Goal: Obtain resource: Obtain resource

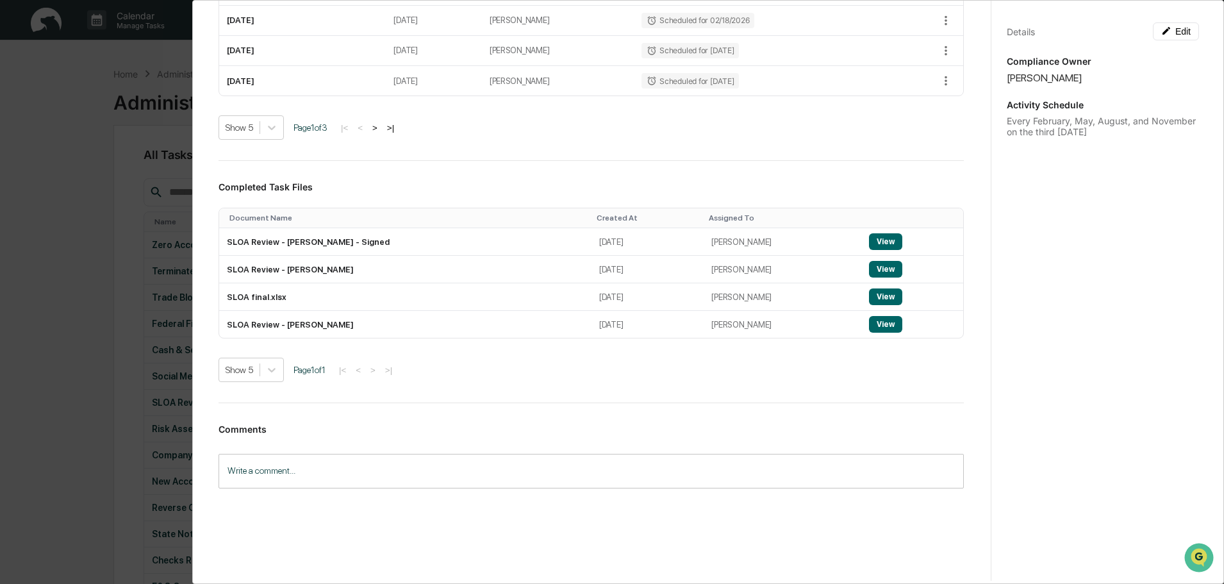
scroll to position [422, 0]
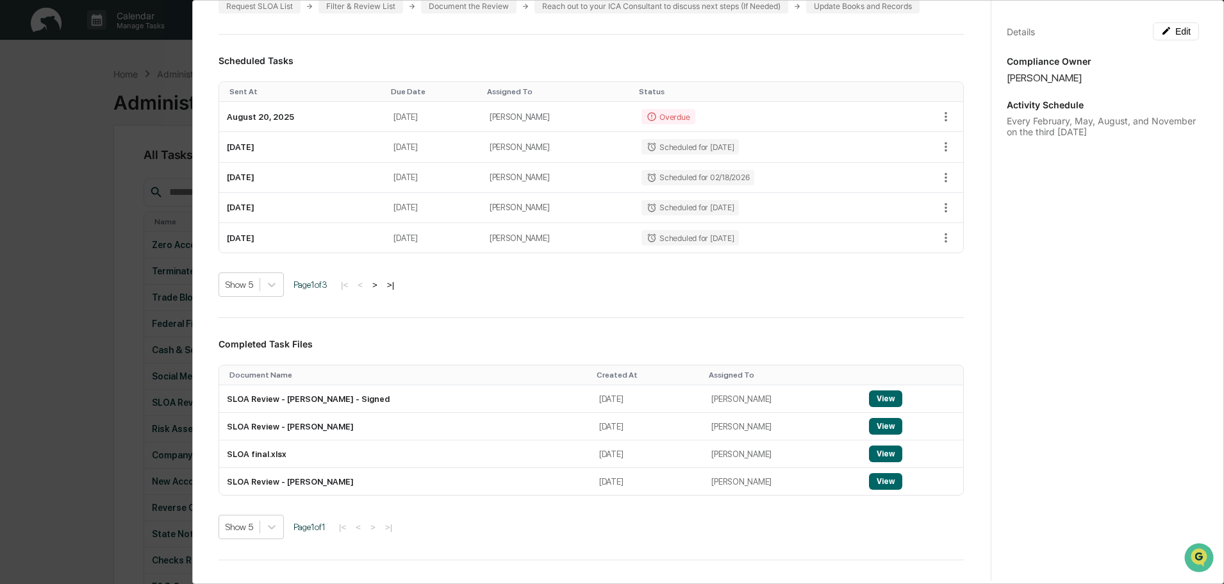
click at [956, 237] on div "Details Edit Compliance Owner Colleen Keen Activity Schedule Every February, Ma…" at bounding box center [1102, 304] width 224 height 614
click at [956, 260] on div "Details Edit Compliance Owner Colleen Keen Activity Schedule Every February, Ma…" at bounding box center [1102, 304] width 224 height 614
click at [938, 119] on icon "button" at bounding box center [945, 117] width 14 height 14
click at [603, 113] on td "[PERSON_NAME]" at bounding box center [558, 117] width 152 height 30
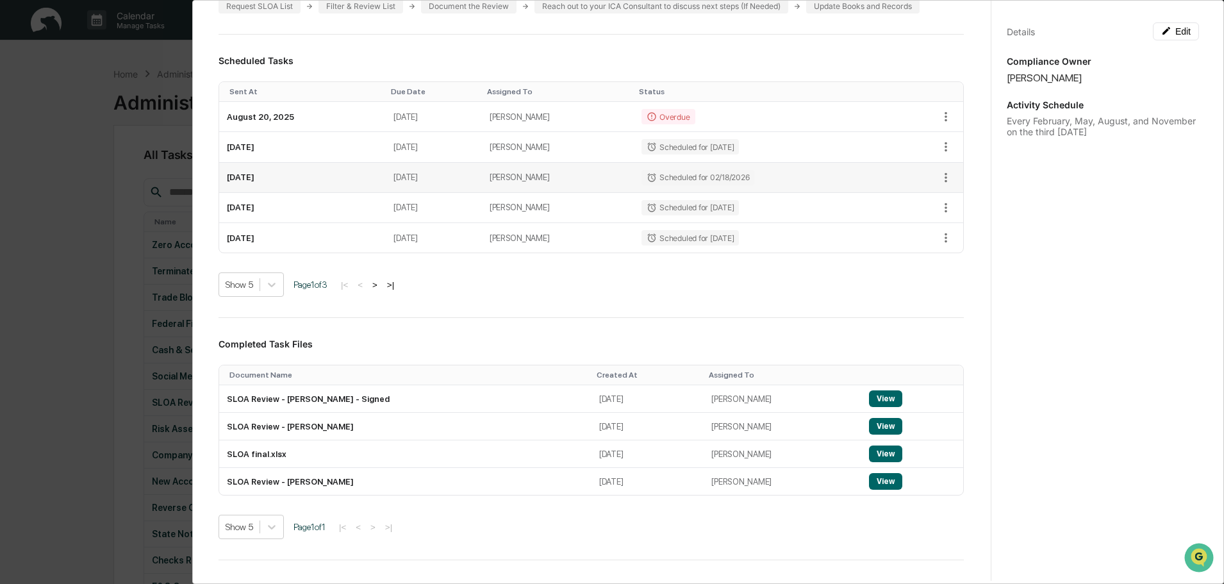
scroll to position [166, 0]
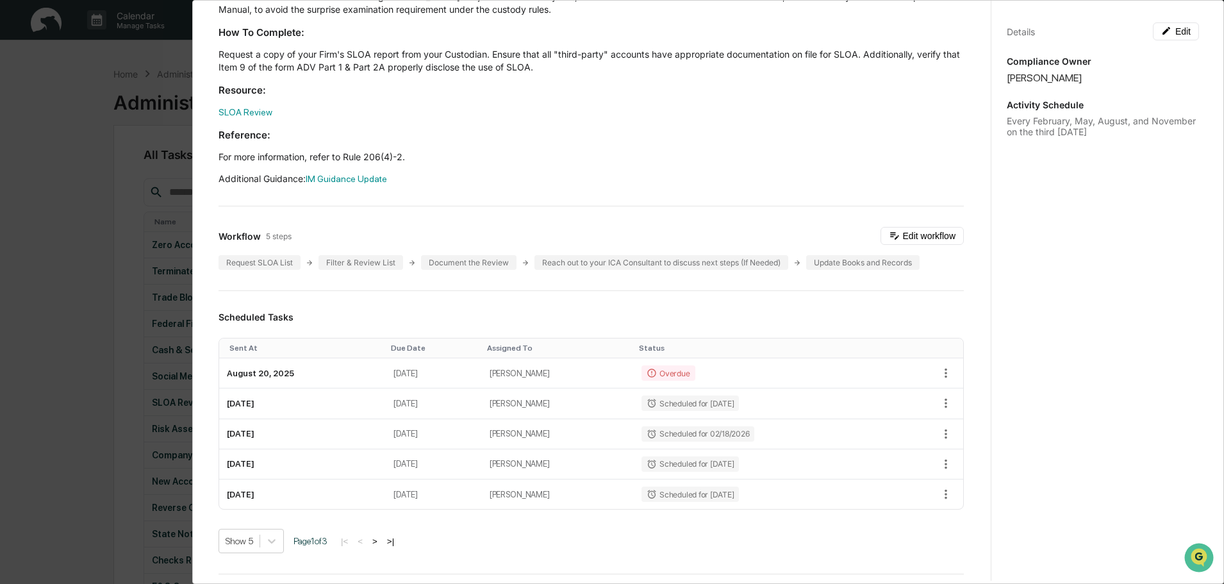
click at [381, 534] on button ">" at bounding box center [374, 541] width 13 height 11
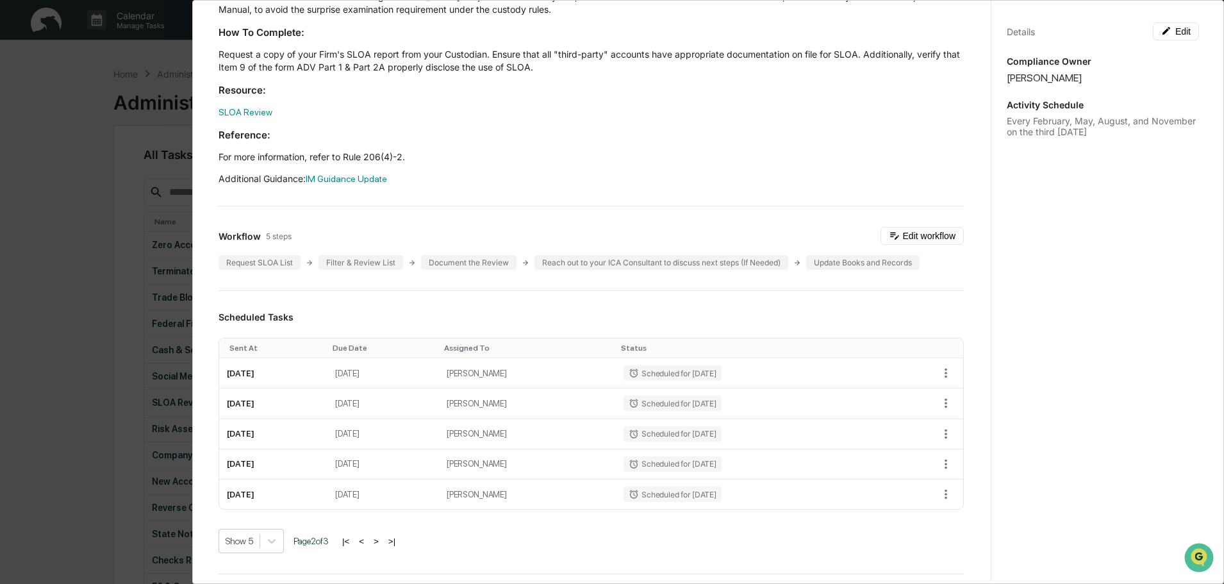
click at [368, 534] on button "<" at bounding box center [361, 541] width 13 height 11
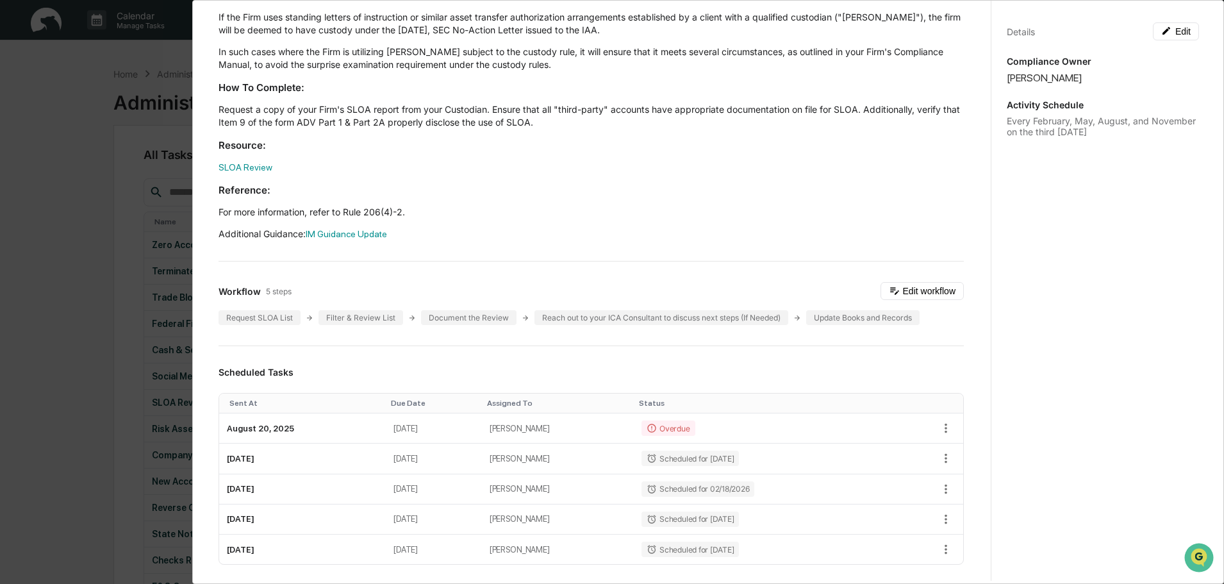
scroll to position [38, 0]
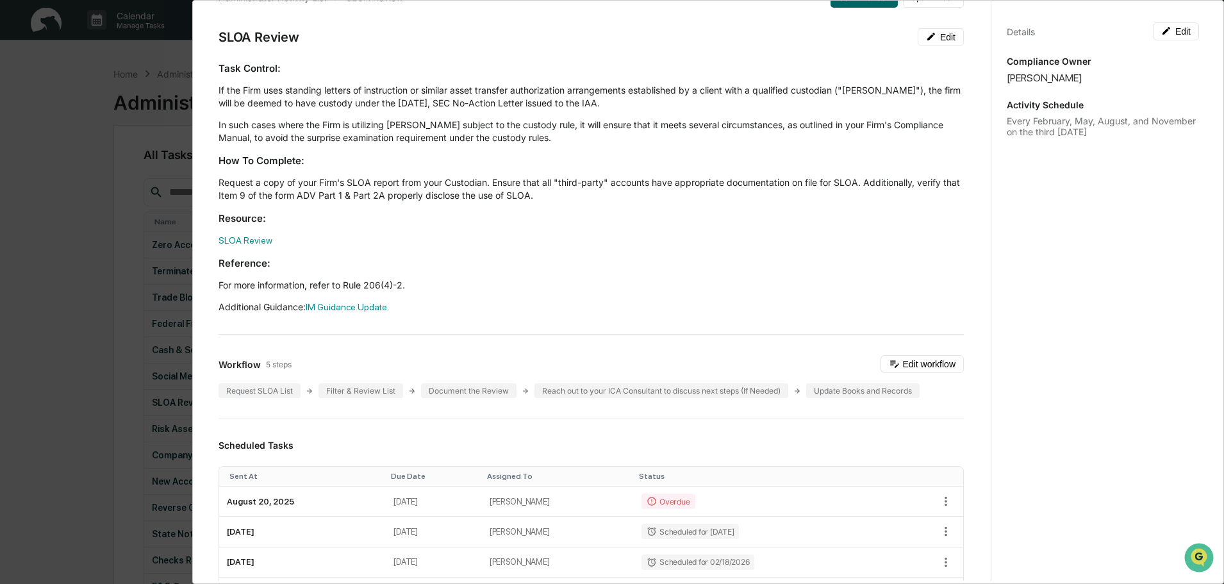
click at [677, 224] on h3 "Resource:" at bounding box center [590, 217] width 745 height 13
click at [944, 498] on icon "button" at bounding box center [945, 501] width 3 height 10
click at [609, 497] on td "[PERSON_NAME]" at bounding box center [558, 501] width 152 height 30
click at [256, 242] on link "SLOA Review" at bounding box center [245, 240] width 54 height 10
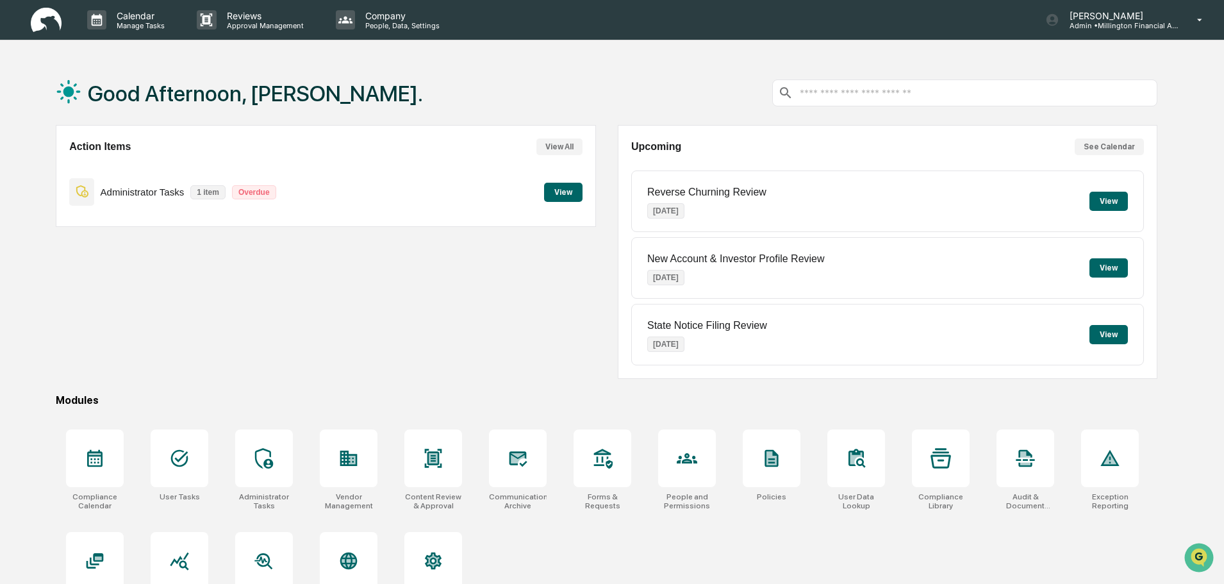
click at [558, 192] on button "View" at bounding box center [563, 192] width 38 height 19
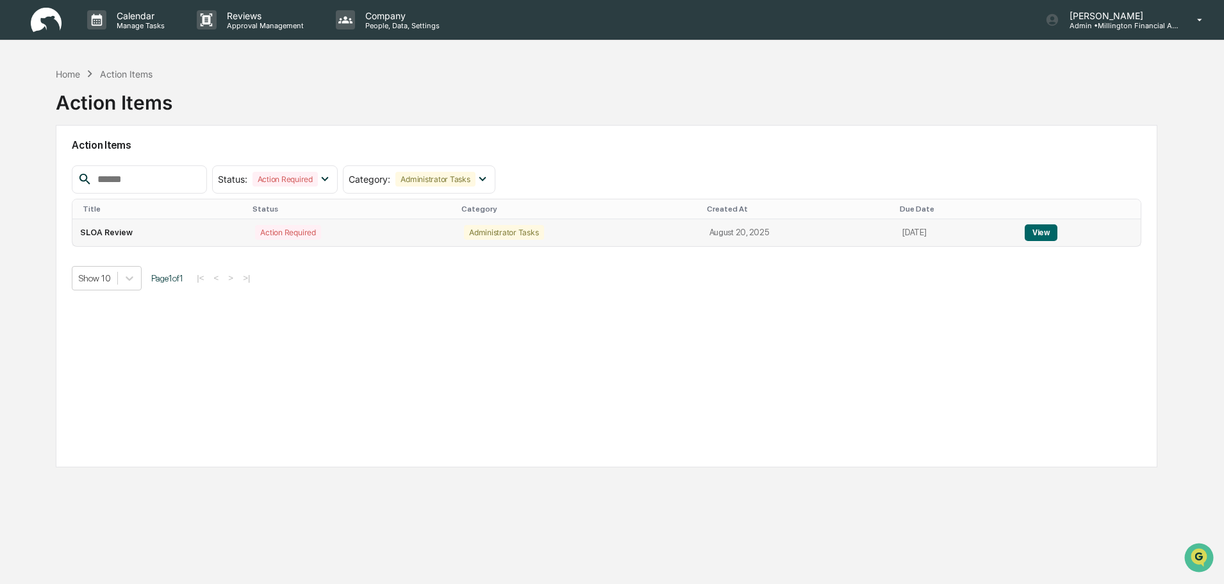
click at [1042, 229] on button "View" at bounding box center [1040, 232] width 33 height 17
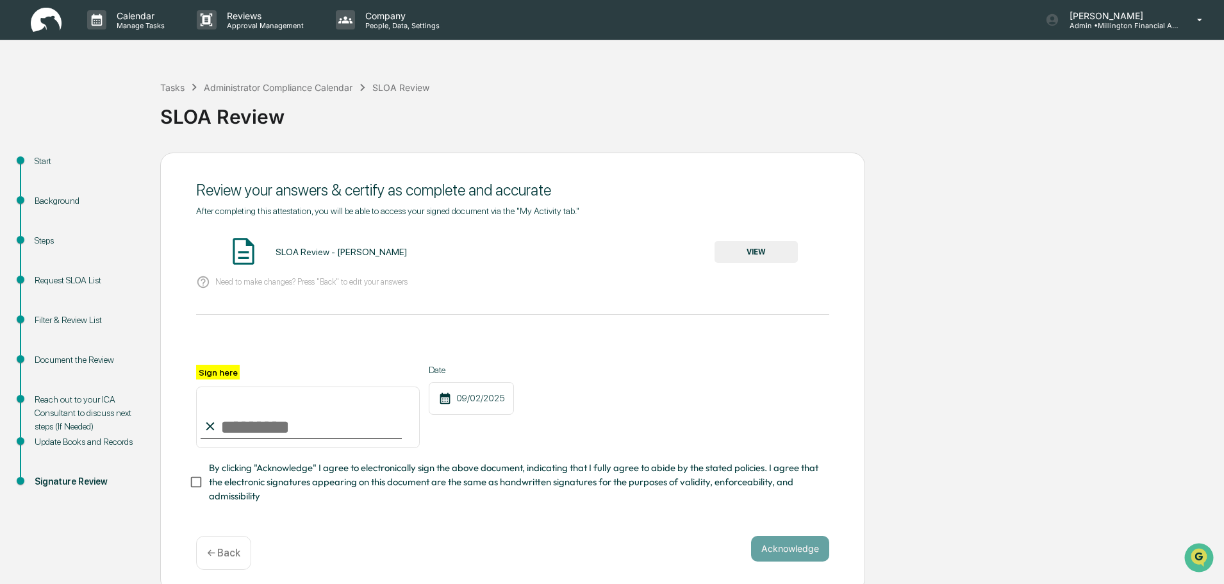
click at [42, 202] on div "Background" at bounding box center [87, 200] width 105 height 13
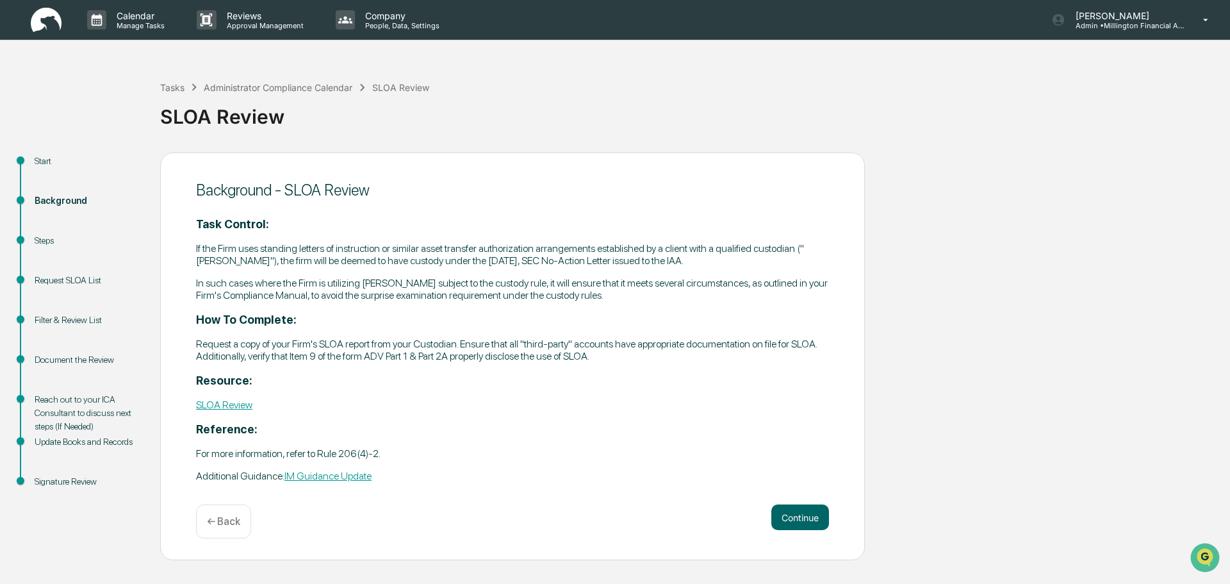
click at [39, 238] on div "Steps" at bounding box center [87, 240] width 105 height 13
click at [805, 518] on button "Continue" at bounding box center [800, 517] width 58 height 26
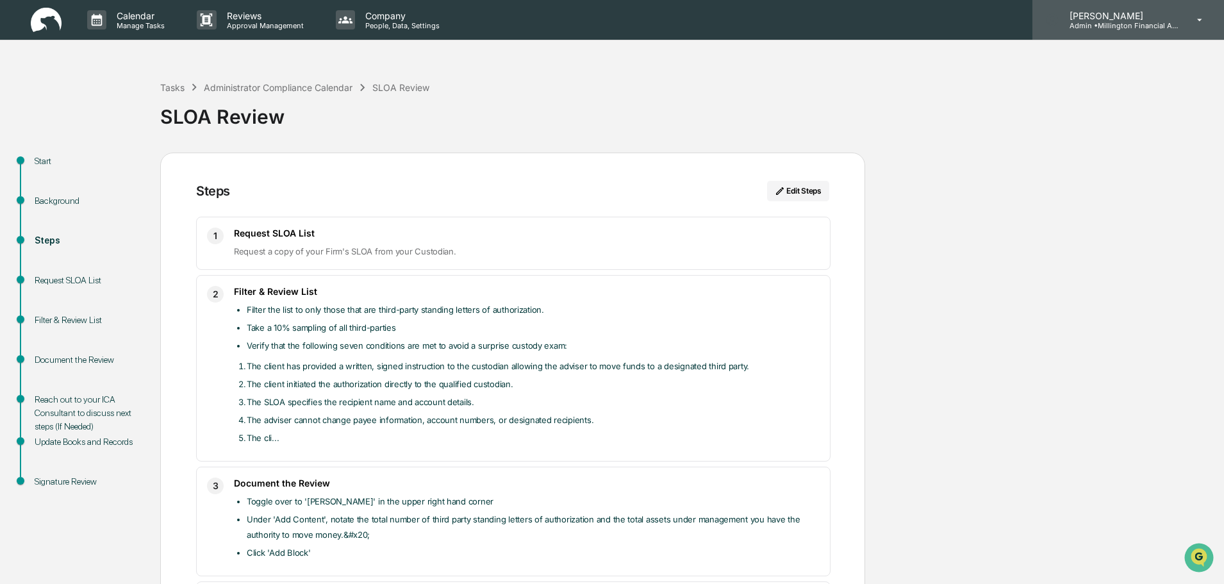
click at [1198, 21] on icon at bounding box center [1199, 20] width 22 height 12
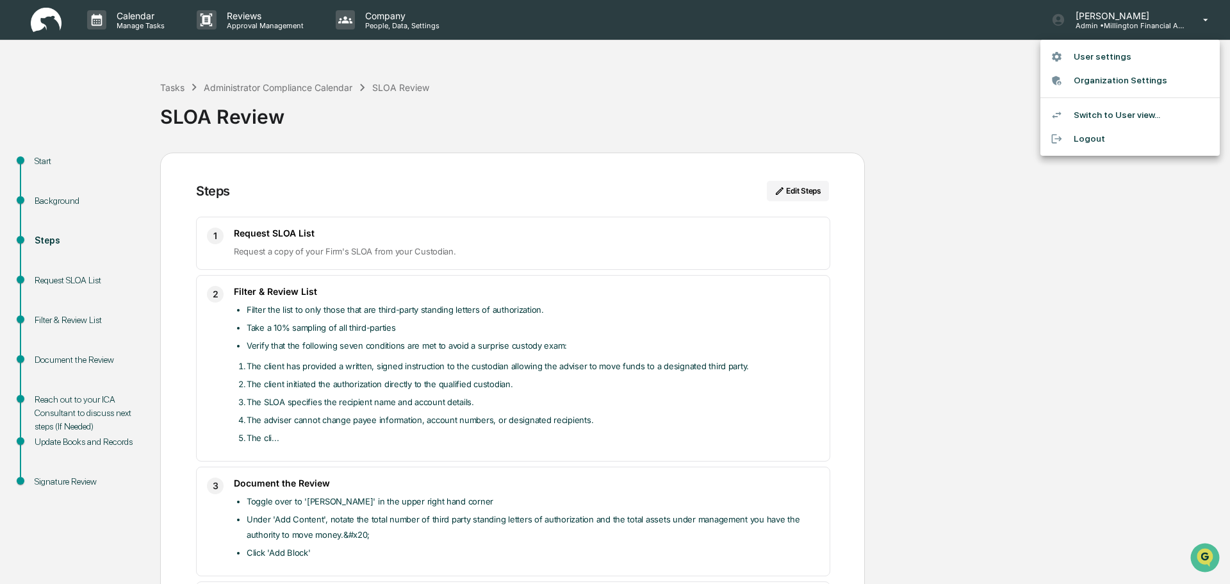
click at [777, 101] on div at bounding box center [615, 292] width 1230 height 584
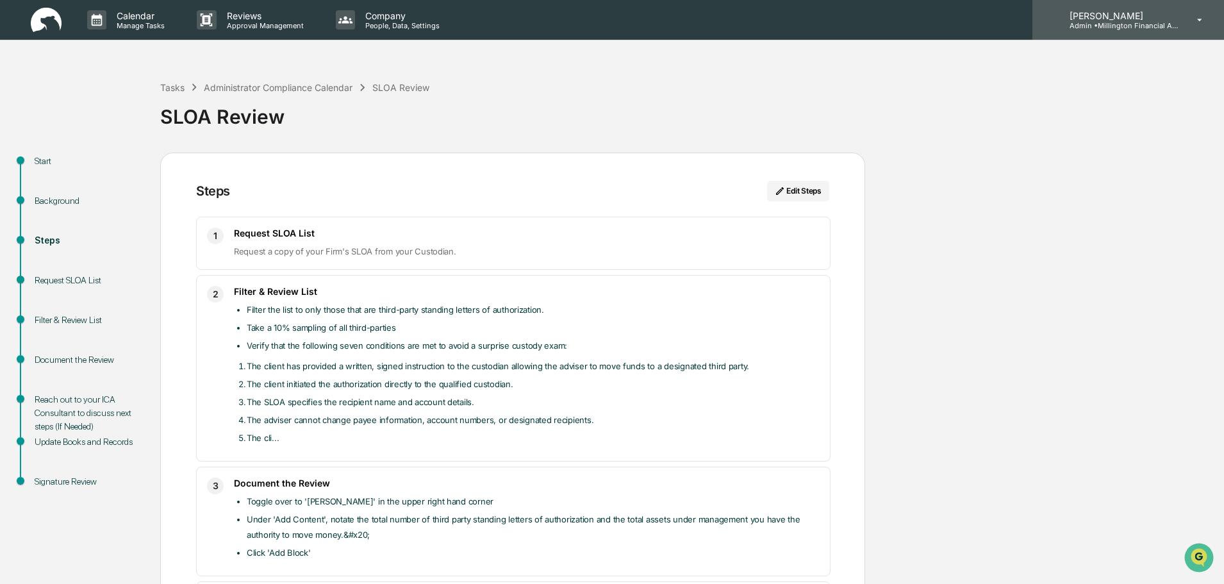
click at [1198, 23] on icon at bounding box center [1199, 20] width 22 height 12
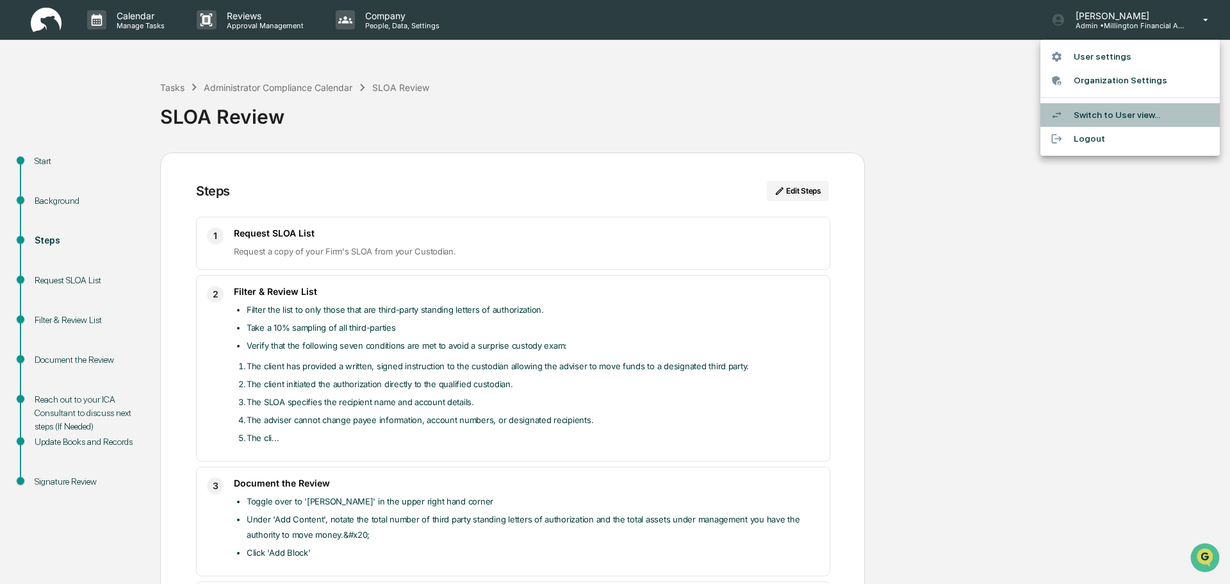
click at [1115, 115] on li "Switch to User view..." at bounding box center [1129, 115] width 179 height 24
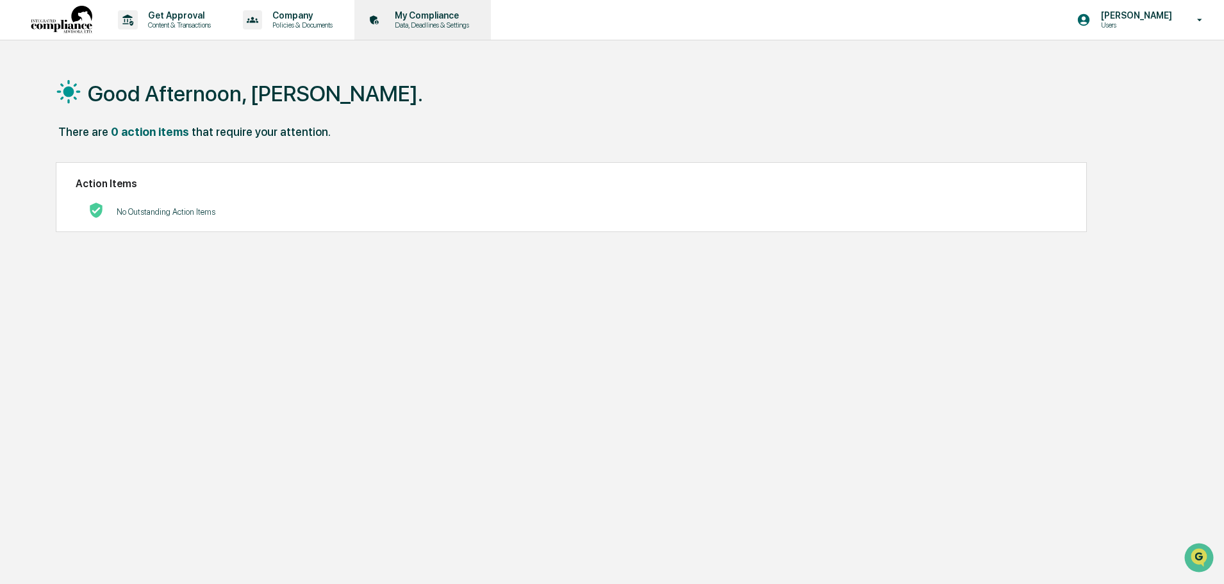
click at [404, 14] on p "My Compliance" at bounding box center [429, 15] width 91 height 10
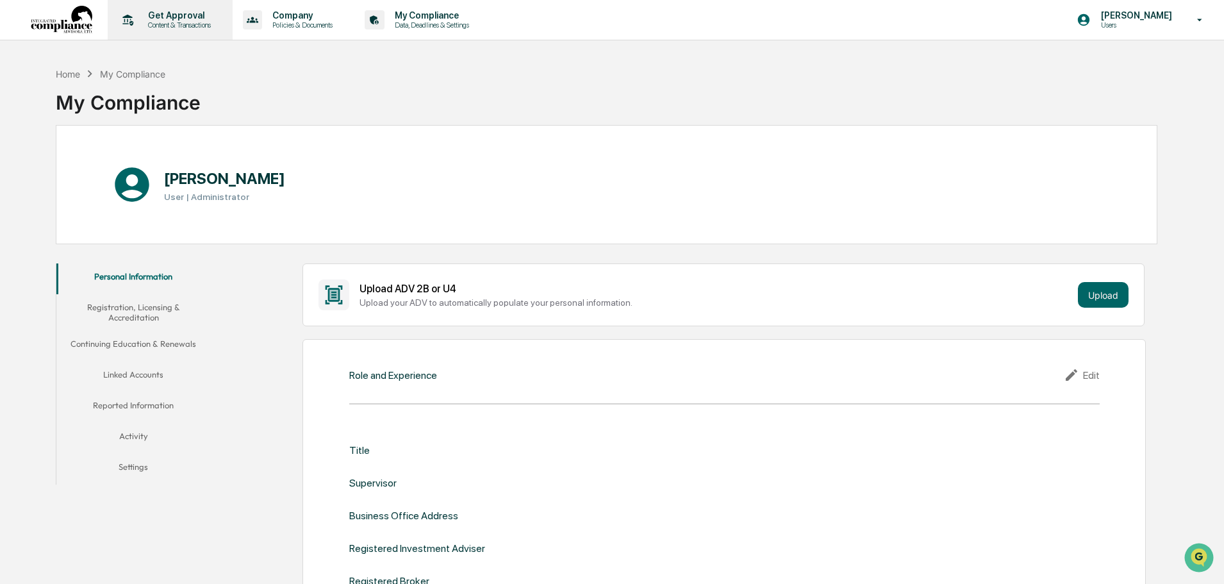
click at [186, 26] on p "Content & Transactions" at bounding box center [177, 24] width 79 height 9
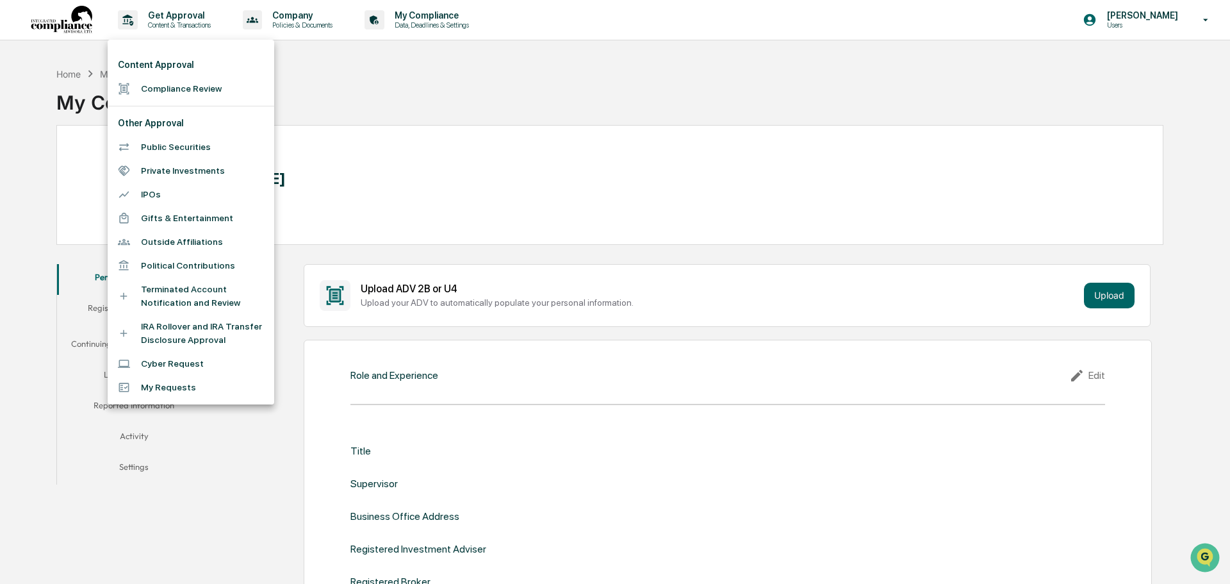
click at [286, 19] on div at bounding box center [615, 292] width 1230 height 584
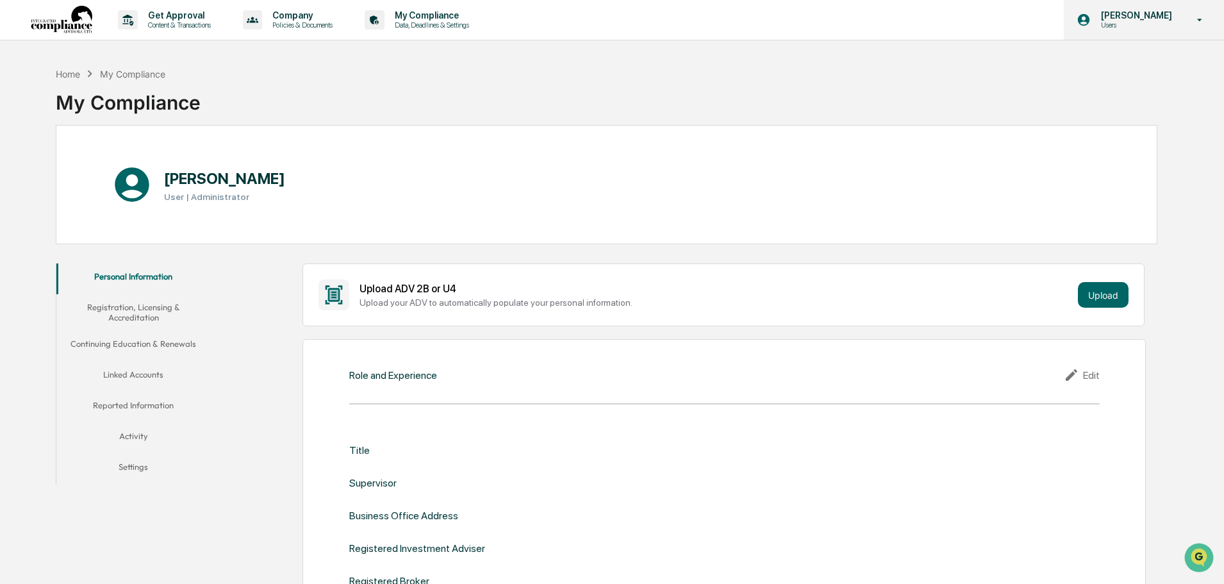
click at [1152, 18] on p "[PERSON_NAME]" at bounding box center [1134, 15] width 88 height 10
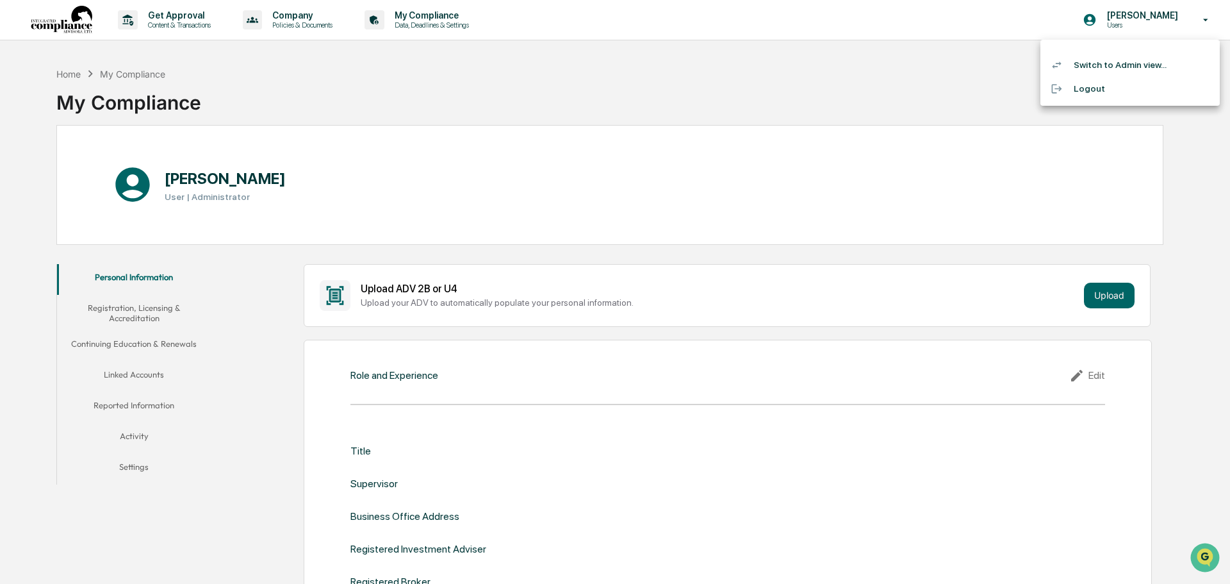
click at [1136, 63] on li "Switch to Admin view..." at bounding box center [1129, 65] width 179 height 24
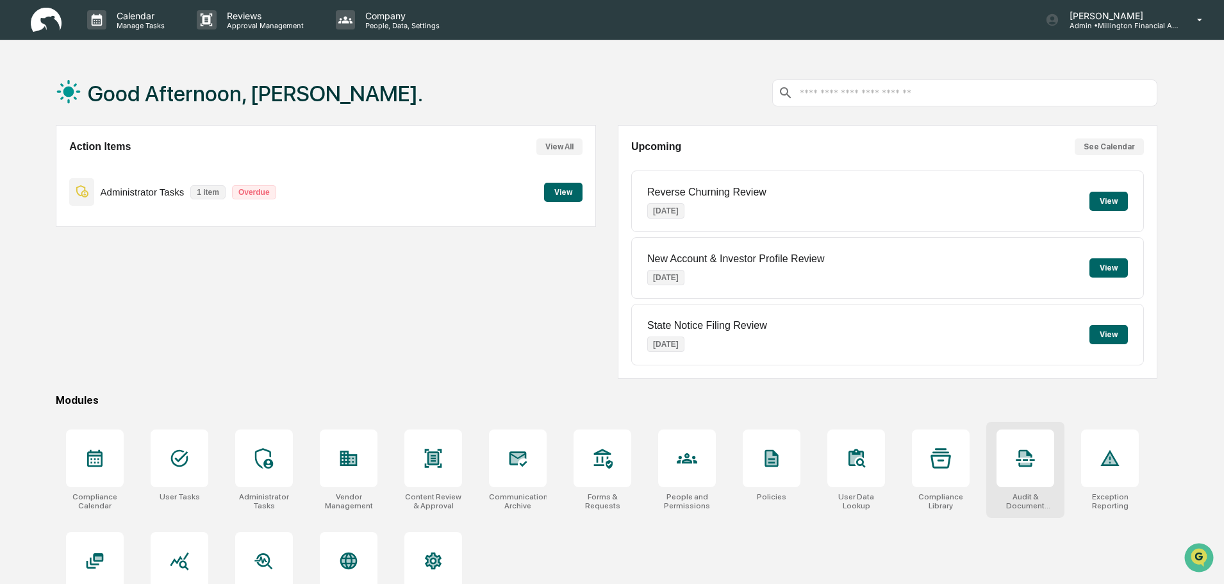
click at [1024, 451] on icon at bounding box center [1025, 458] width 19 height 17
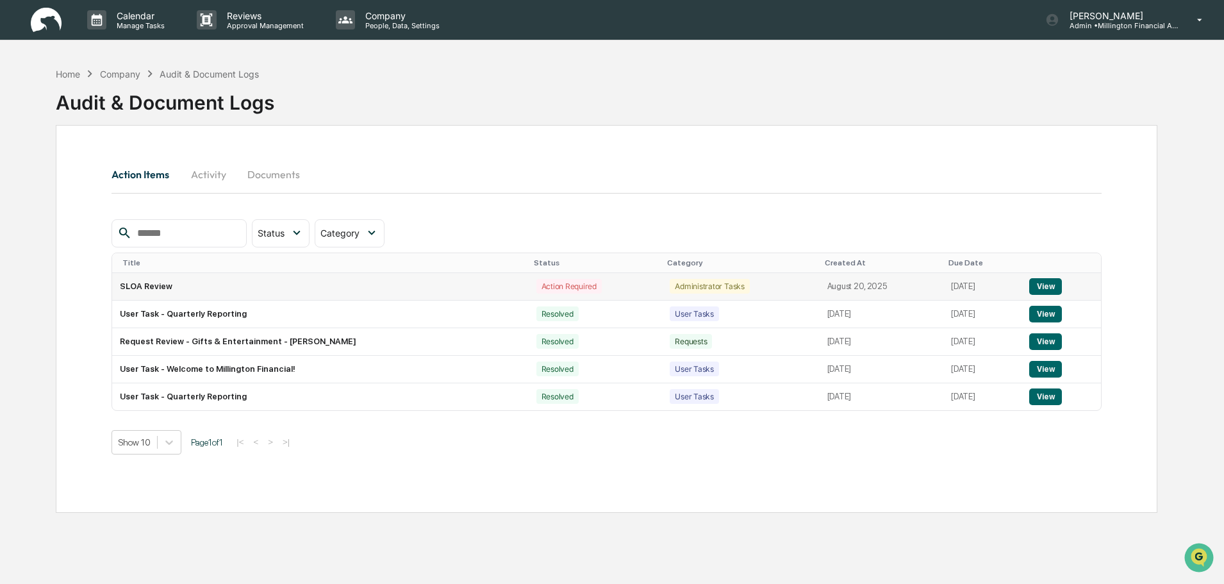
click at [1052, 284] on button "View" at bounding box center [1045, 286] width 33 height 17
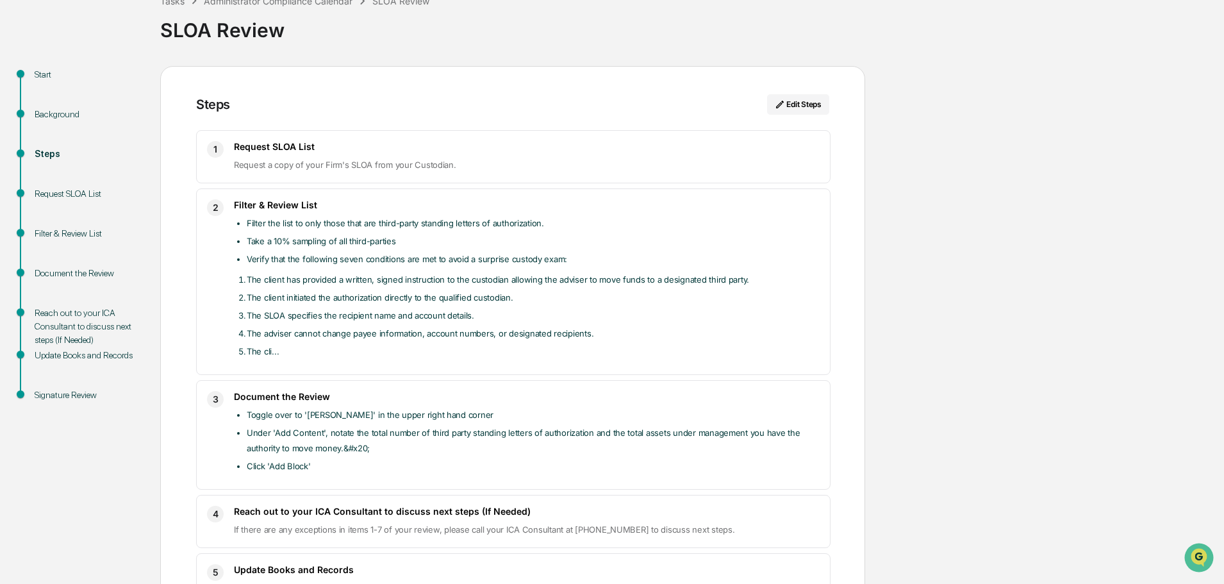
scroll to position [64, 0]
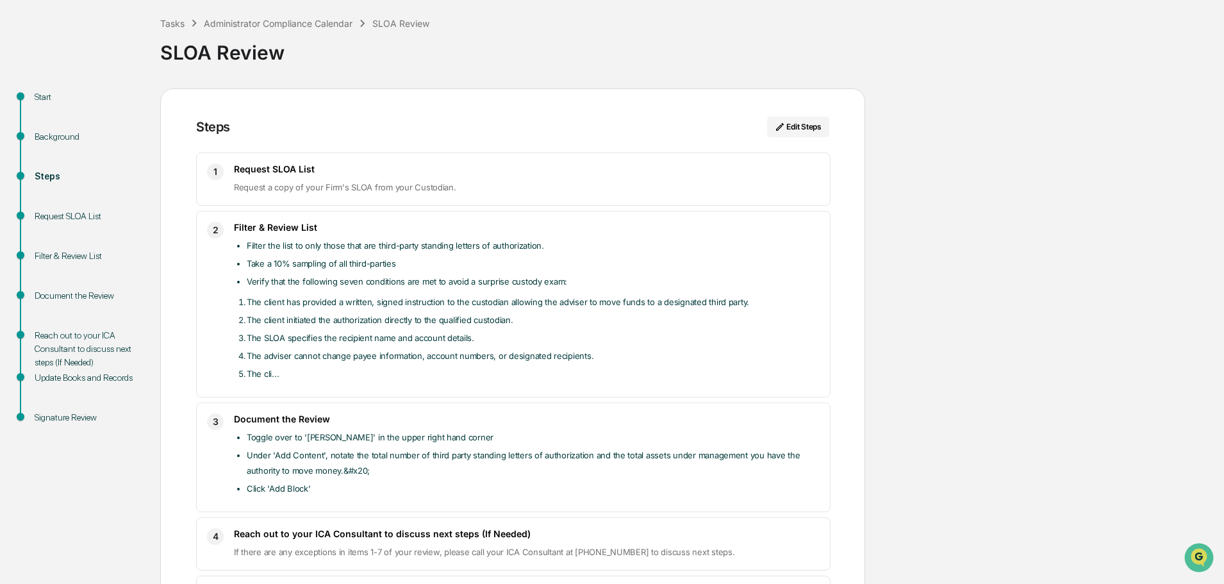
click at [58, 215] on div "Request SLOA List" at bounding box center [87, 215] width 105 height 13
click at [799, 130] on button "Edit Steps" at bounding box center [798, 127] width 62 height 20
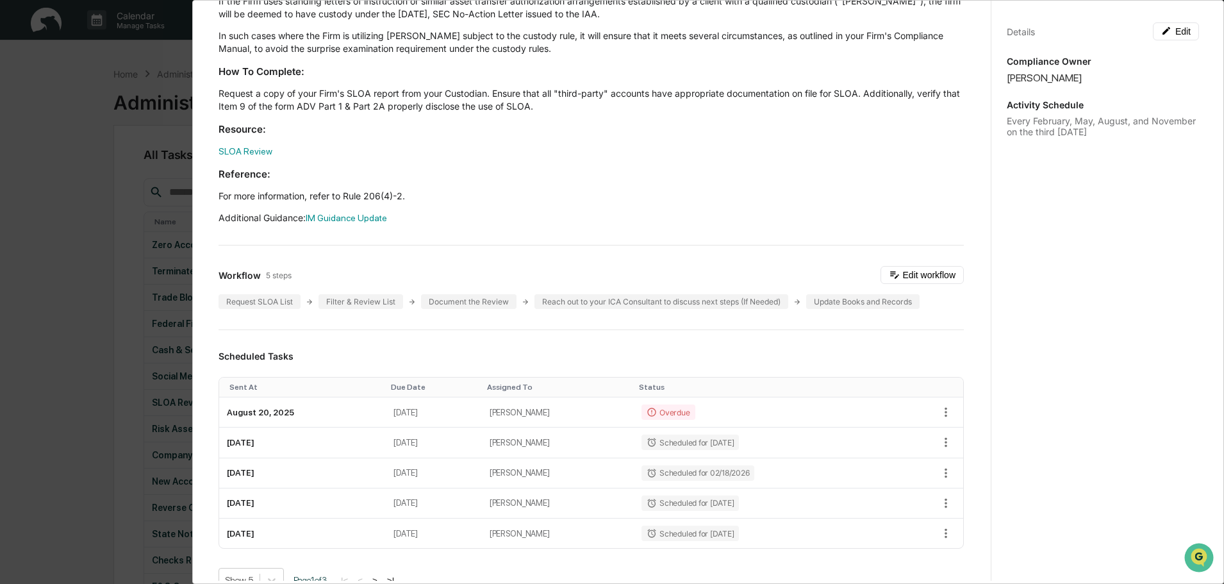
scroll to position [128, 0]
click at [459, 297] on div "Document the Review" at bounding box center [468, 300] width 95 height 15
click at [916, 274] on button "Edit workflow" at bounding box center [921, 274] width 83 height 18
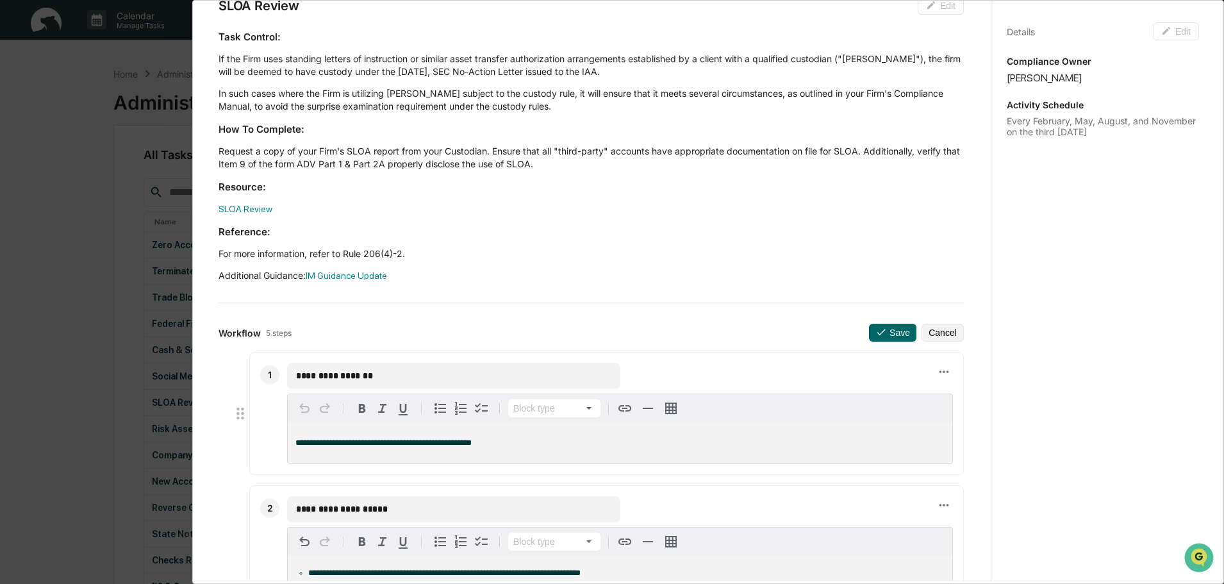
scroll to position [0, 0]
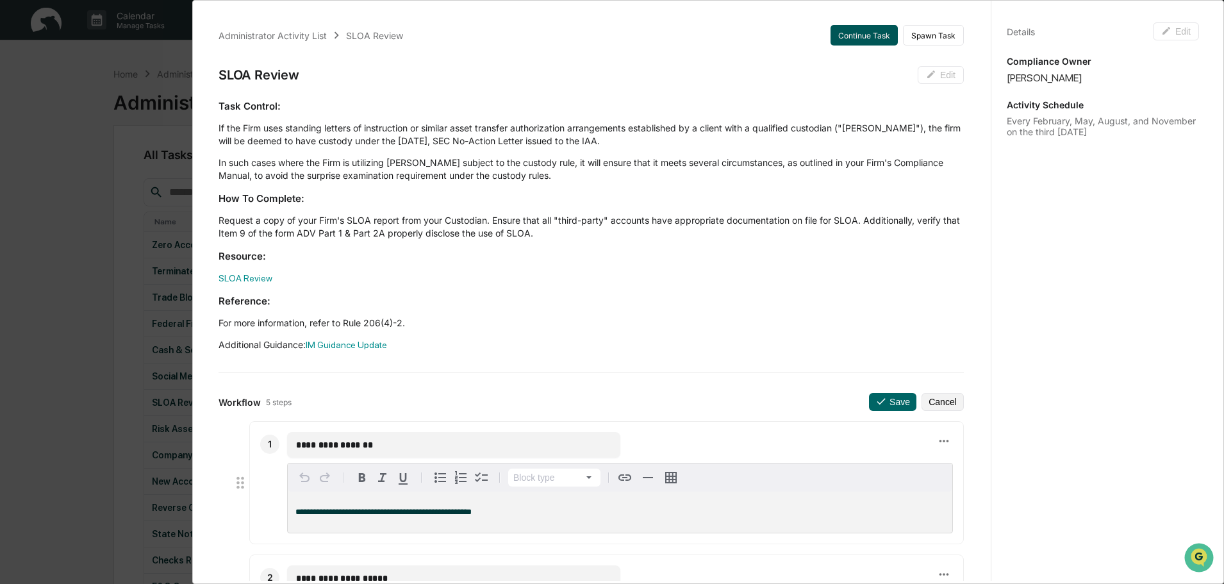
click at [871, 33] on button "Continue Task" at bounding box center [863, 35] width 67 height 20
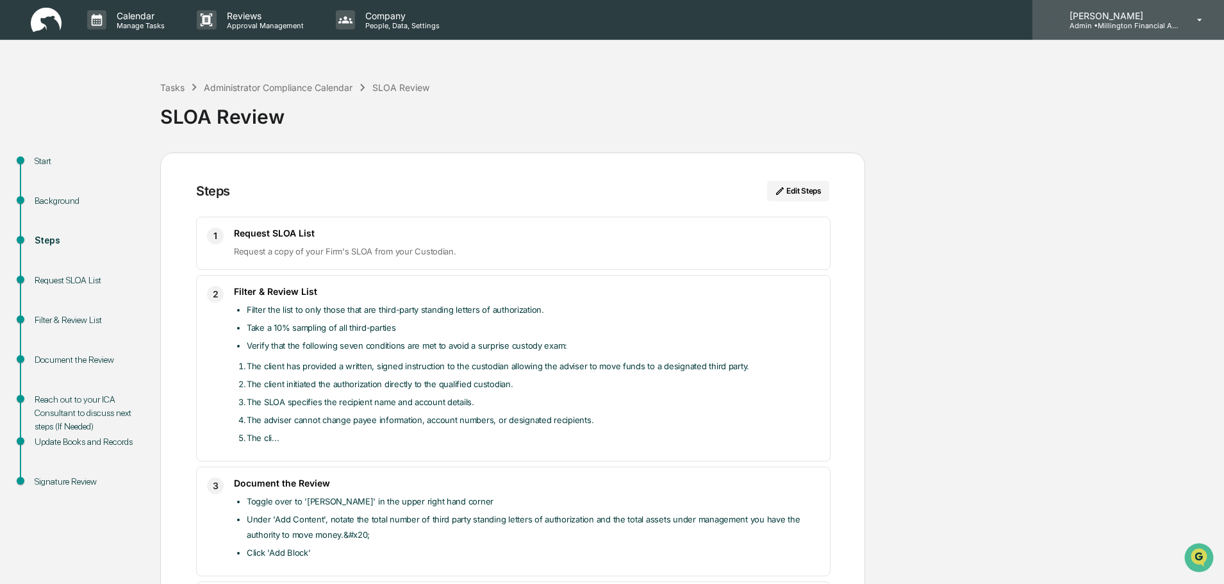
click at [1094, 33] on div "[PERSON_NAME] Admin • Millington Financial Advisors, LLC" at bounding box center [1128, 20] width 192 height 40
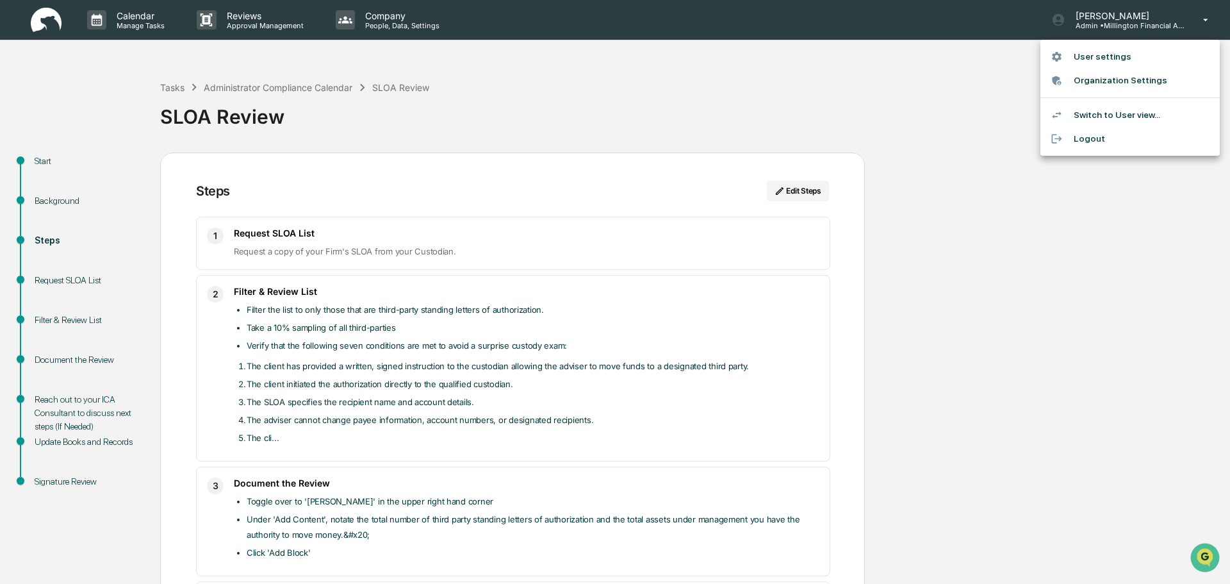
click at [1119, 83] on li "Organization Settings" at bounding box center [1129, 81] width 179 height 24
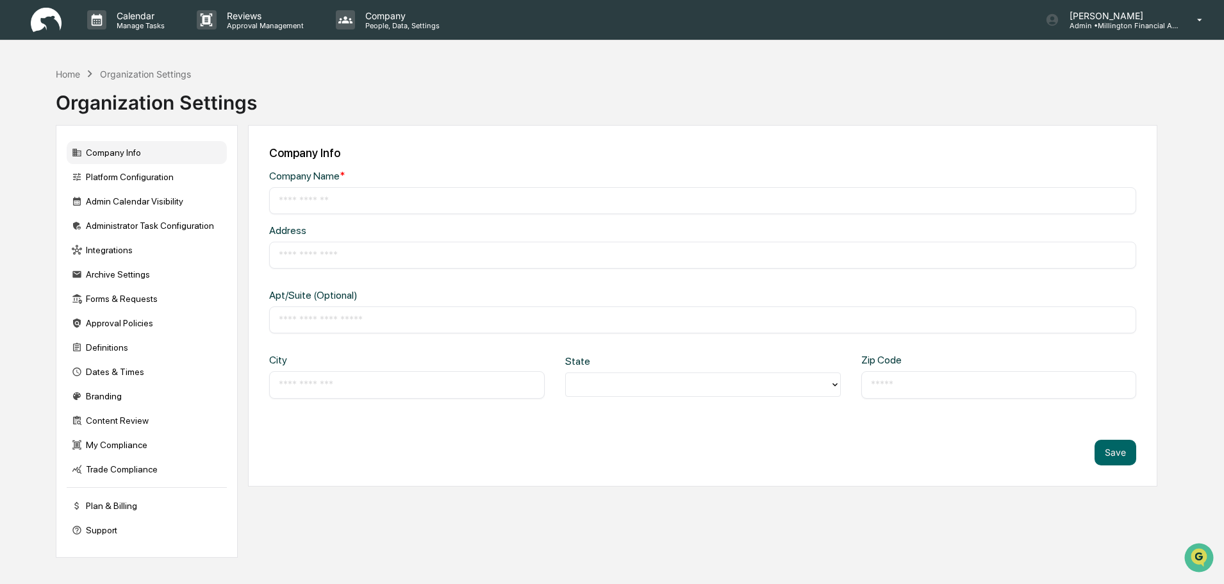
type input "**********"
type input "*****"
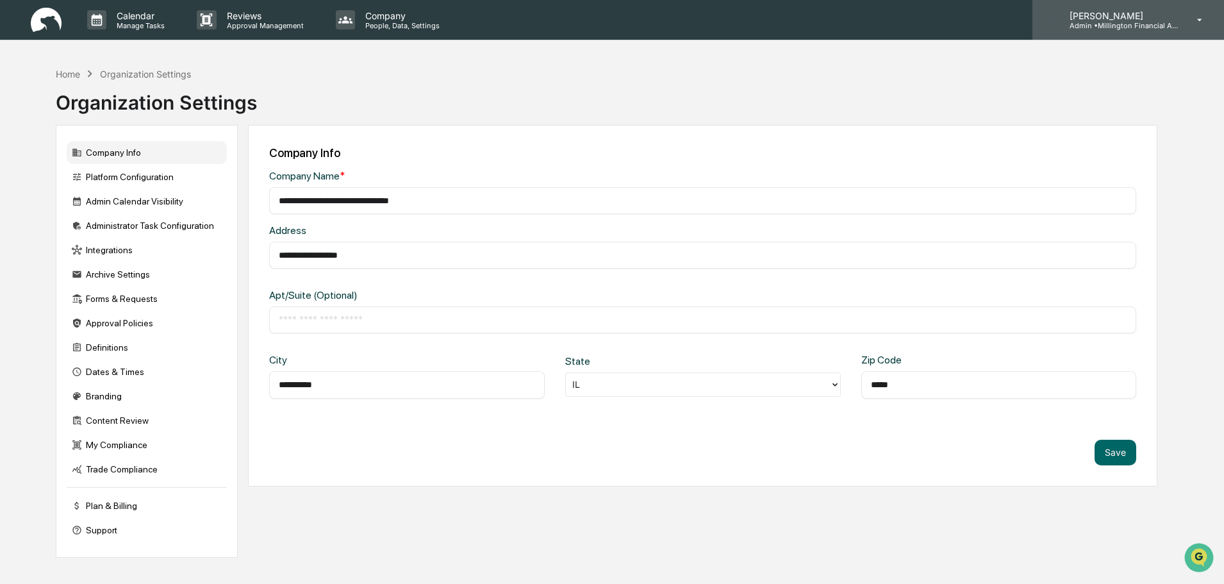
click at [1149, 30] on div "[PERSON_NAME] Admin • Millington Financial Advisors, LLC" at bounding box center [1128, 20] width 192 height 40
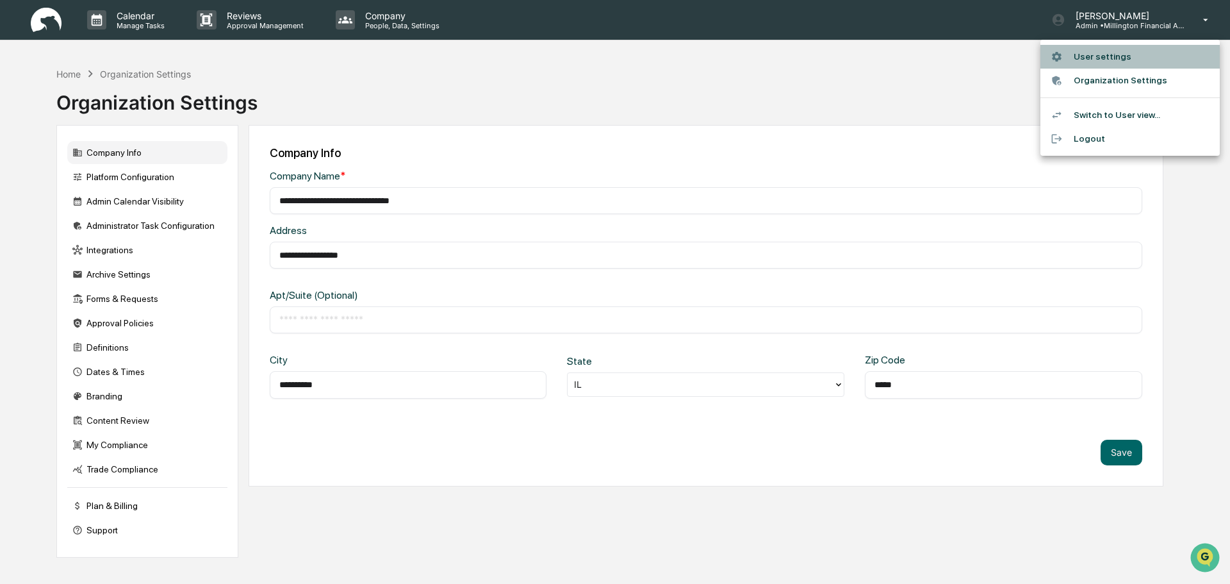
click at [1112, 54] on li "User settings" at bounding box center [1129, 57] width 179 height 24
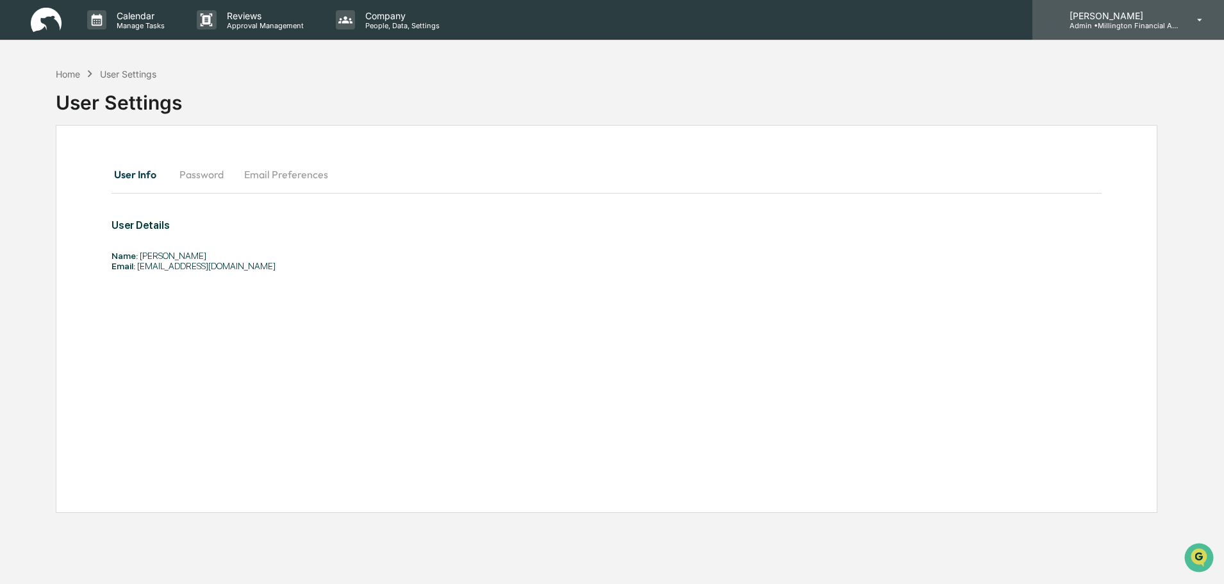
click at [1136, 32] on div "[PERSON_NAME] Admin • Millington Financial Advisors, LLC" at bounding box center [1128, 20] width 192 height 40
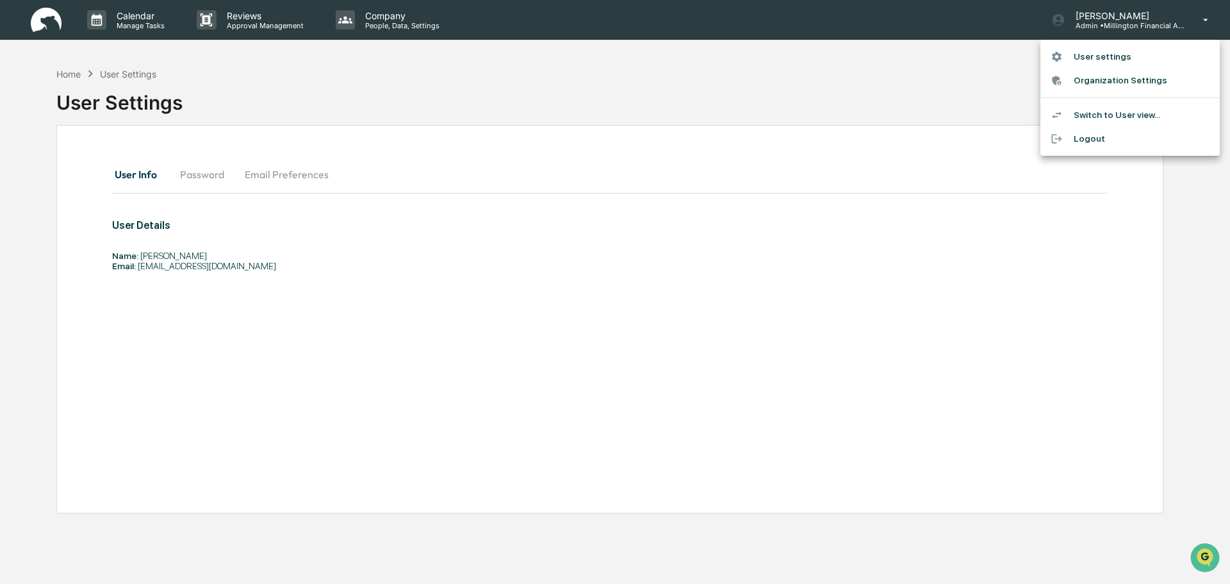
click at [376, 14] on div at bounding box center [615, 292] width 1230 height 584
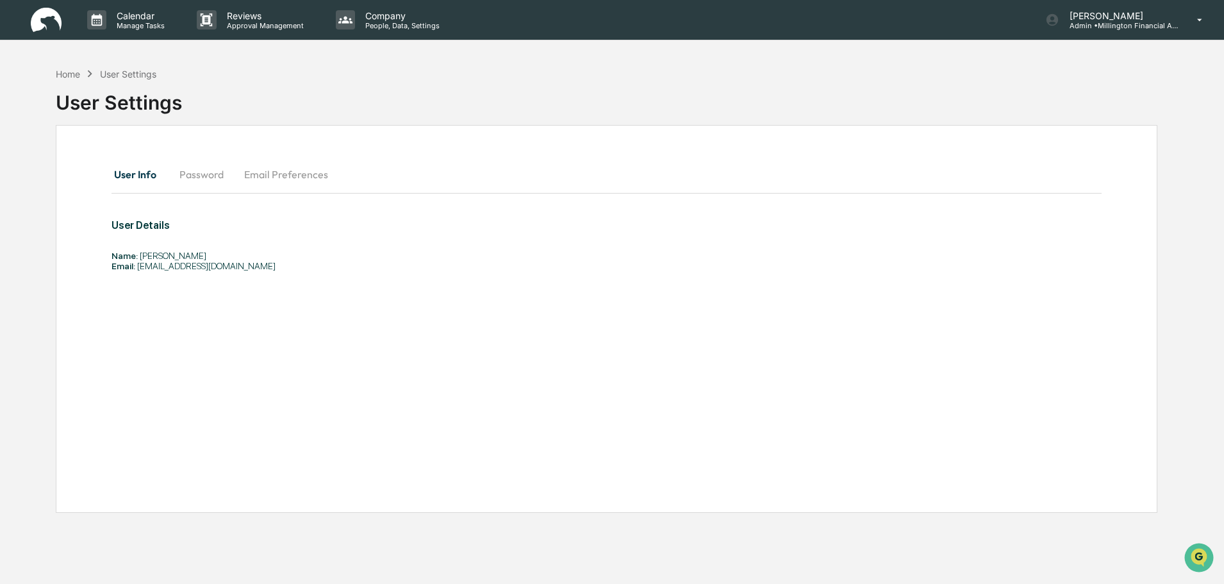
click at [53, 16] on img at bounding box center [46, 20] width 31 height 25
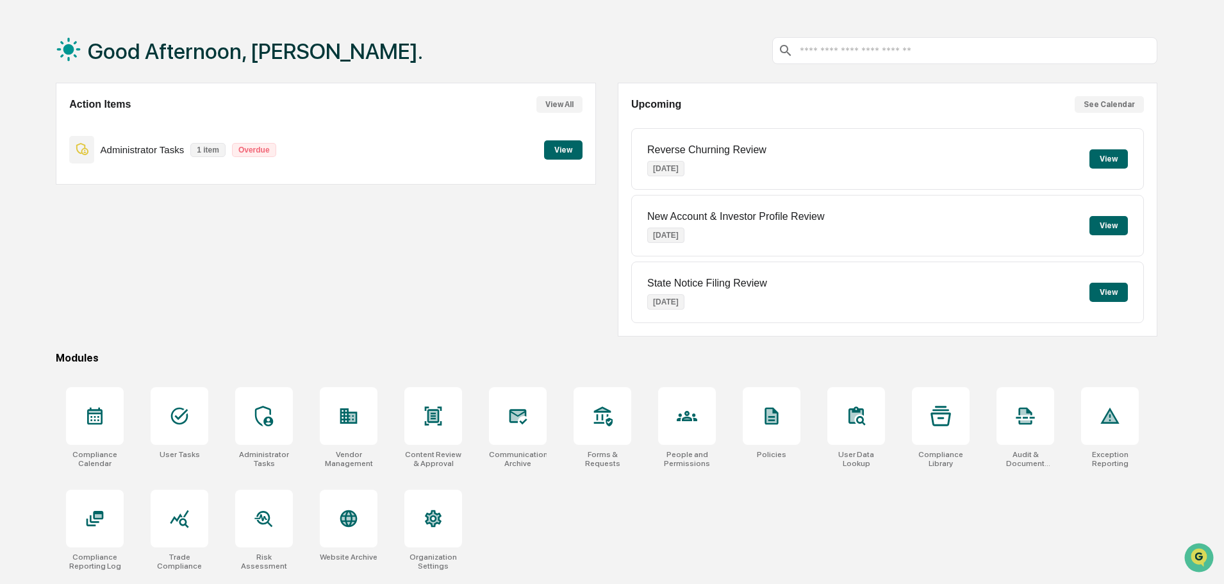
scroll to position [61, 0]
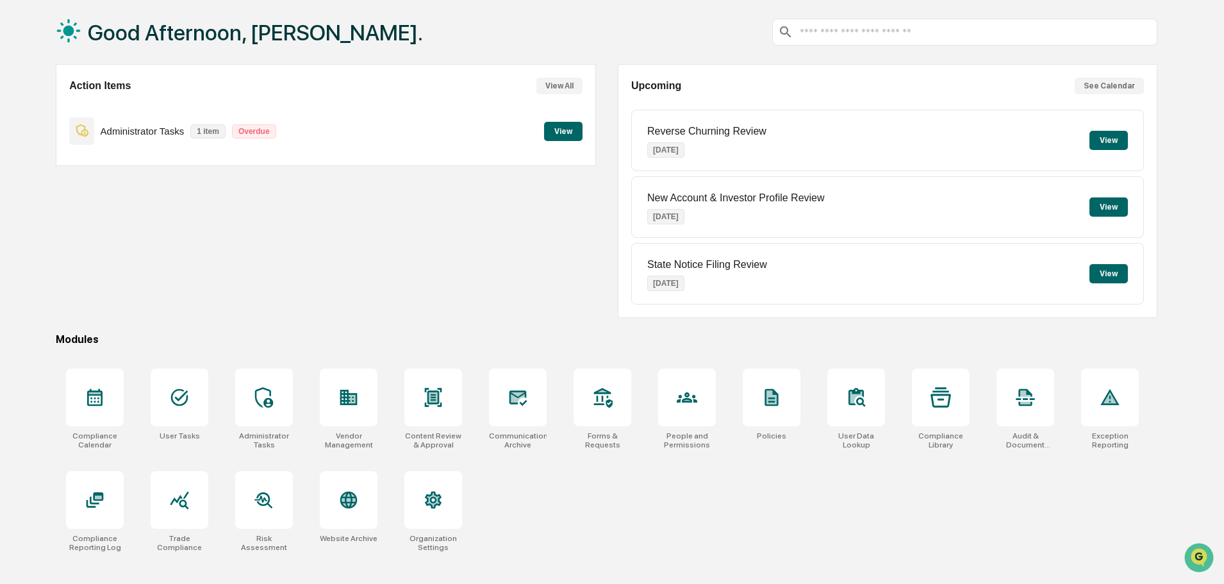
click at [566, 84] on button "View All" at bounding box center [559, 86] width 46 height 17
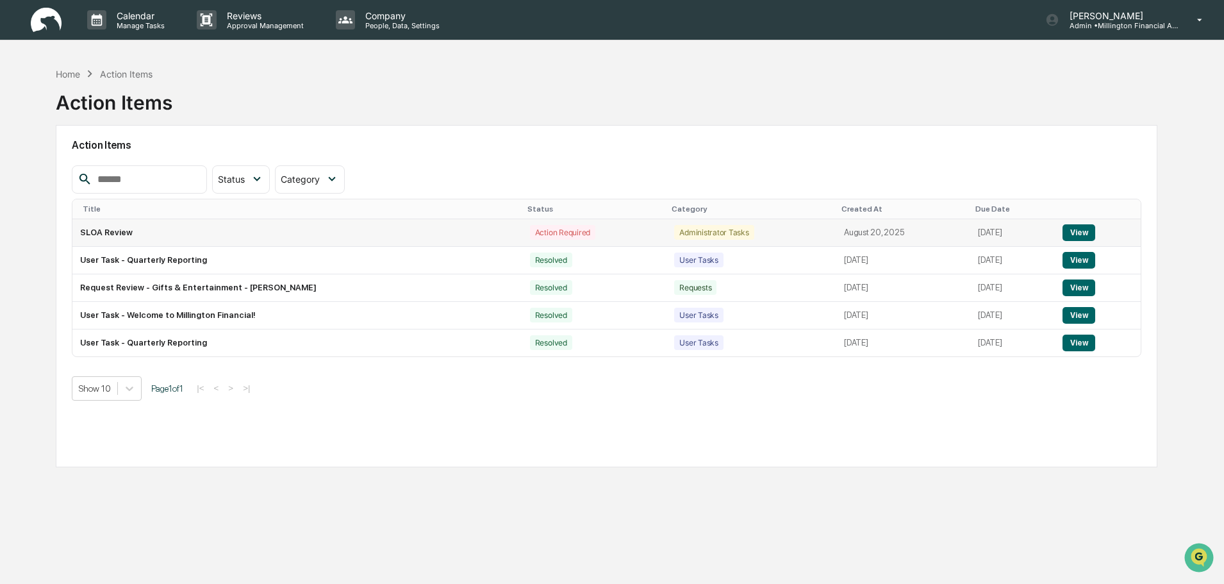
click at [1076, 233] on button "View" at bounding box center [1078, 232] width 33 height 17
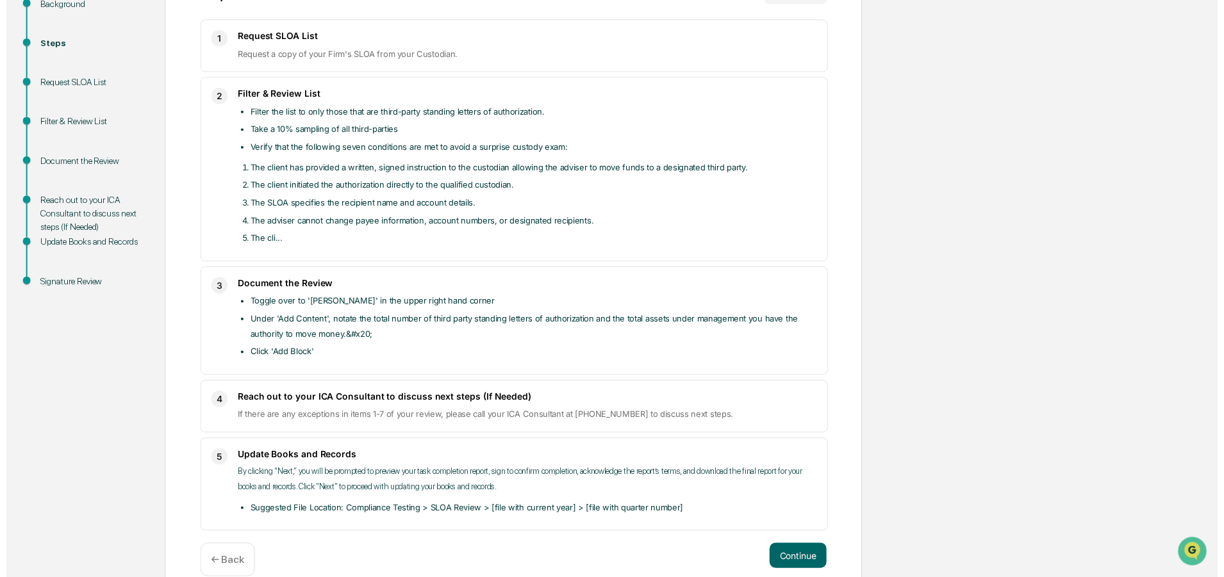
scroll to position [218, 0]
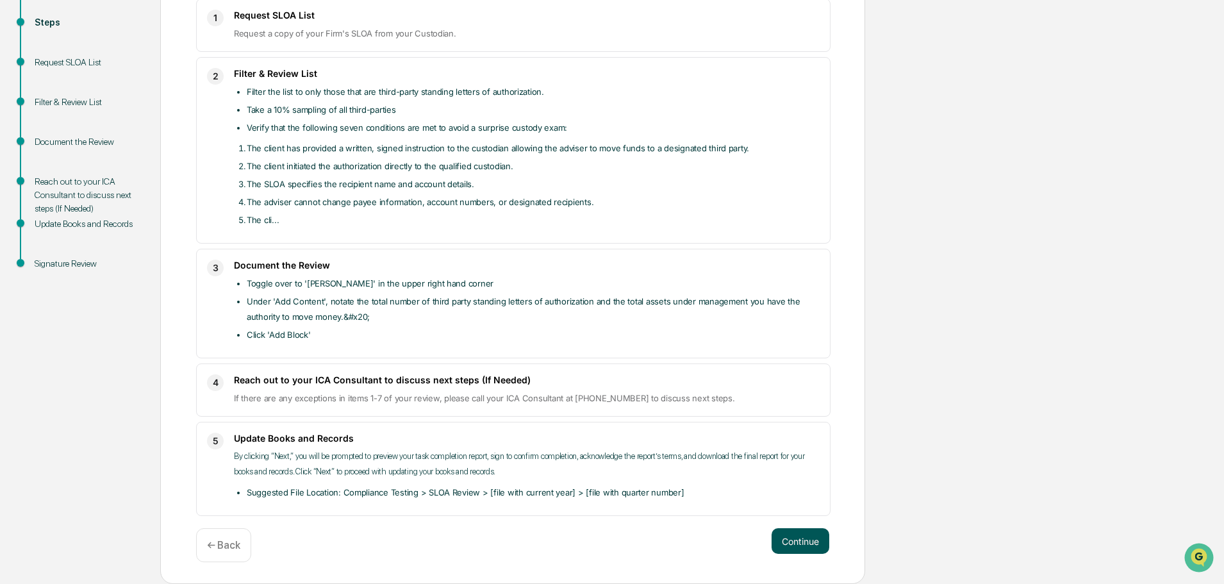
click at [794, 536] on button "Continue" at bounding box center [800, 541] width 58 height 26
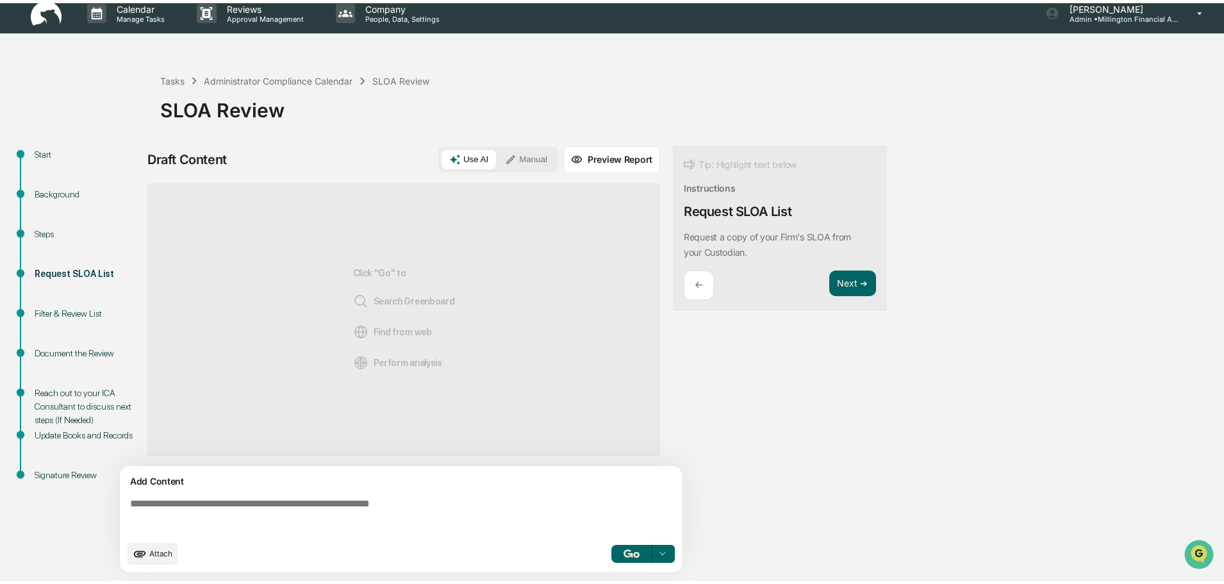
scroll to position [10, 0]
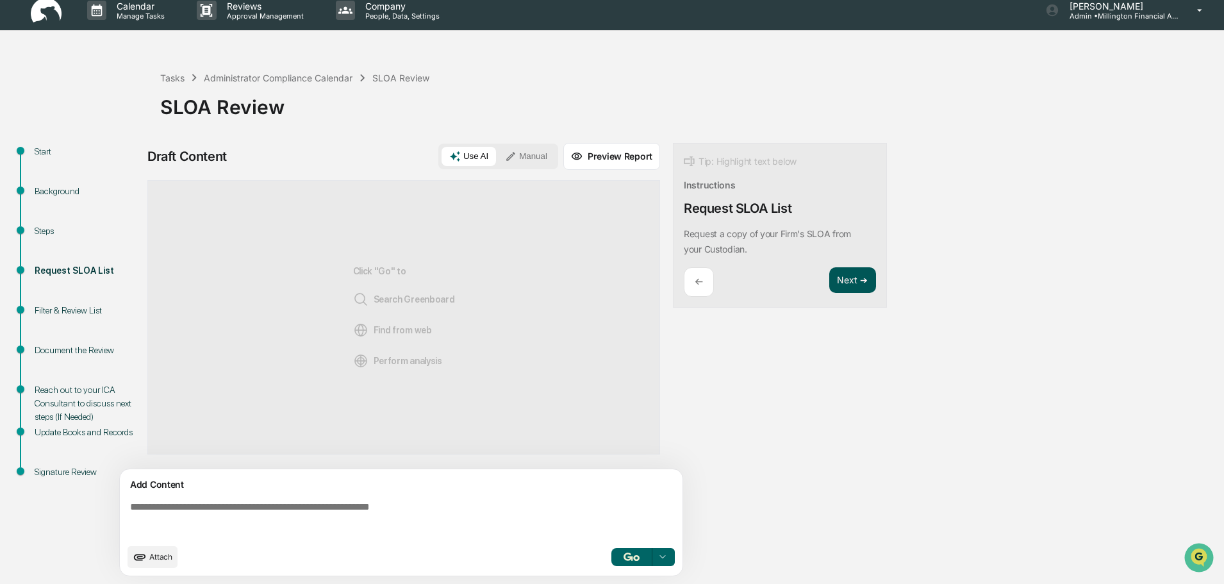
click at [858, 274] on button "Next ➔" at bounding box center [852, 280] width 47 height 26
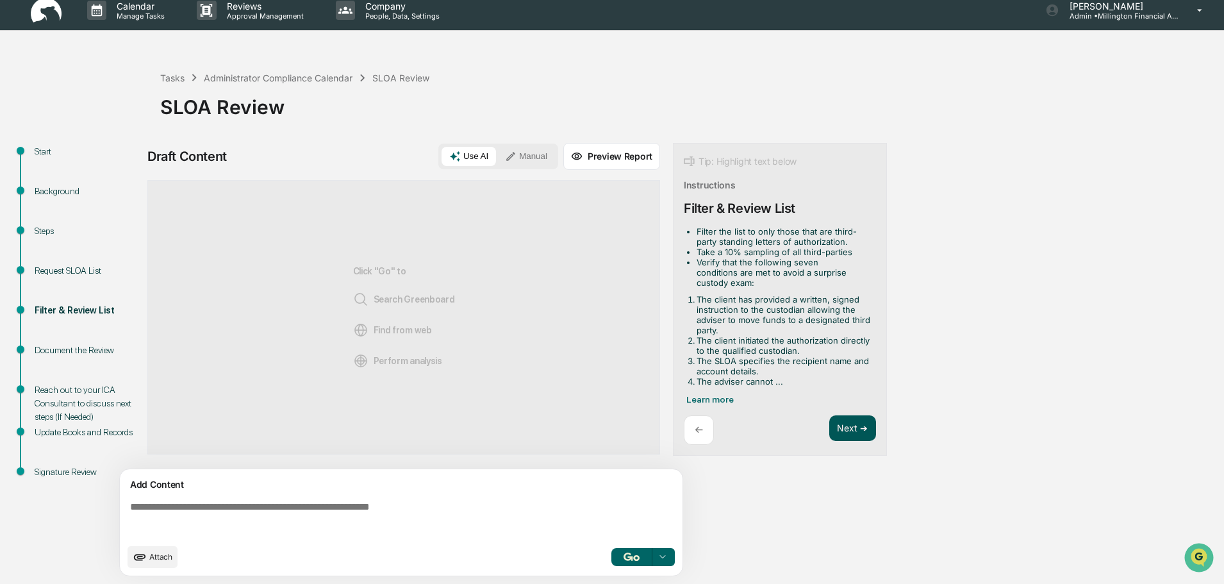
click at [856, 425] on button "Next ➔" at bounding box center [852, 428] width 47 height 26
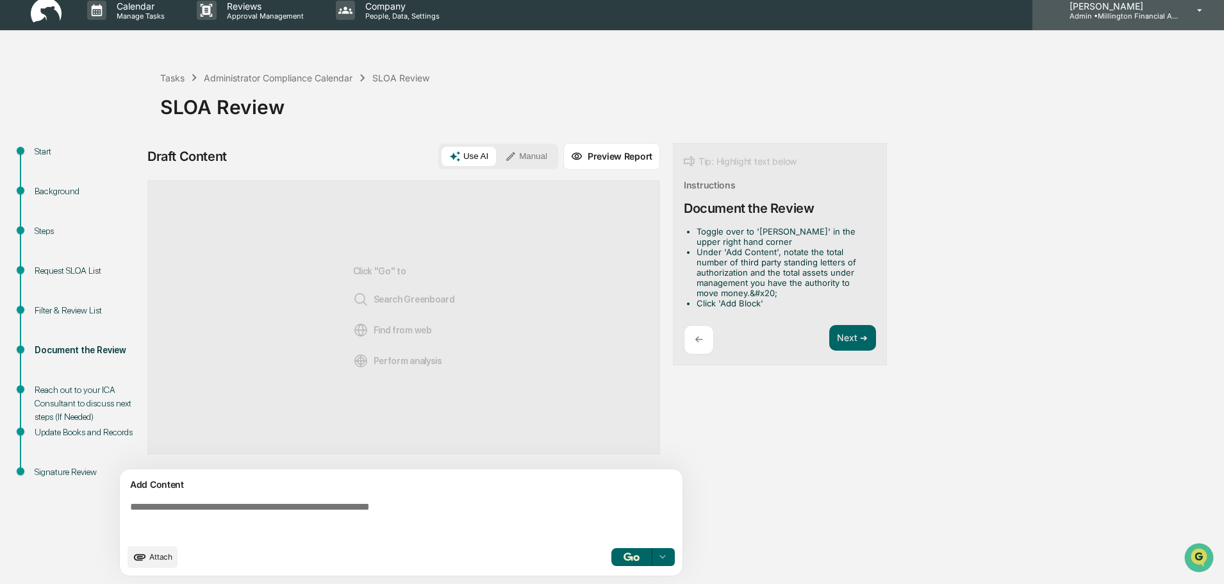
click at [1157, 14] on p "Admin • Millington Financial Advisors, LLC" at bounding box center [1118, 16] width 119 height 9
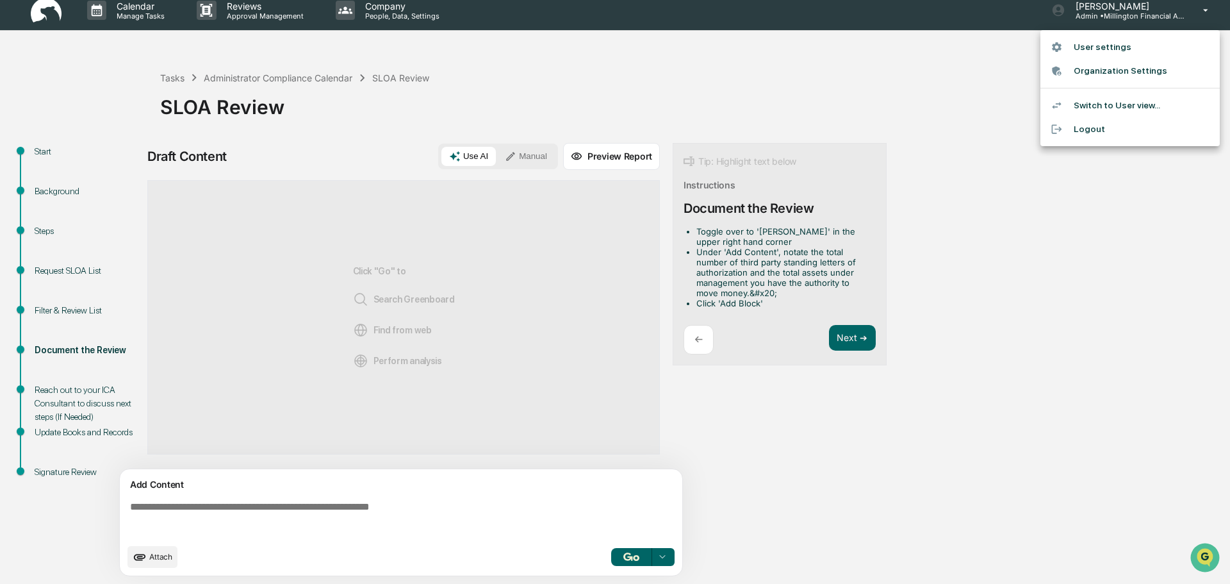
click at [972, 110] on div at bounding box center [615, 292] width 1230 height 584
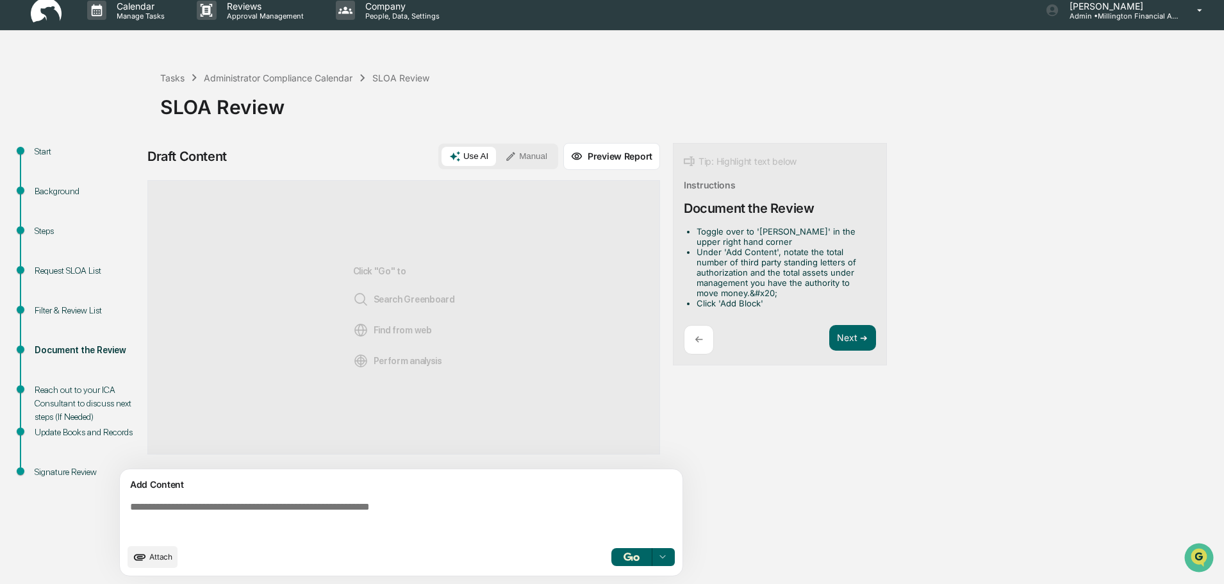
click at [78, 390] on div "Reach out to your ICA Consultant to discuss next steps (If Needed)" at bounding box center [87, 403] width 105 height 40
click at [856, 328] on button "Next ➔" at bounding box center [852, 338] width 47 height 26
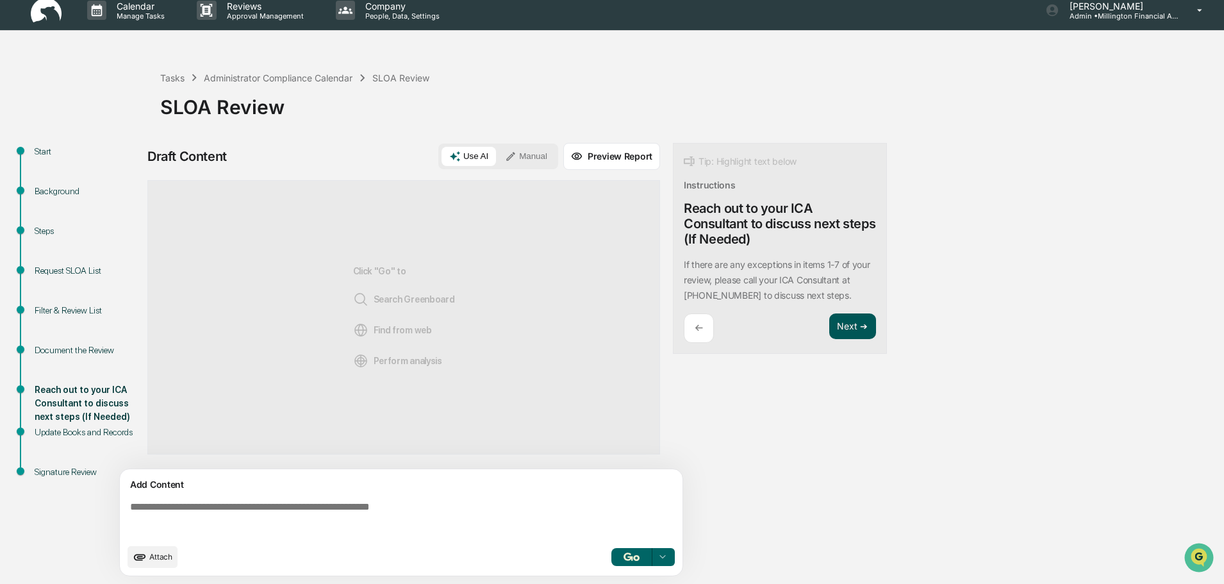
click at [856, 329] on button "Next ➔" at bounding box center [852, 326] width 47 height 26
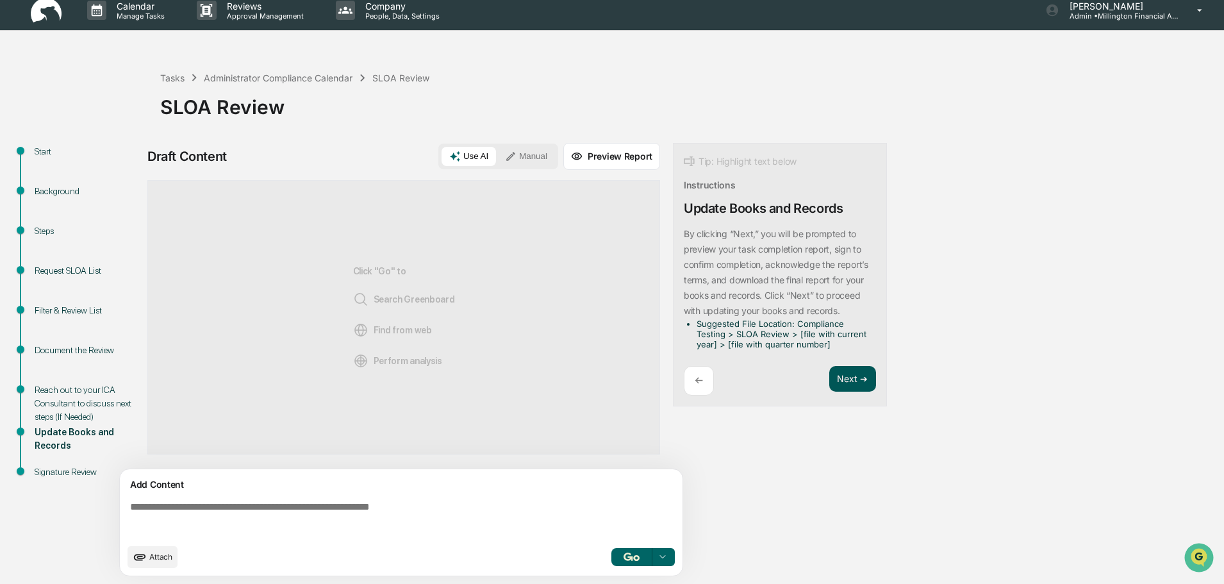
click at [857, 376] on button "Next ➔" at bounding box center [852, 379] width 47 height 26
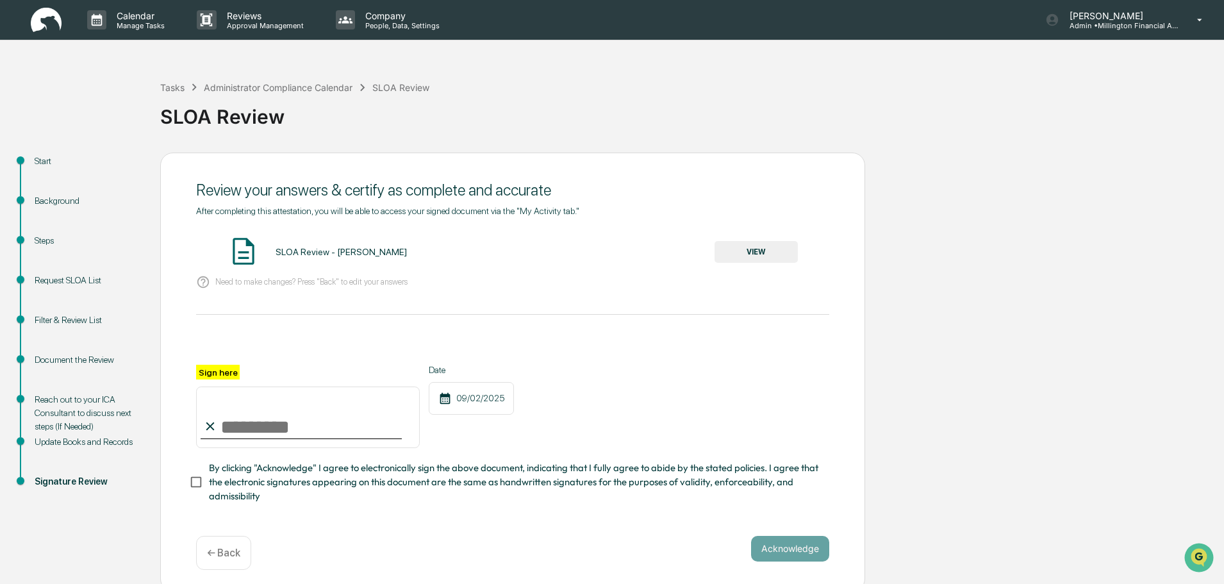
click at [762, 253] on button "VIEW" at bounding box center [755, 252] width 83 height 22
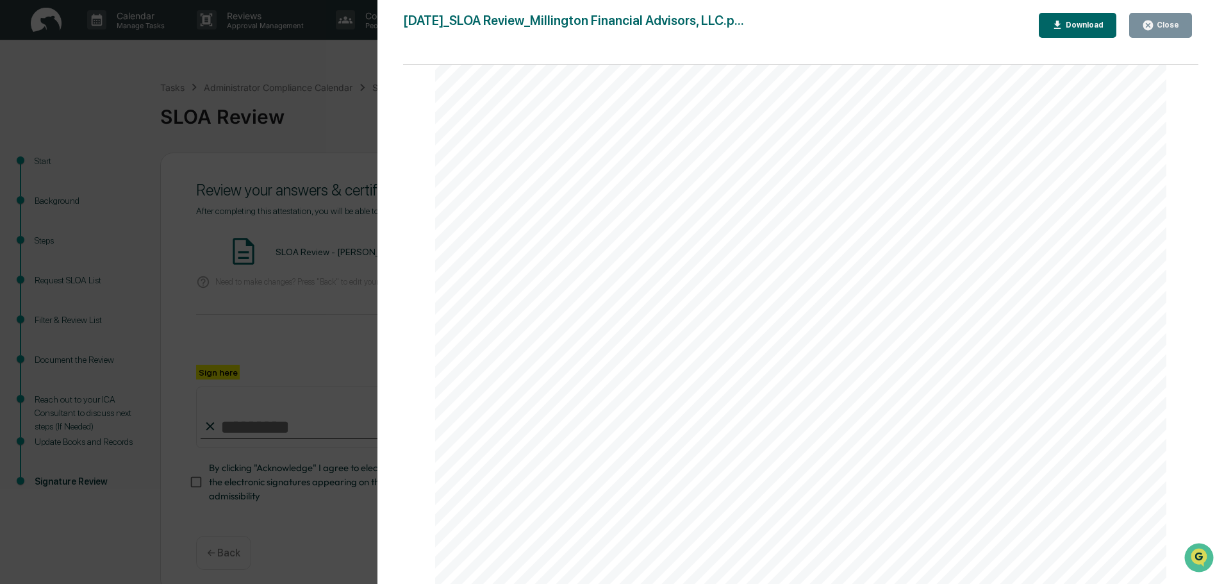
scroll to position [1153, 0]
click at [1167, 28] on div "Close" at bounding box center [1166, 24] width 25 height 9
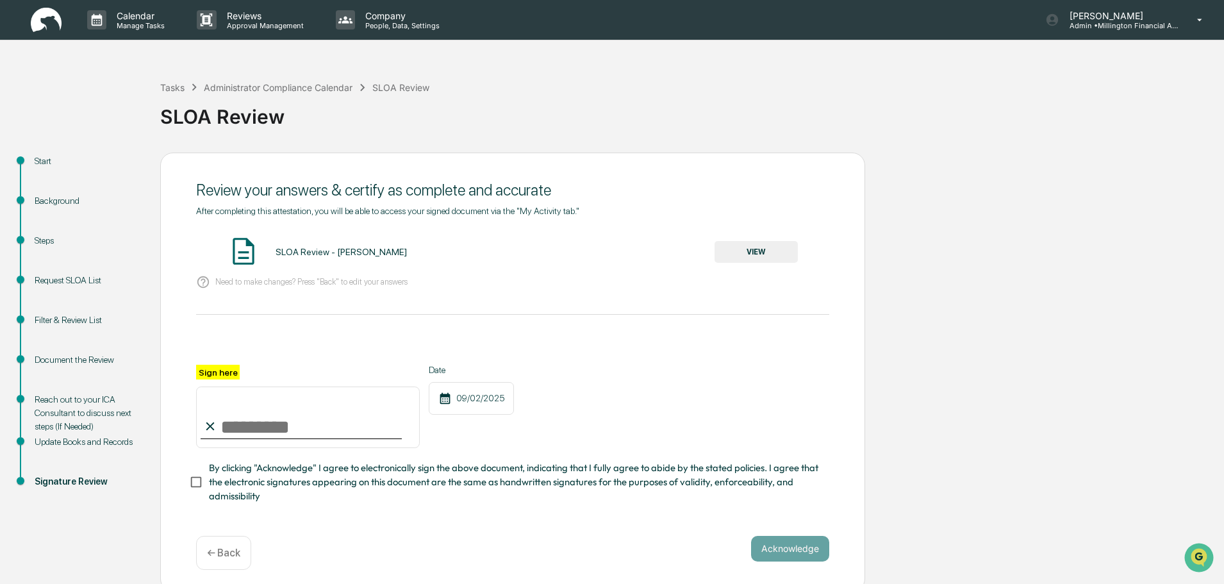
click at [759, 252] on button "VIEW" at bounding box center [755, 252] width 83 height 22
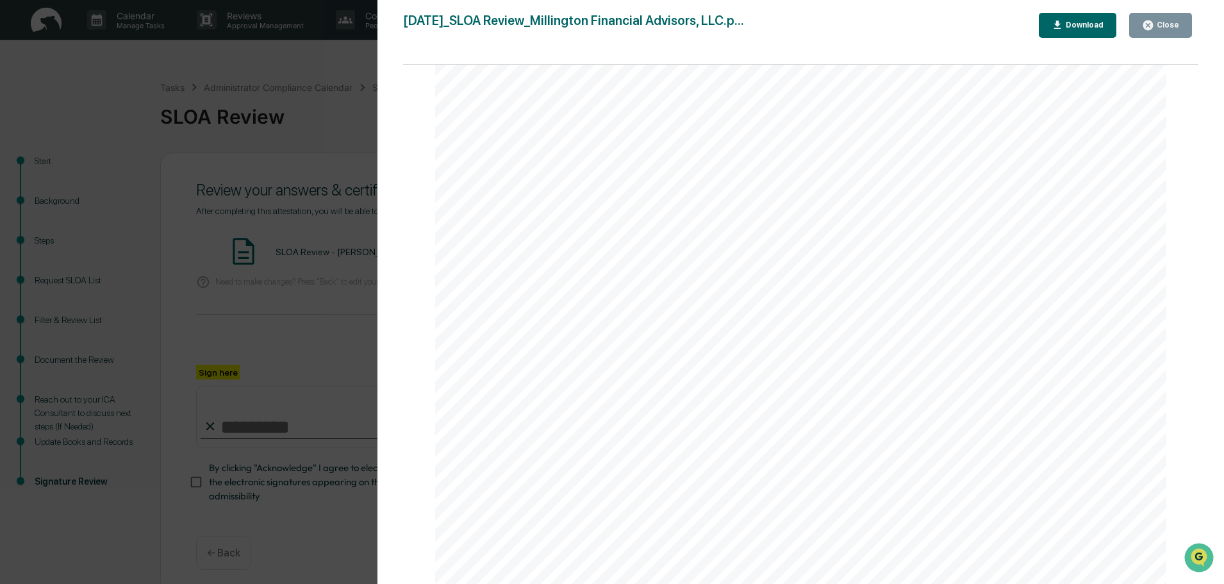
scroll to position [1025, 0]
click at [1151, 20] on icon "button" at bounding box center [1148, 25] width 10 height 10
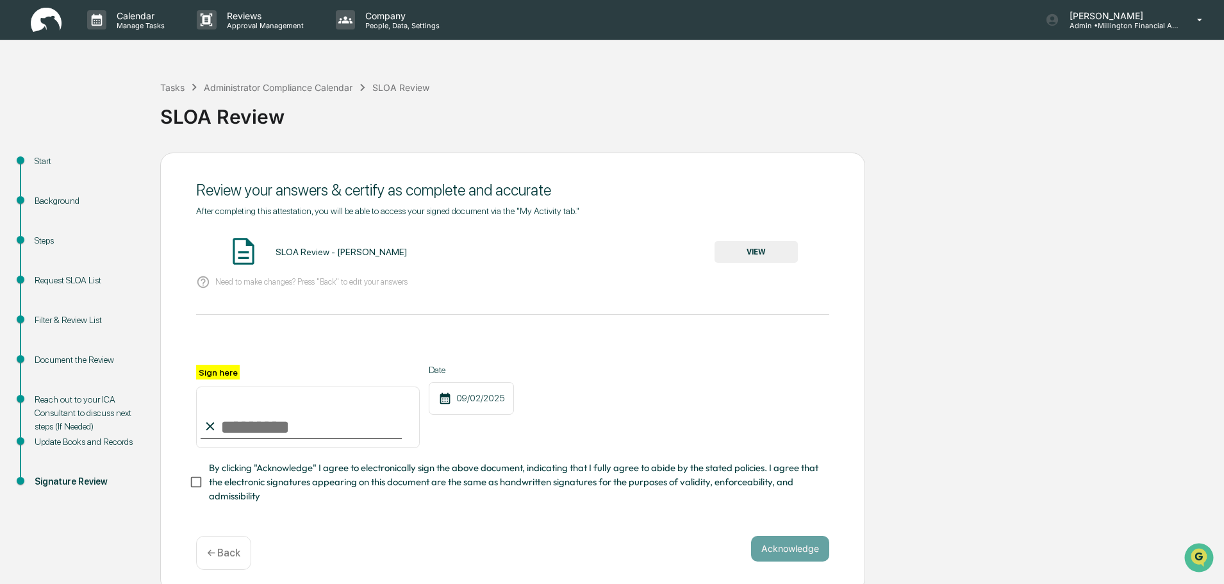
click at [693, 110] on div "SLOA Review" at bounding box center [688, 111] width 1057 height 33
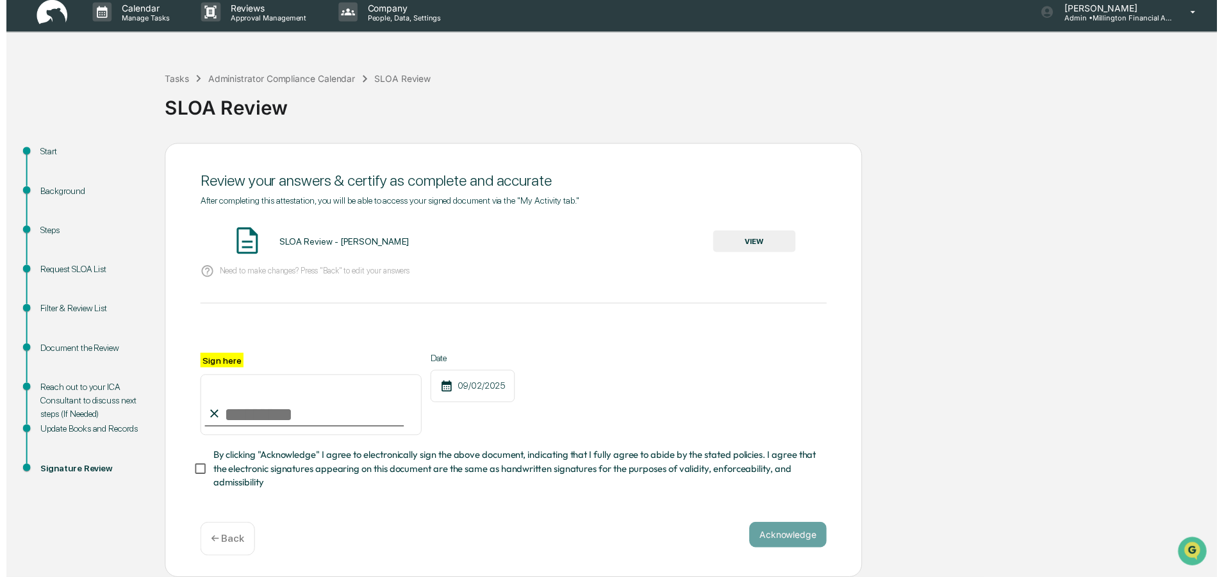
scroll to position [12, 0]
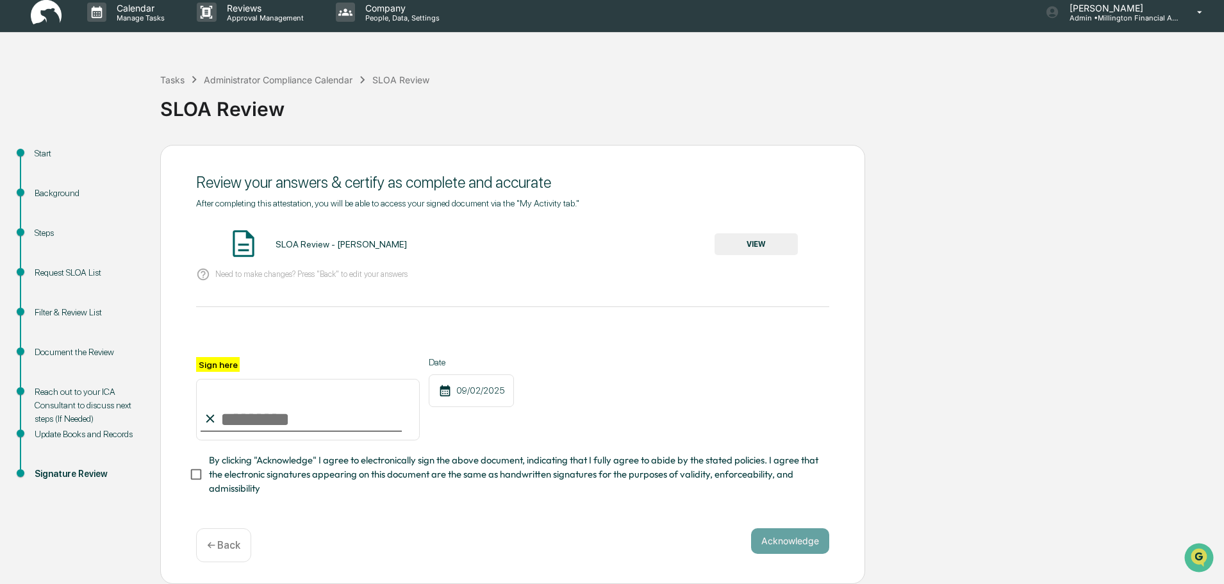
click at [250, 415] on input "Sign here" at bounding box center [308, 409] width 224 height 61
type input "**********"
click at [777, 537] on button "Acknowledge" at bounding box center [790, 541] width 78 height 26
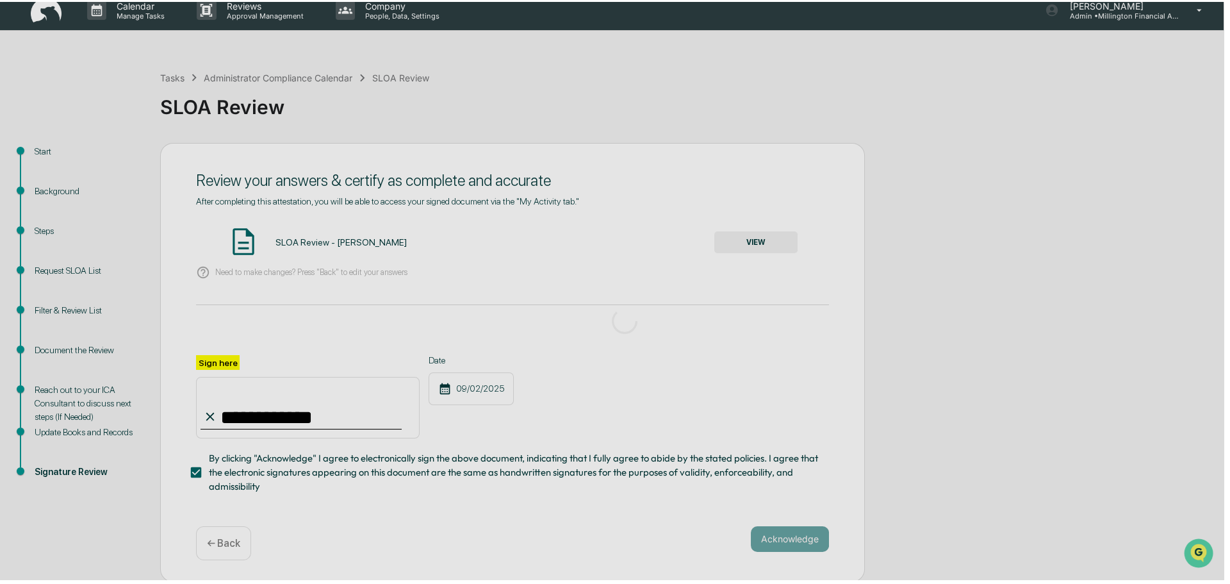
scroll to position [0, 0]
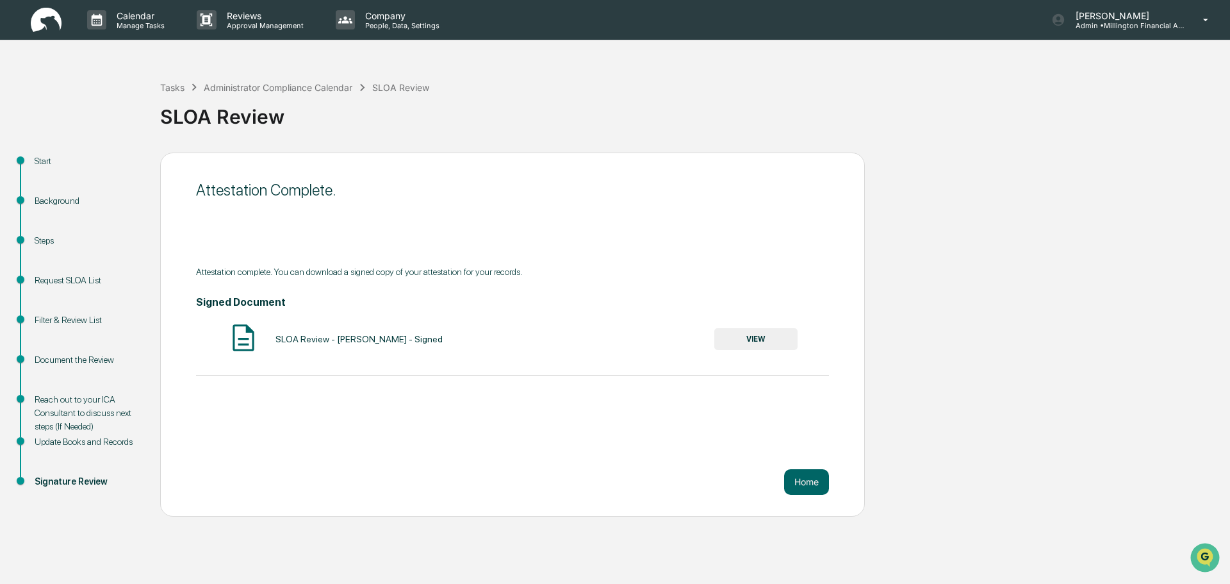
click at [765, 338] on button "VIEW" at bounding box center [755, 339] width 83 height 22
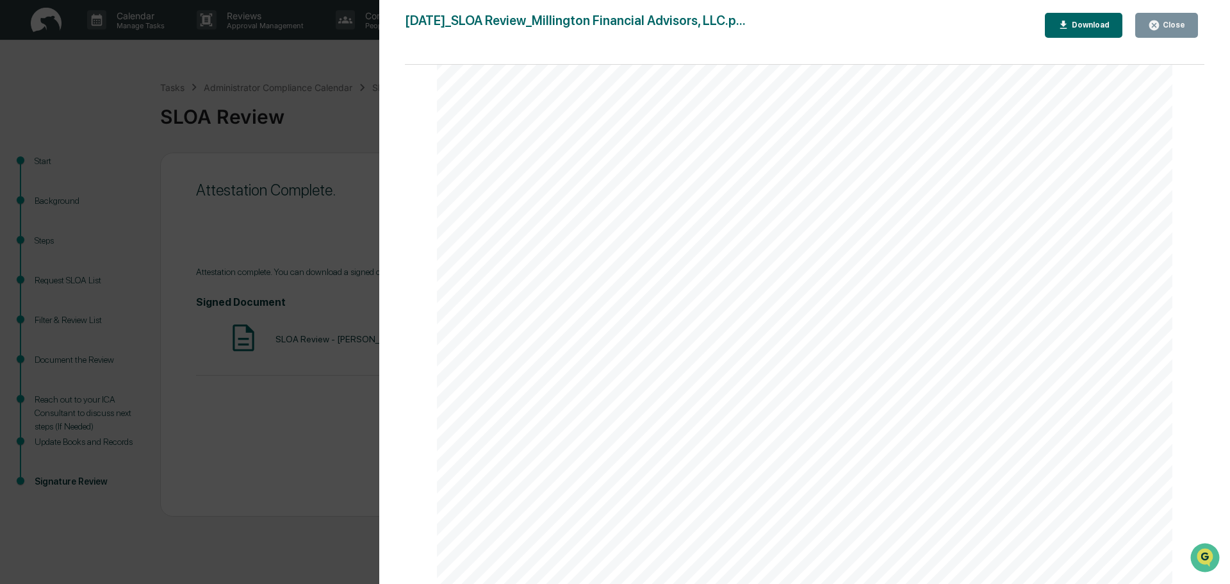
scroll to position [1345, 0]
click at [1090, 19] on button "Download" at bounding box center [1084, 25] width 78 height 25
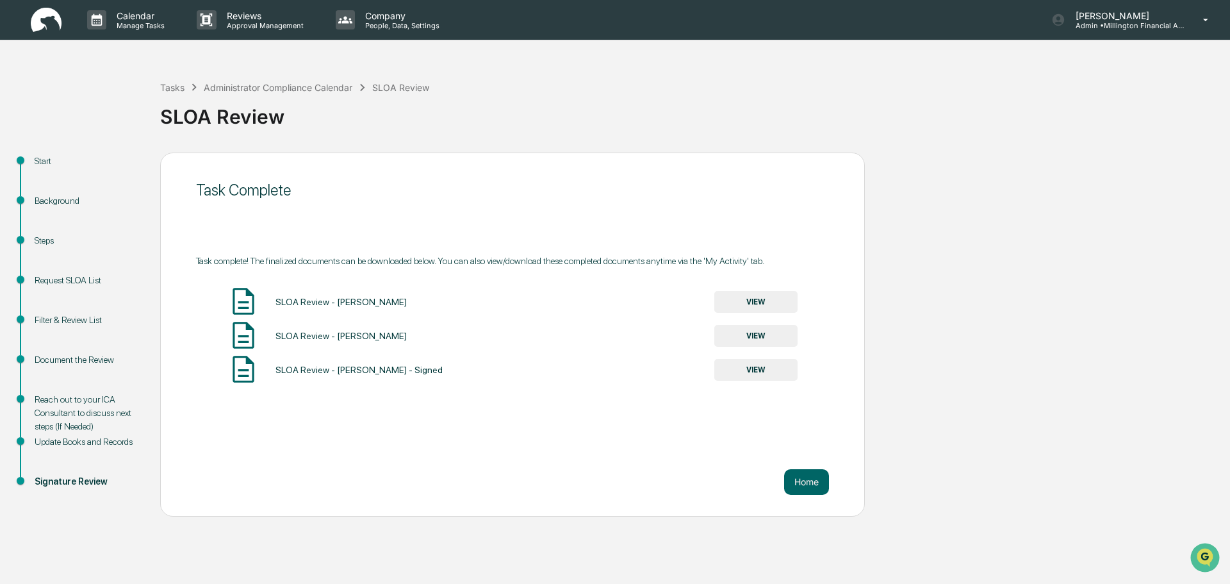
click at [760, 335] on button "VIEW" at bounding box center [755, 336] width 83 height 22
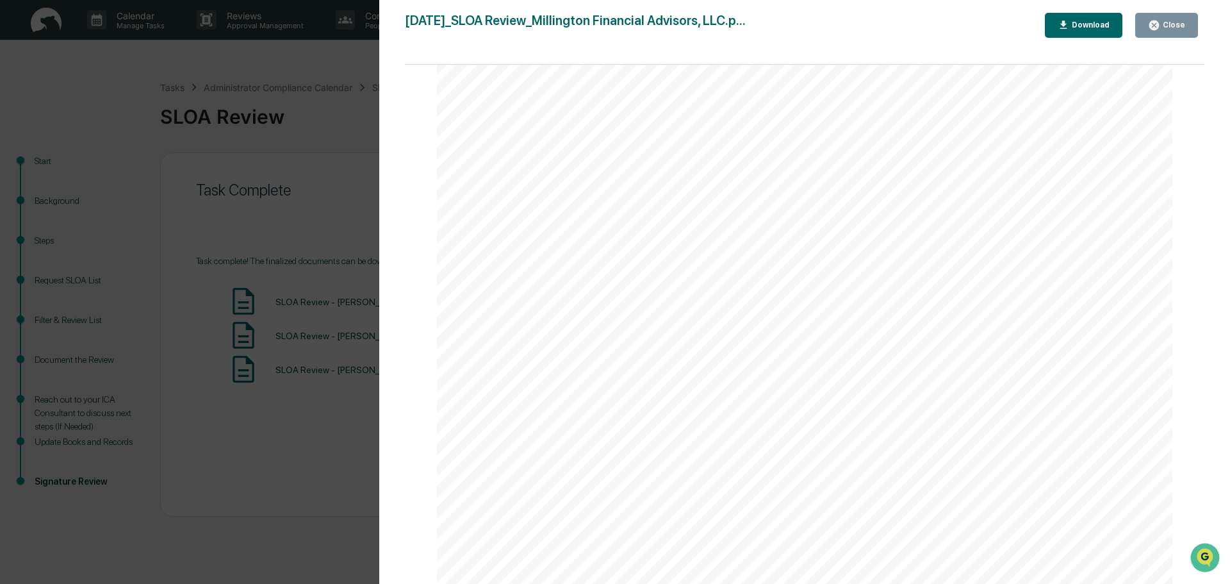
scroll to position [0, 0]
click at [1156, 24] on icon "button" at bounding box center [1154, 25] width 12 height 12
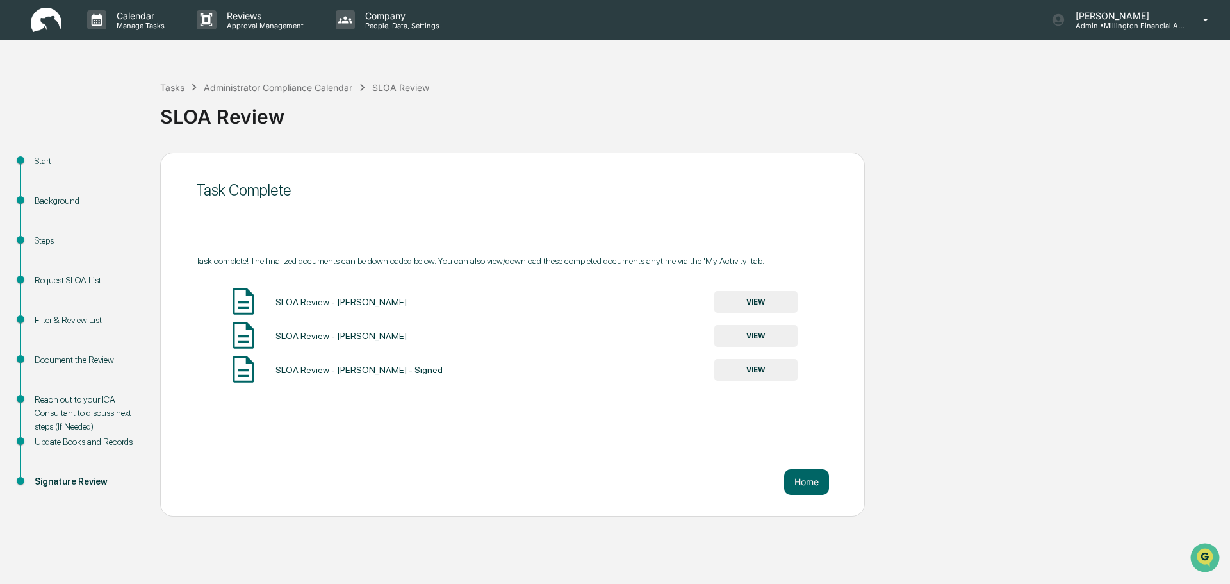
click at [752, 370] on button "VIEW" at bounding box center [755, 370] width 83 height 22
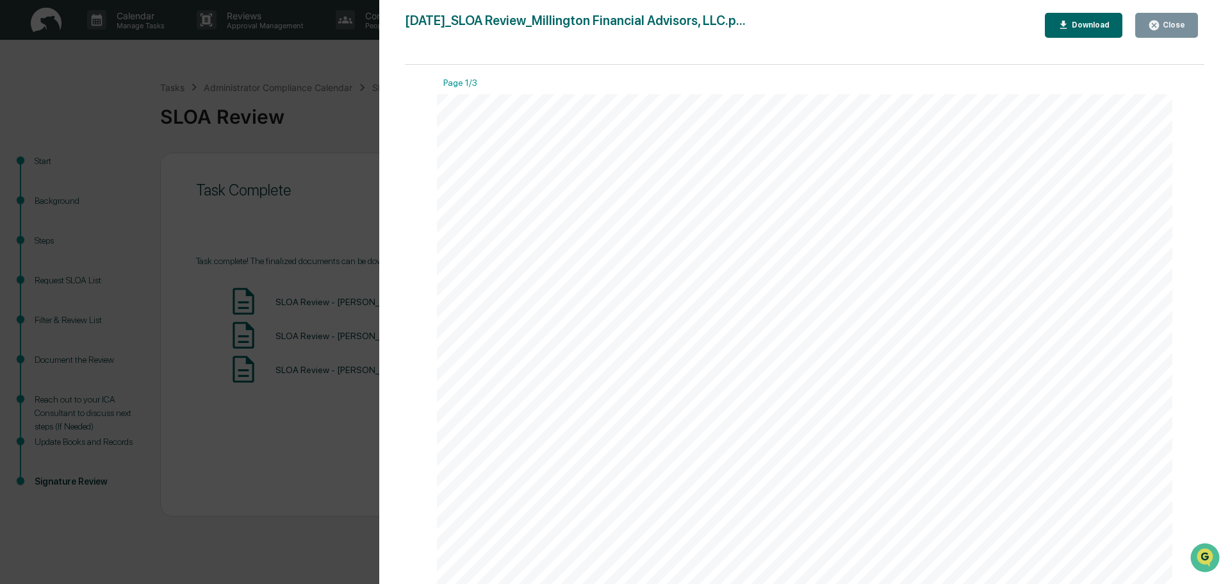
click at [1168, 22] on div "Close" at bounding box center [1172, 24] width 25 height 9
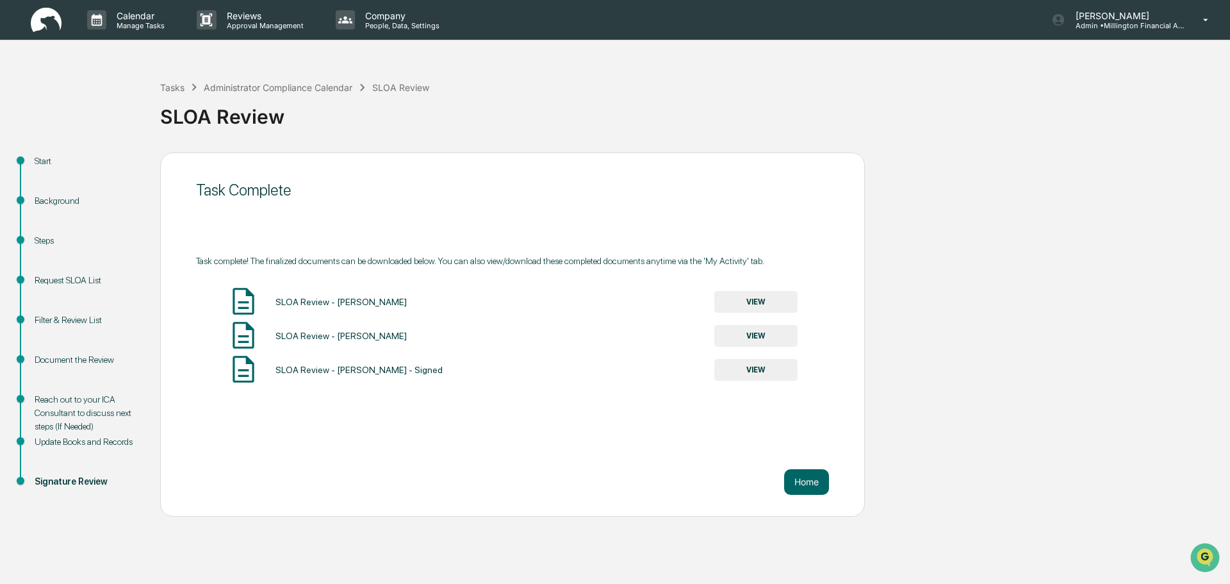
click at [739, 330] on button "VIEW" at bounding box center [755, 336] width 83 height 22
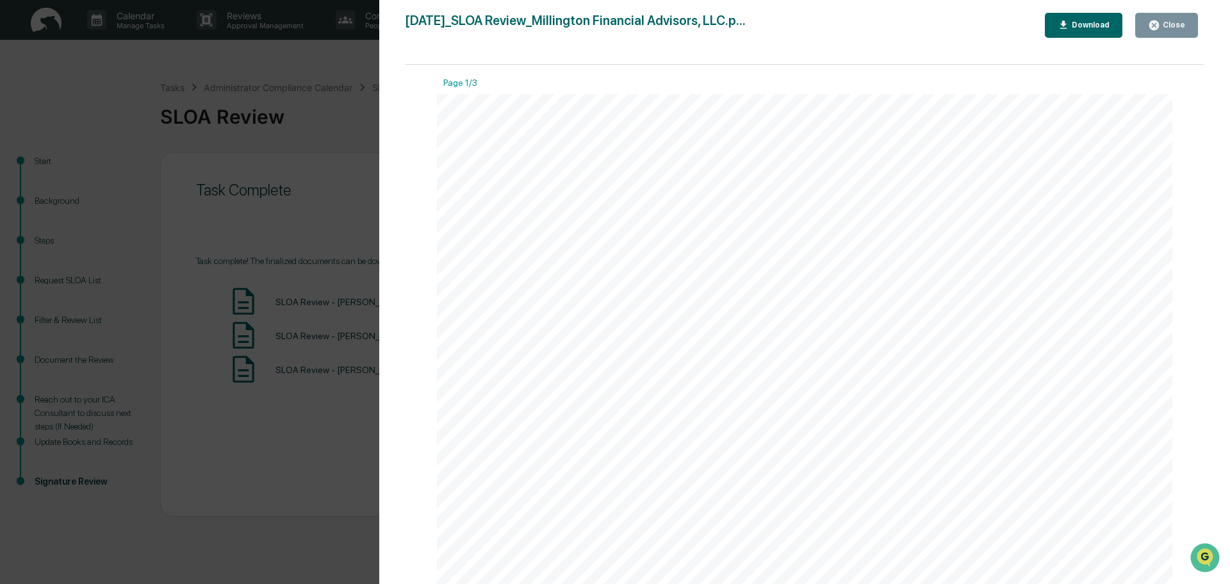
click at [1167, 28] on div "Close" at bounding box center [1172, 24] width 25 height 9
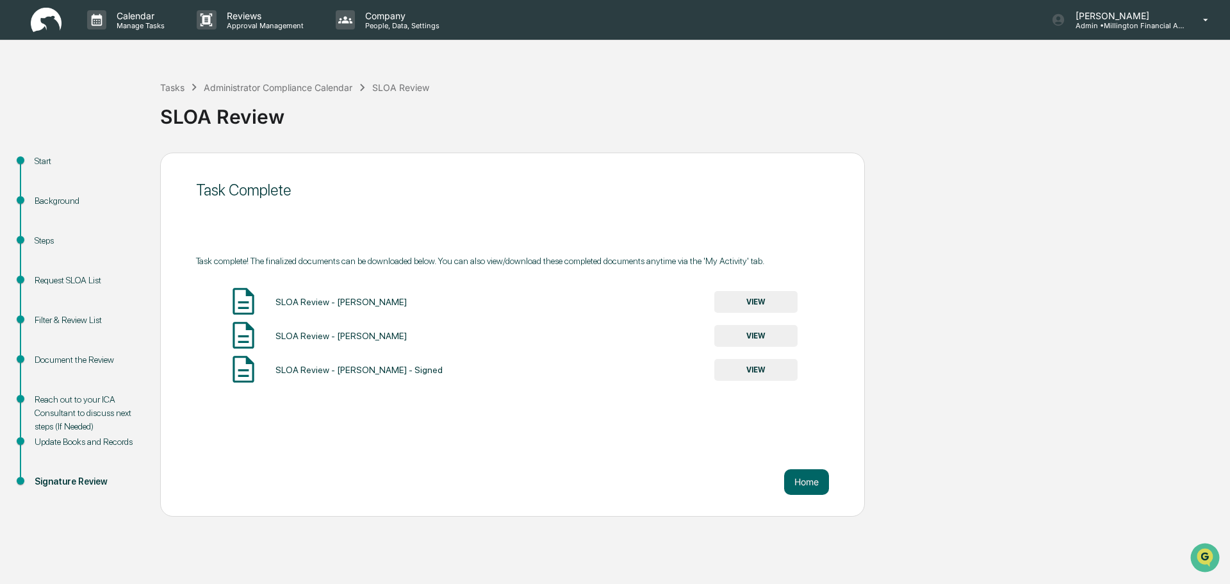
click at [761, 295] on button "VIEW" at bounding box center [755, 302] width 83 height 22
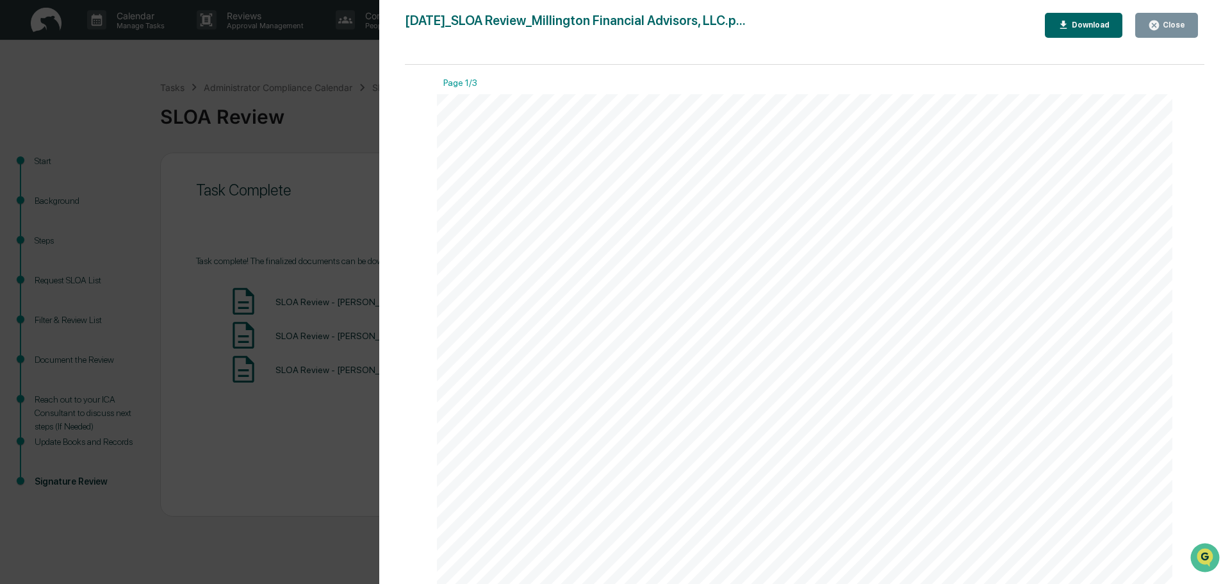
click at [1163, 31] on div "Close" at bounding box center [1166, 25] width 37 height 12
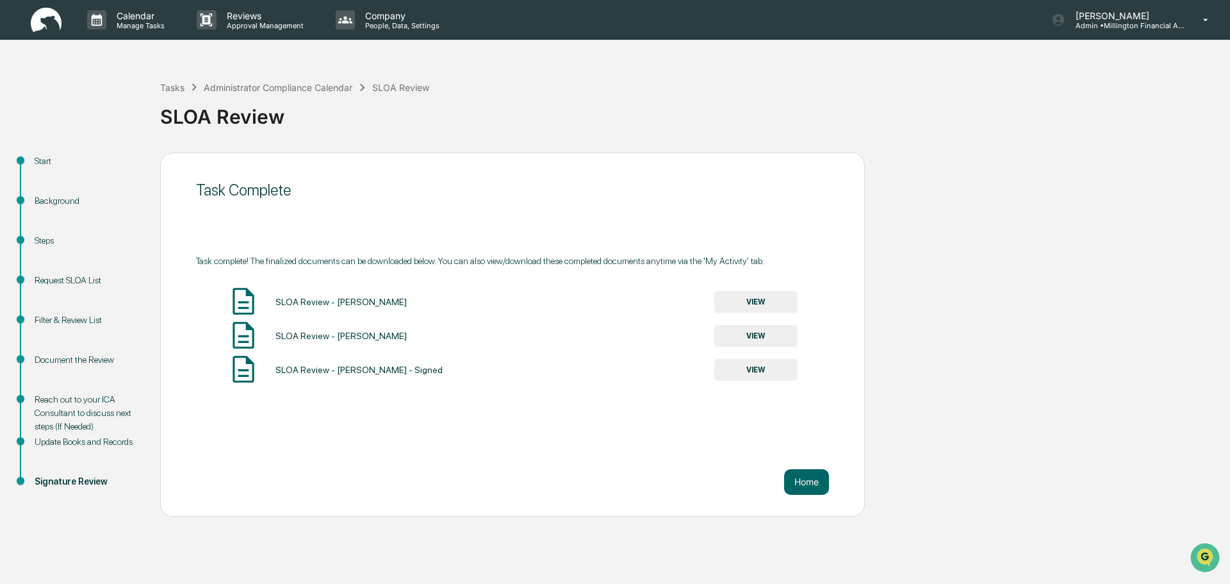
click at [102, 484] on div "Signature Review" at bounding box center [87, 481] width 105 height 13
click at [270, 17] on p "Reviews" at bounding box center [264, 15] width 94 height 11
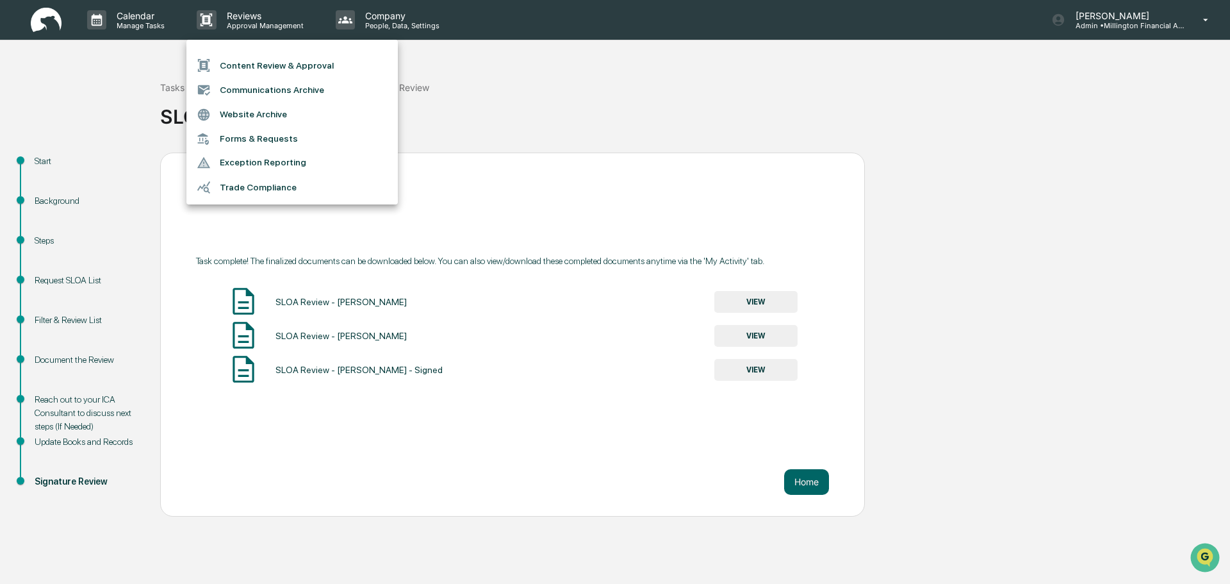
click at [326, 69] on li "Content Review & Approval" at bounding box center [291, 65] width 211 height 24
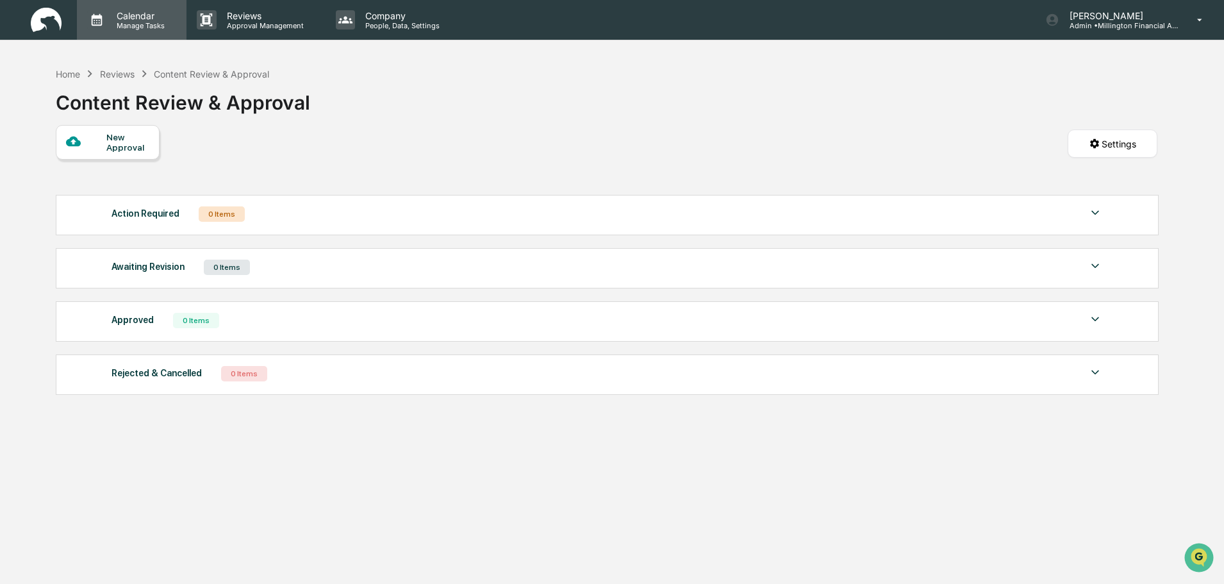
click at [151, 19] on p "Calendar" at bounding box center [138, 15] width 65 height 11
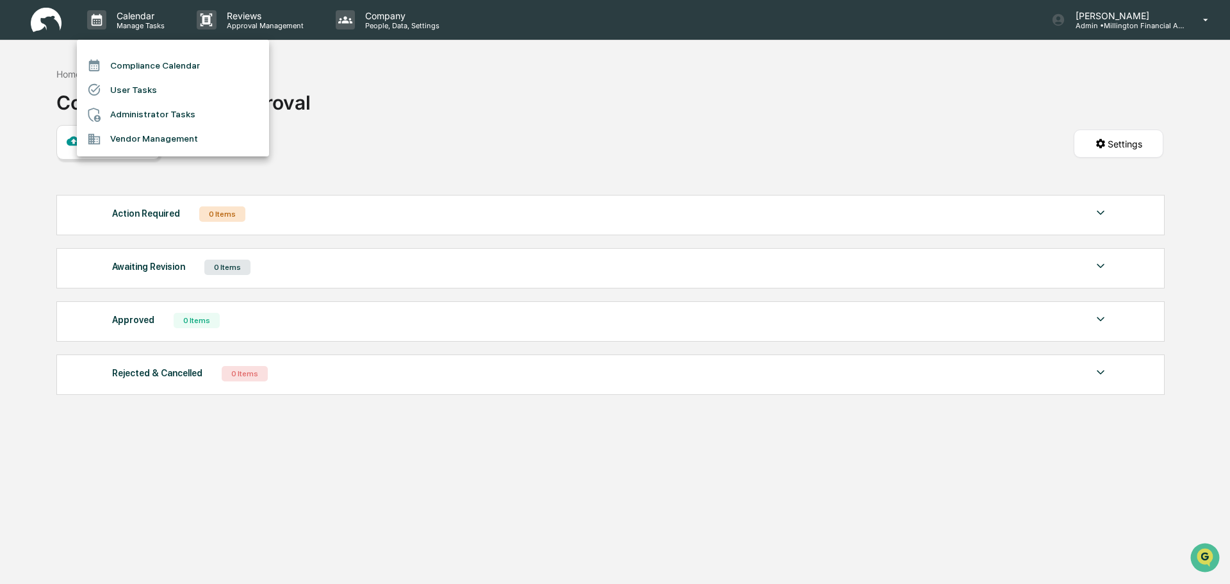
click at [143, 106] on li "Administrator Tasks" at bounding box center [173, 114] width 192 height 24
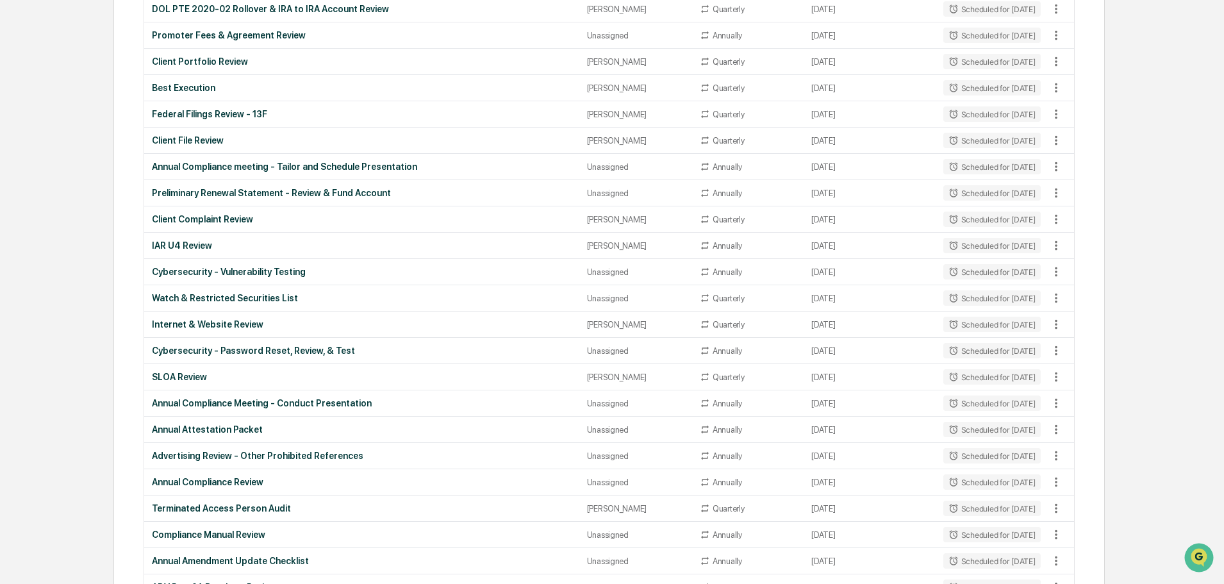
scroll to position [769, 0]
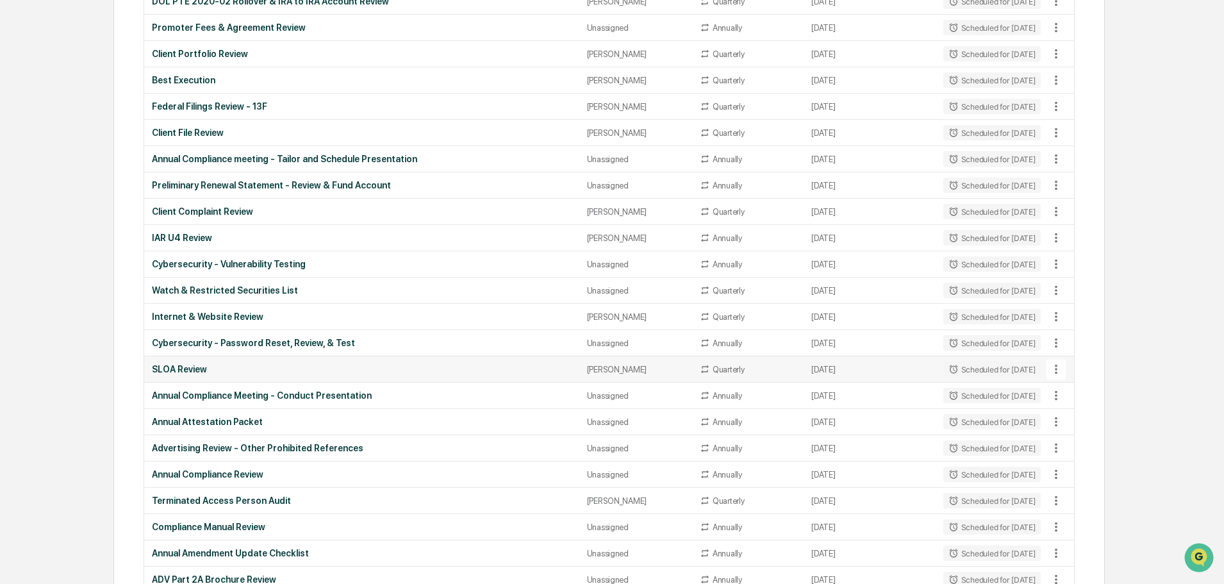
click at [1055, 372] on icon at bounding box center [1055, 370] width 3 height 10
click at [1061, 372] on div at bounding box center [615, 292] width 1230 height 584
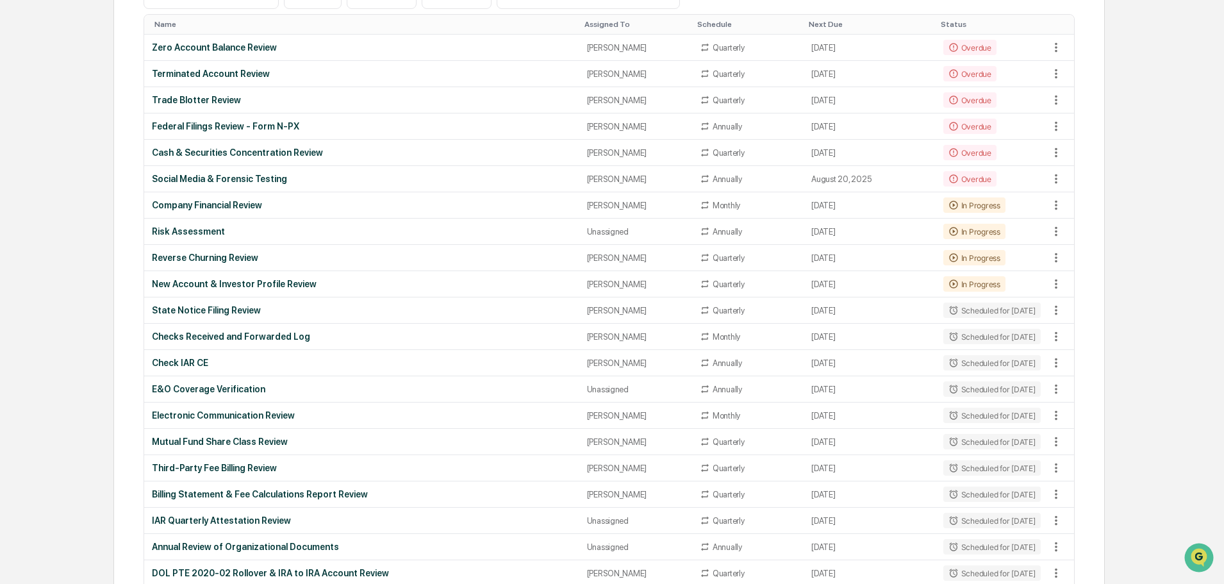
scroll to position [0, 0]
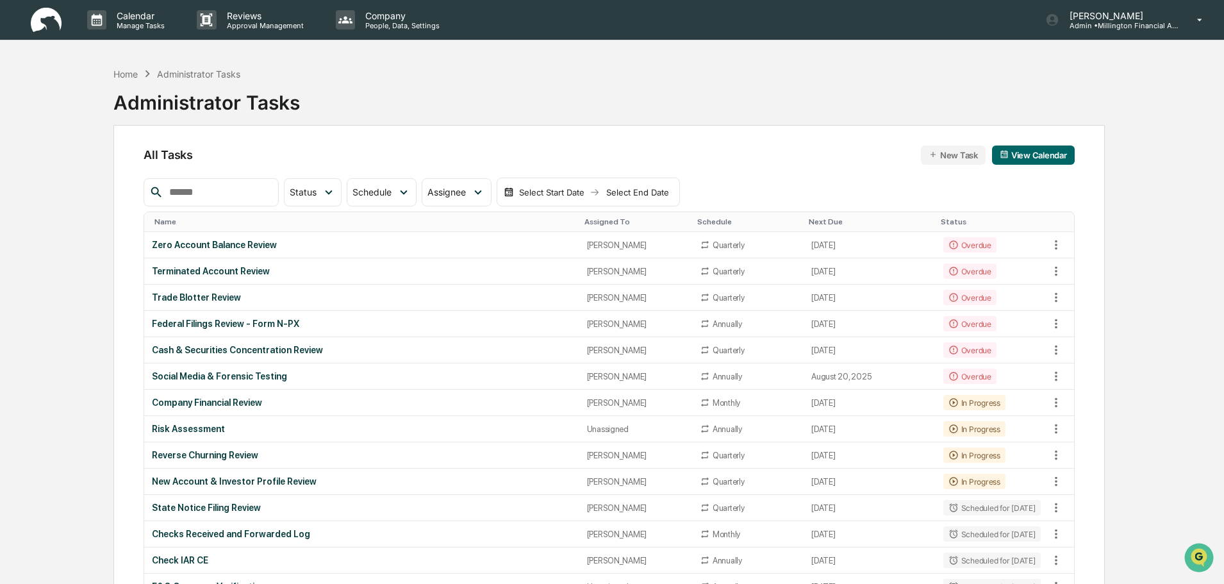
click at [1040, 154] on button "View Calendar" at bounding box center [1033, 154] width 83 height 19
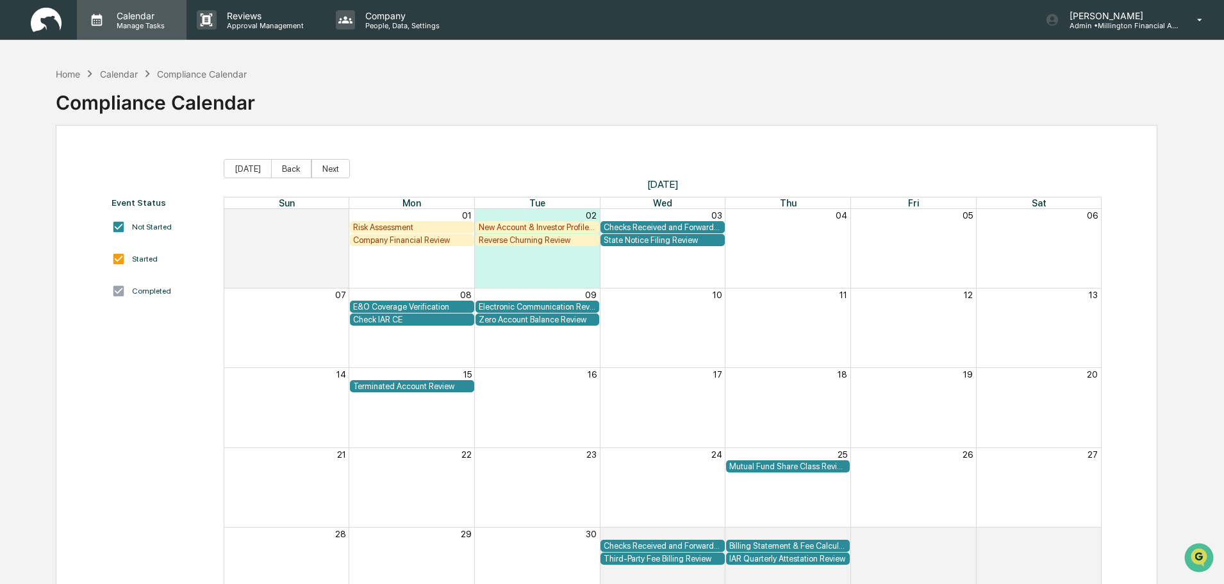
click at [127, 21] on p "Manage Tasks" at bounding box center [138, 25] width 65 height 9
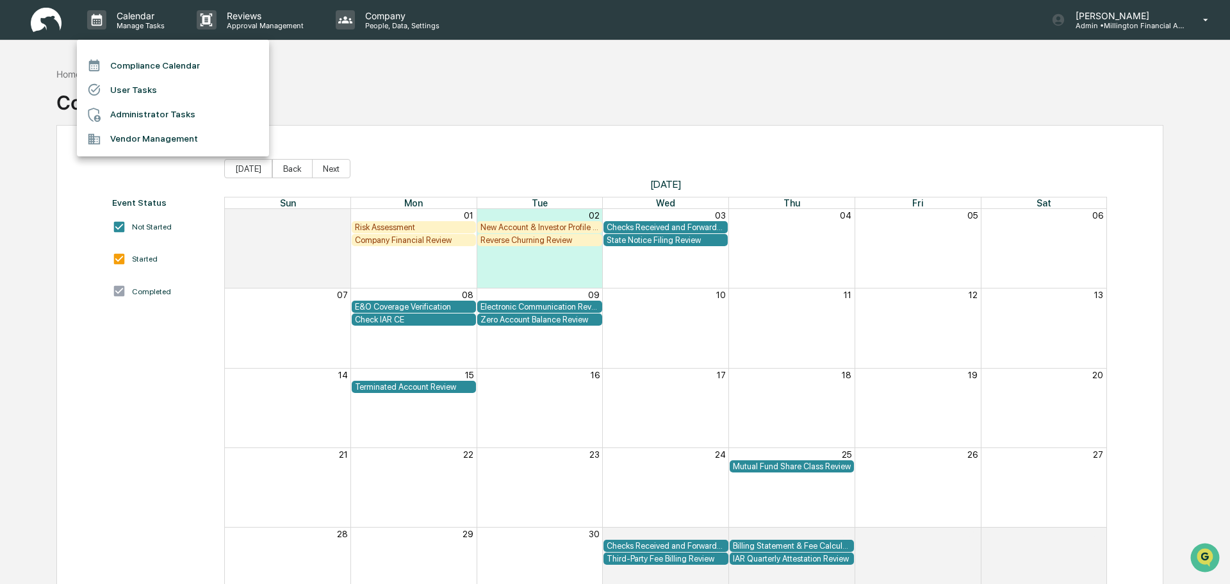
click at [124, 91] on li "User Tasks" at bounding box center [173, 90] width 192 height 24
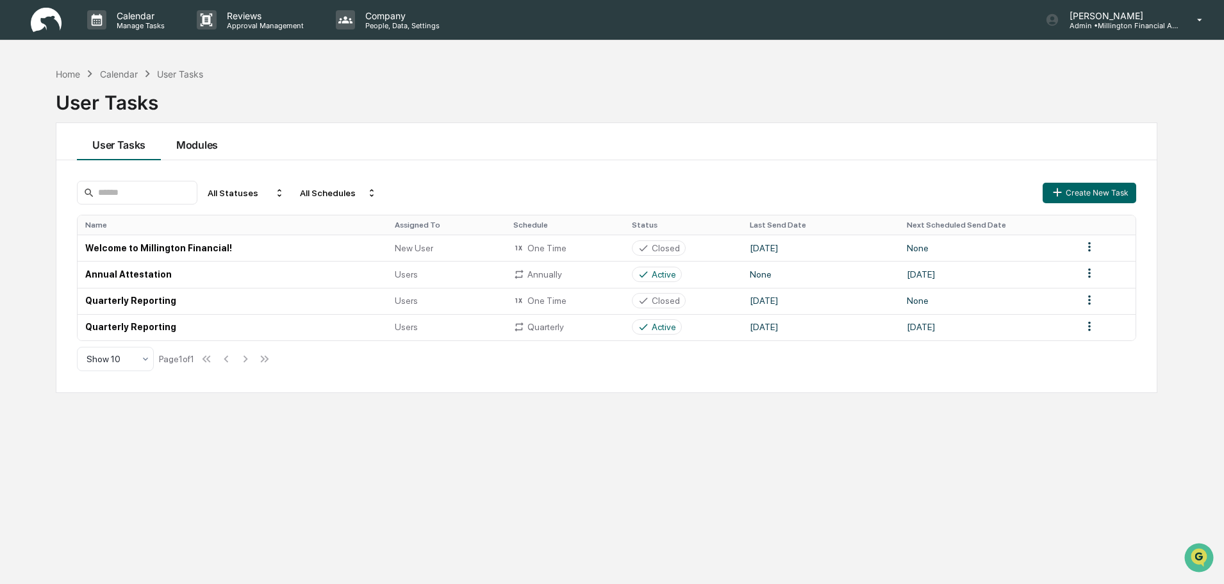
click at [201, 142] on button "Modules" at bounding box center [197, 141] width 72 height 37
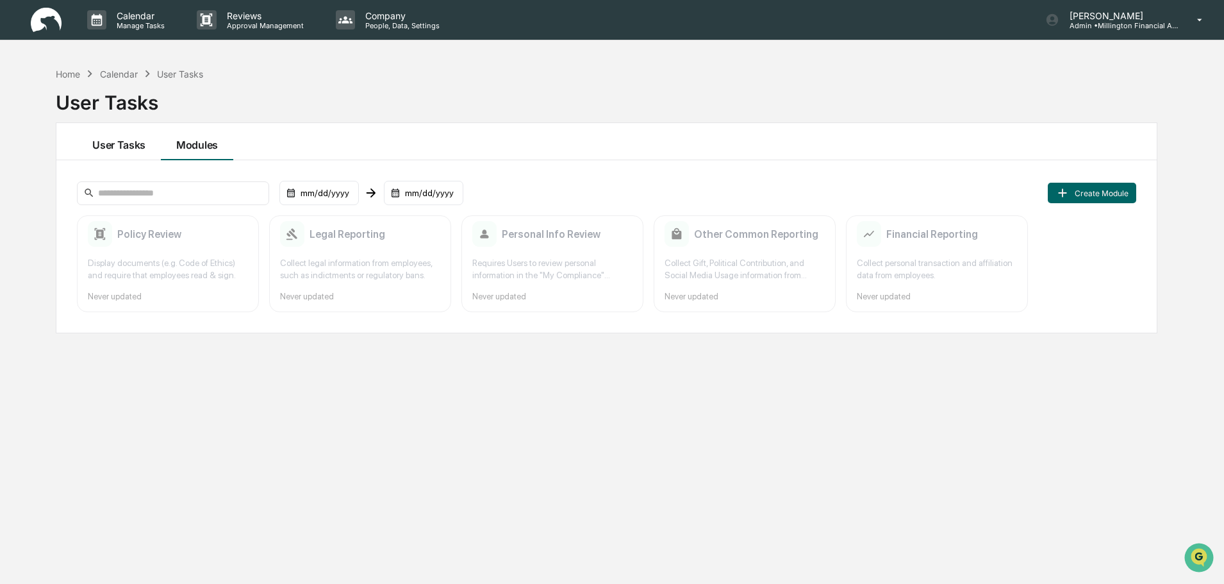
click at [133, 148] on button "User Tasks" at bounding box center [119, 141] width 84 height 37
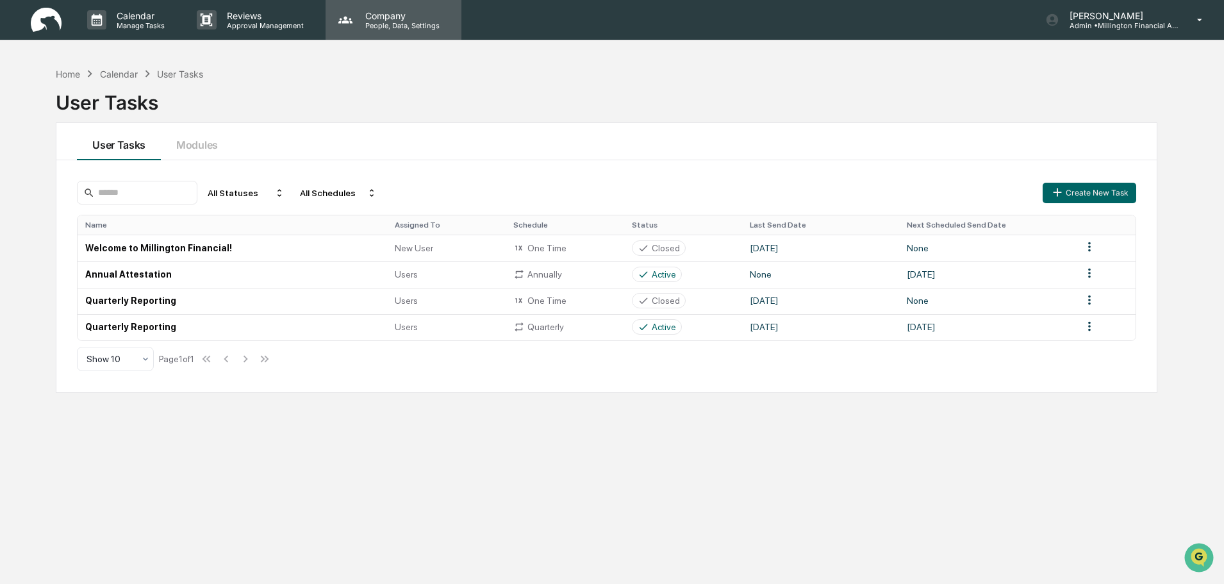
click at [377, 17] on p "Company" at bounding box center [400, 15] width 91 height 11
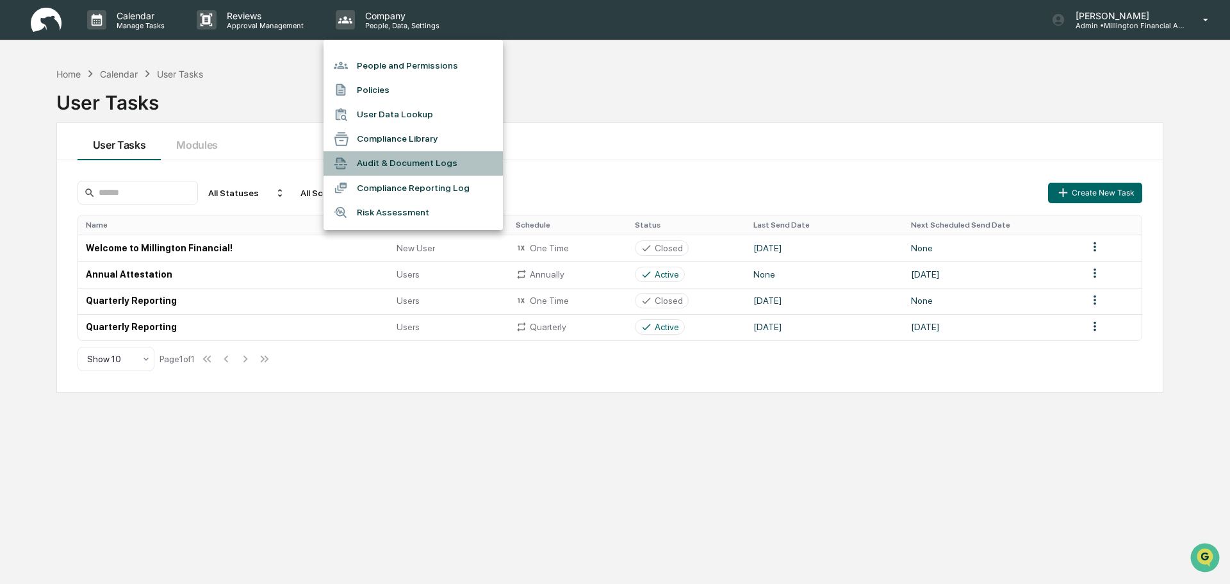
click at [400, 160] on li "Audit & Document Logs" at bounding box center [413, 163] width 179 height 24
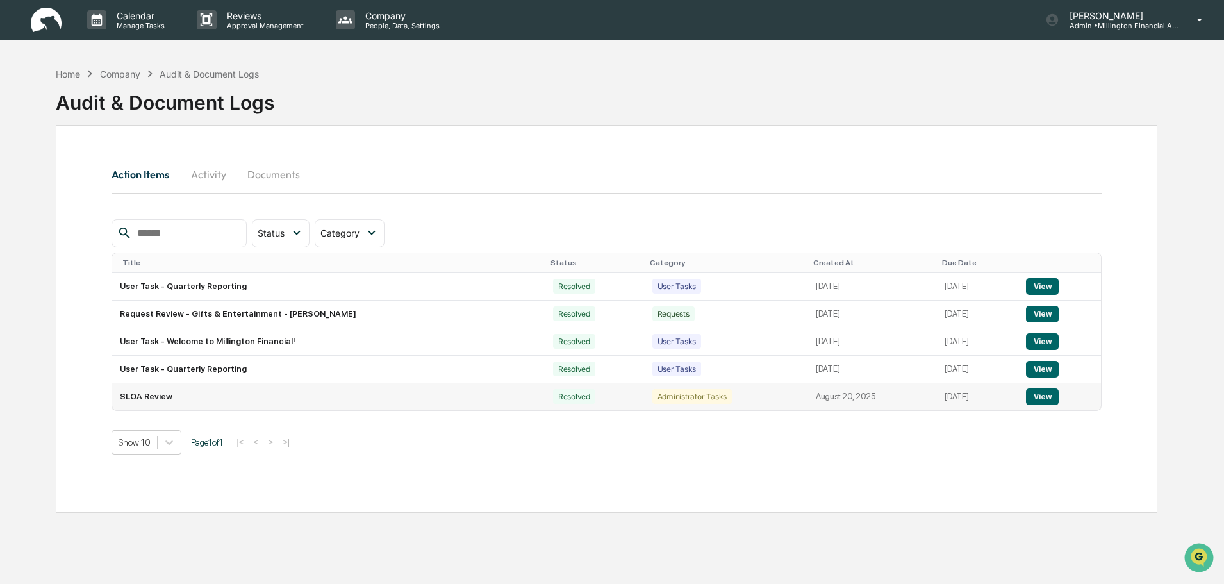
click at [1046, 397] on button "View" at bounding box center [1042, 396] width 33 height 17
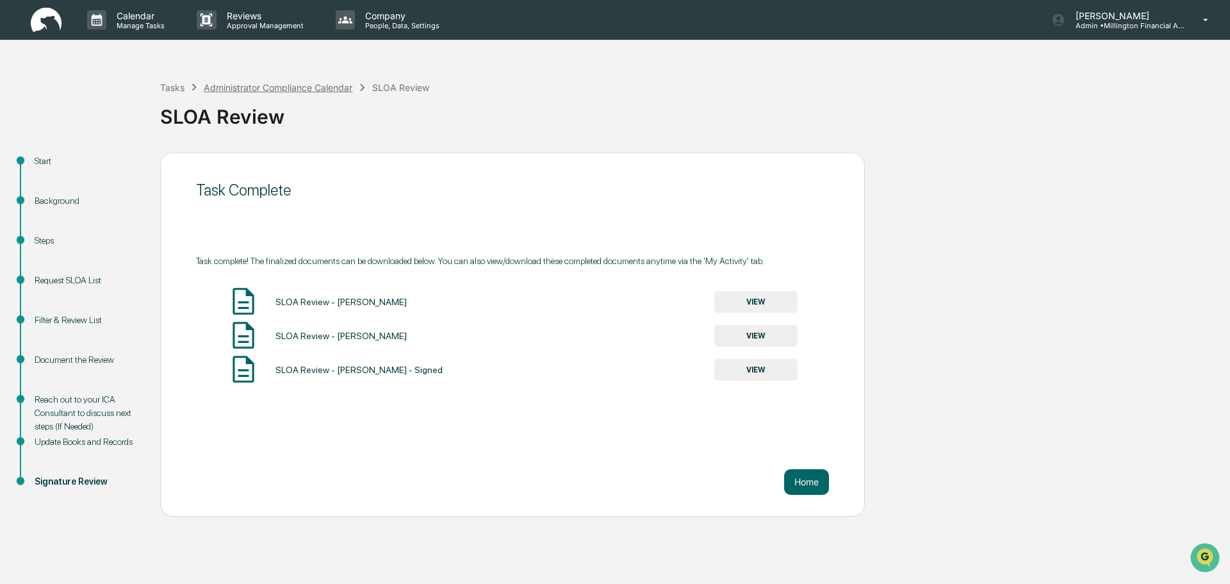
click at [272, 85] on div "Administrator Compliance Calendar" at bounding box center [278, 87] width 149 height 11
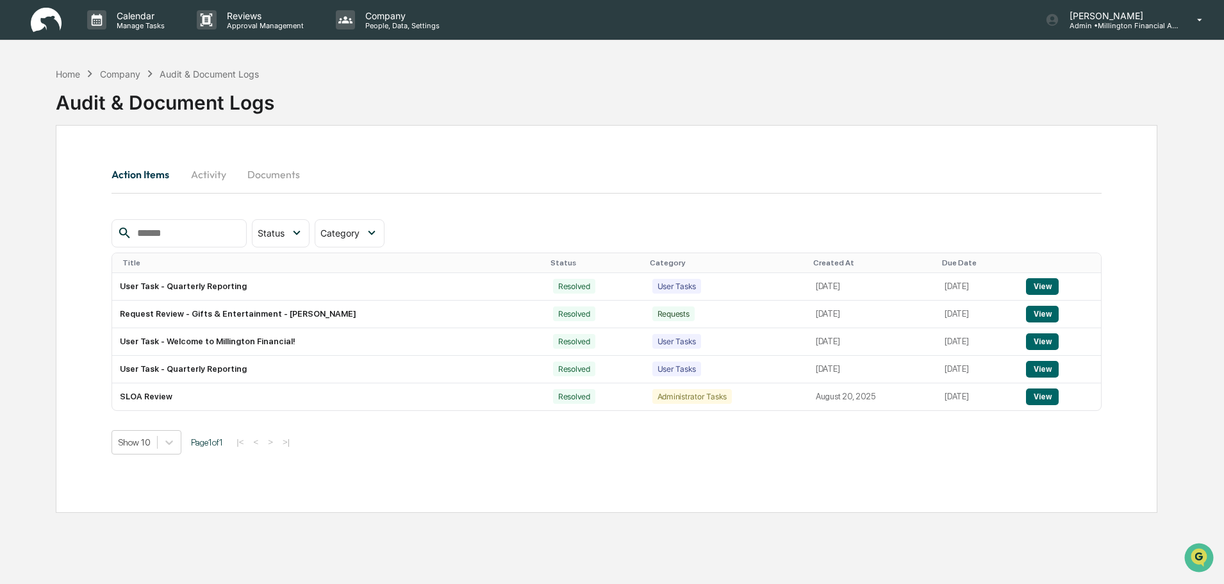
click at [219, 173] on button "Activity" at bounding box center [208, 174] width 58 height 31
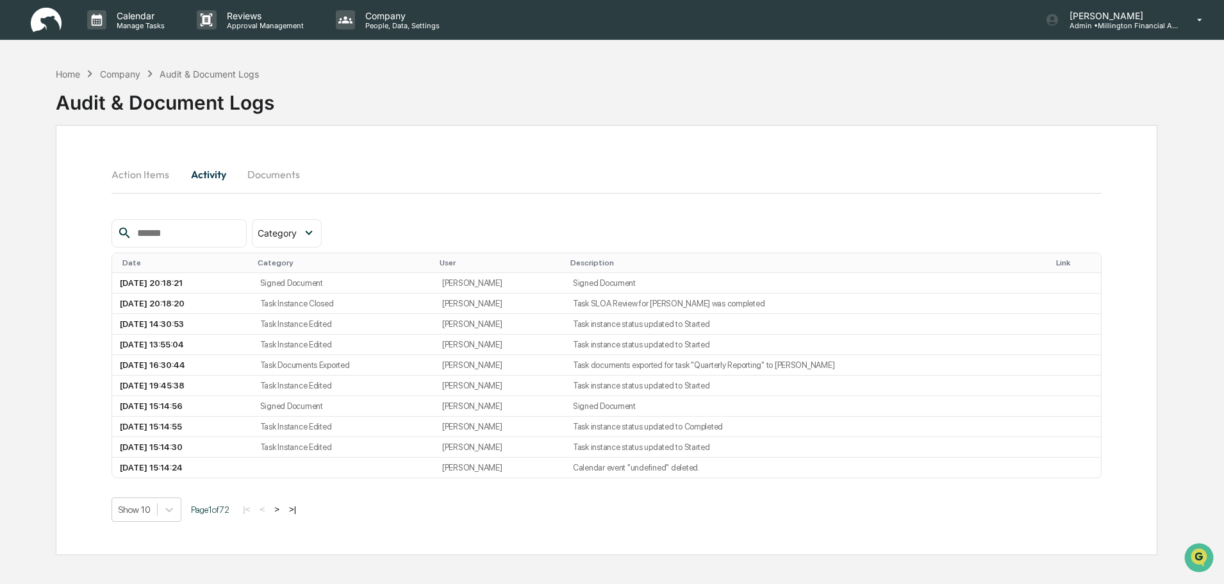
click at [265, 178] on button "Documents" at bounding box center [273, 174] width 73 height 31
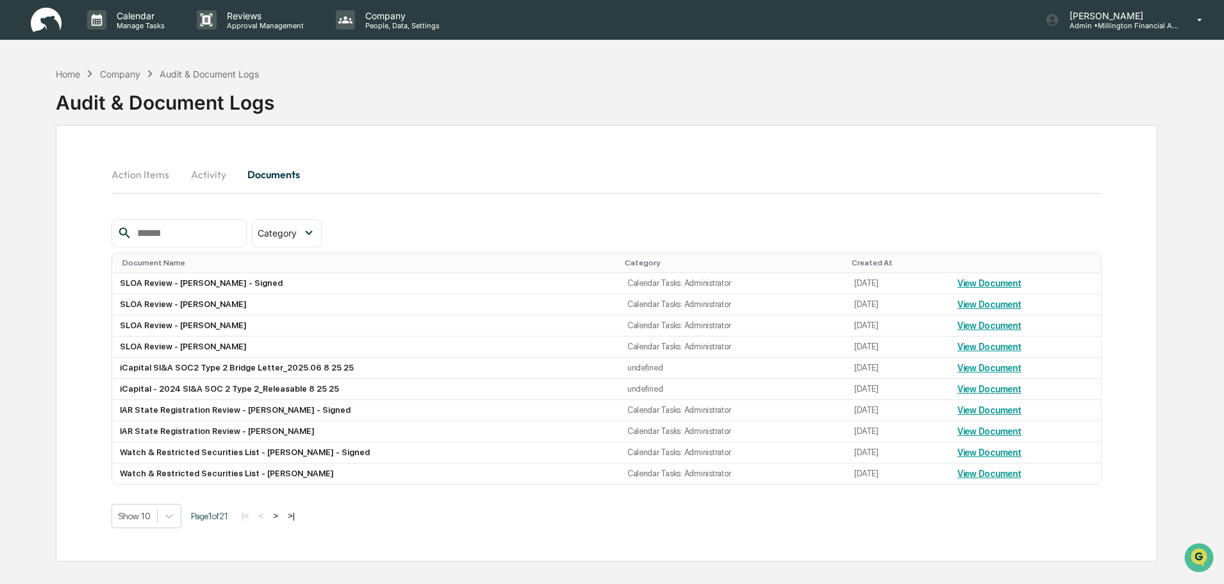
click at [281, 516] on button ">" at bounding box center [275, 515] width 13 height 11
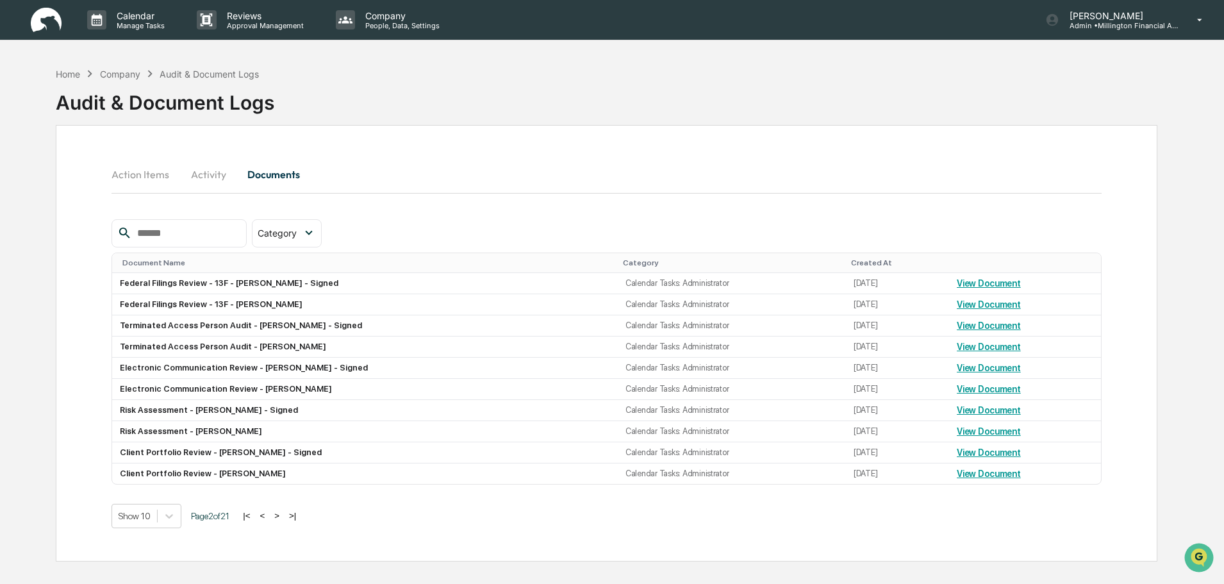
click at [283, 516] on button ">" at bounding box center [276, 515] width 13 height 11
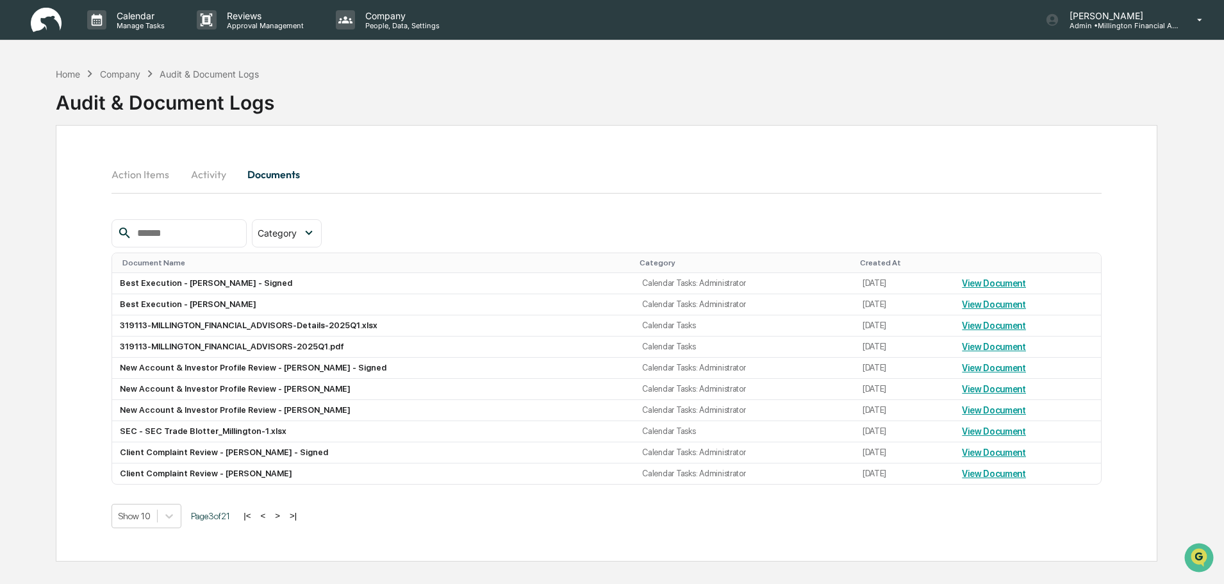
click at [283, 516] on button ">" at bounding box center [277, 515] width 13 height 11
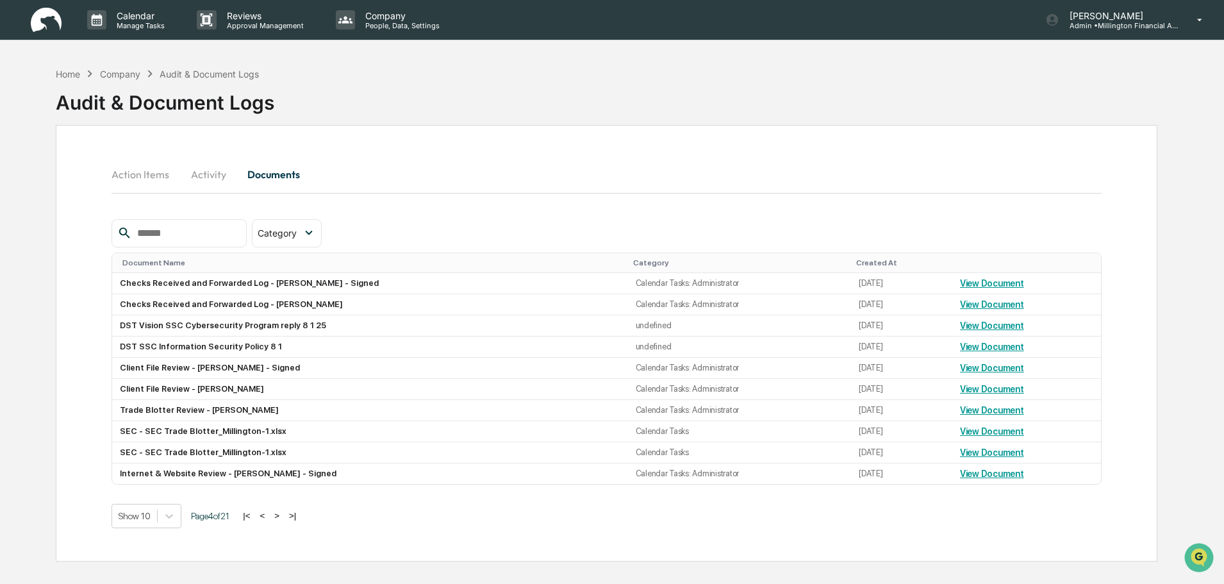
click at [283, 516] on button ">" at bounding box center [276, 515] width 13 height 11
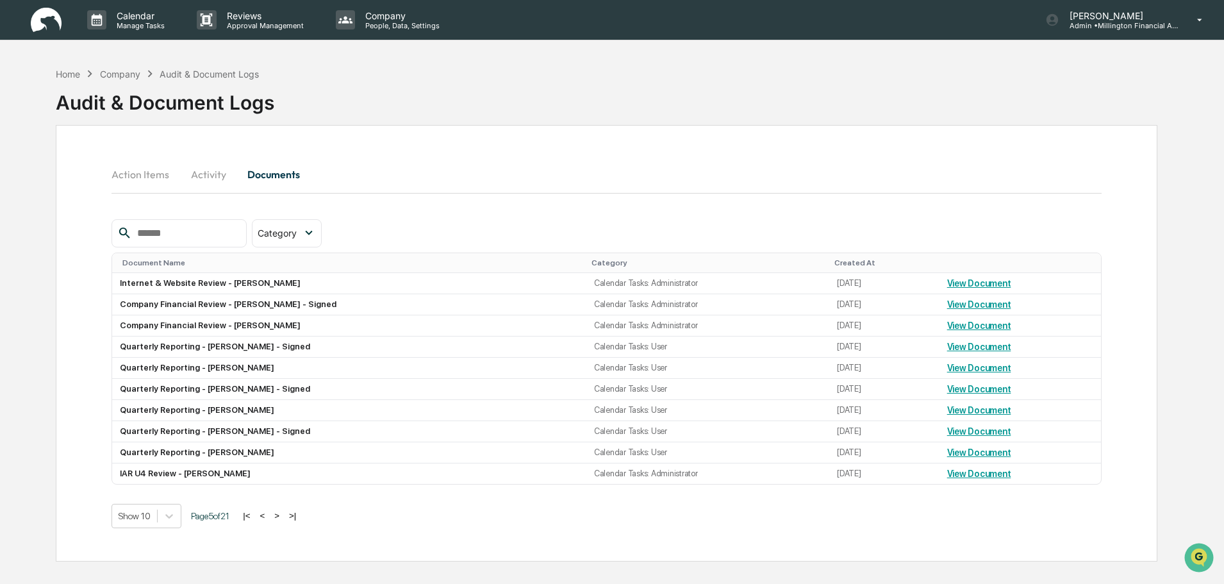
click at [283, 516] on button ">" at bounding box center [276, 515] width 13 height 11
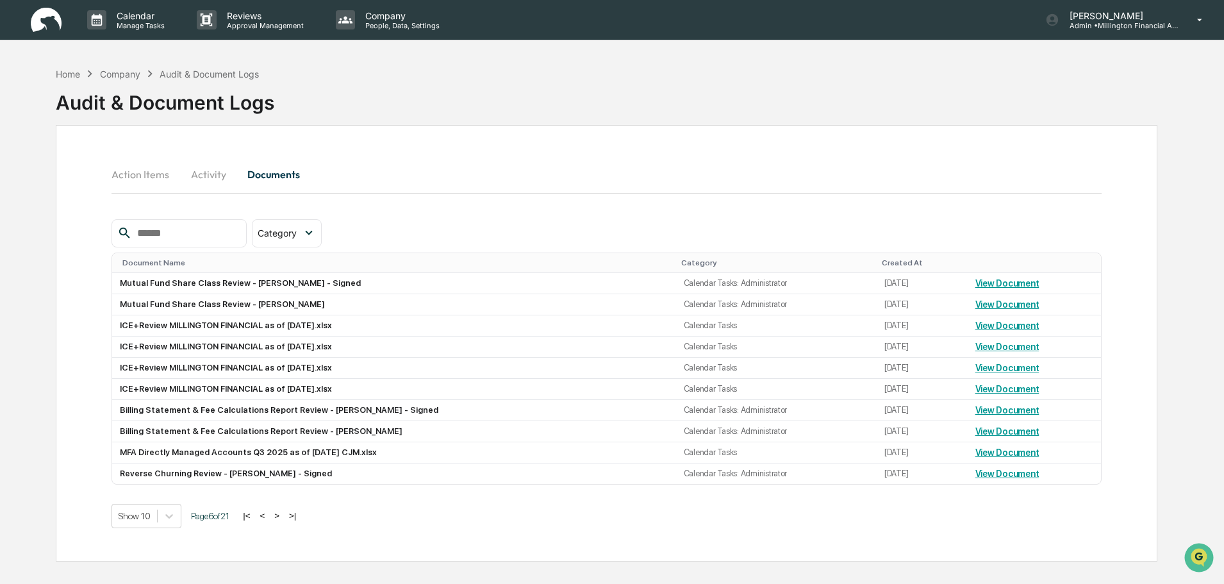
click at [283, 516] on button ">" at bounding box center [276, 515] width 13 height 11
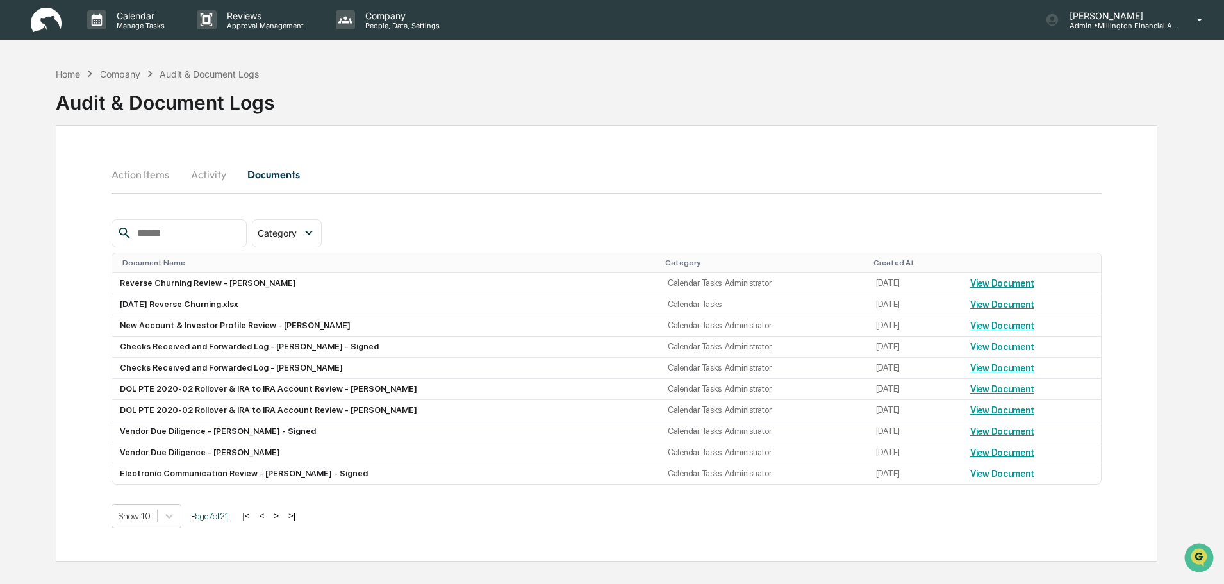
click at [283, 516] on button ">" at bounding box center [276, 515] width 13 height 11
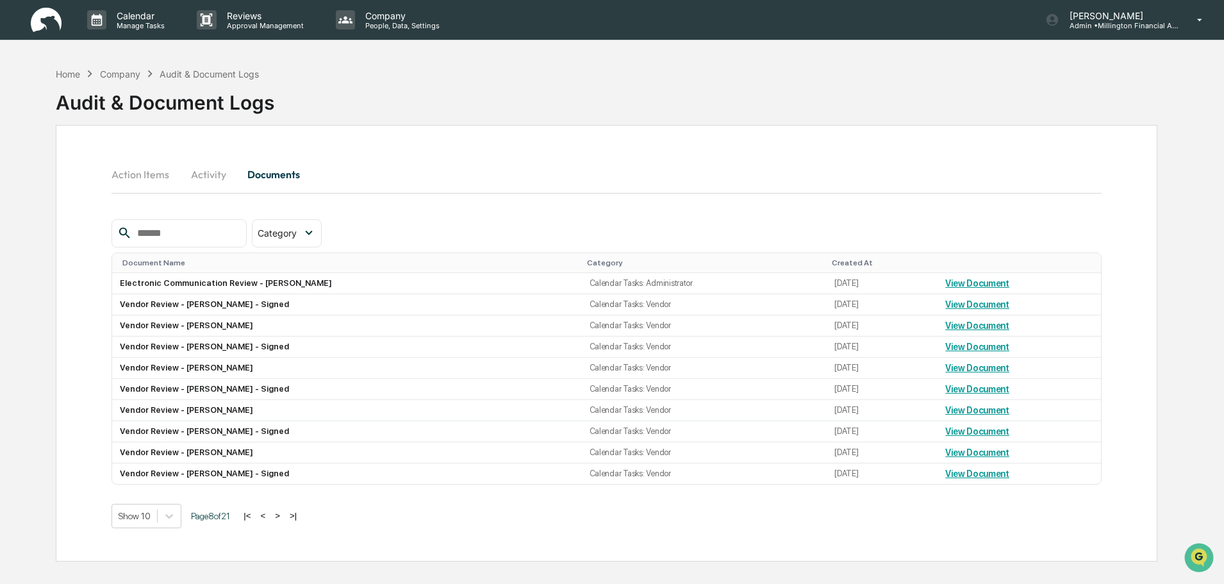
click at [283, 516] on button ">" at bounding box center [277, 515] width 13 height 11
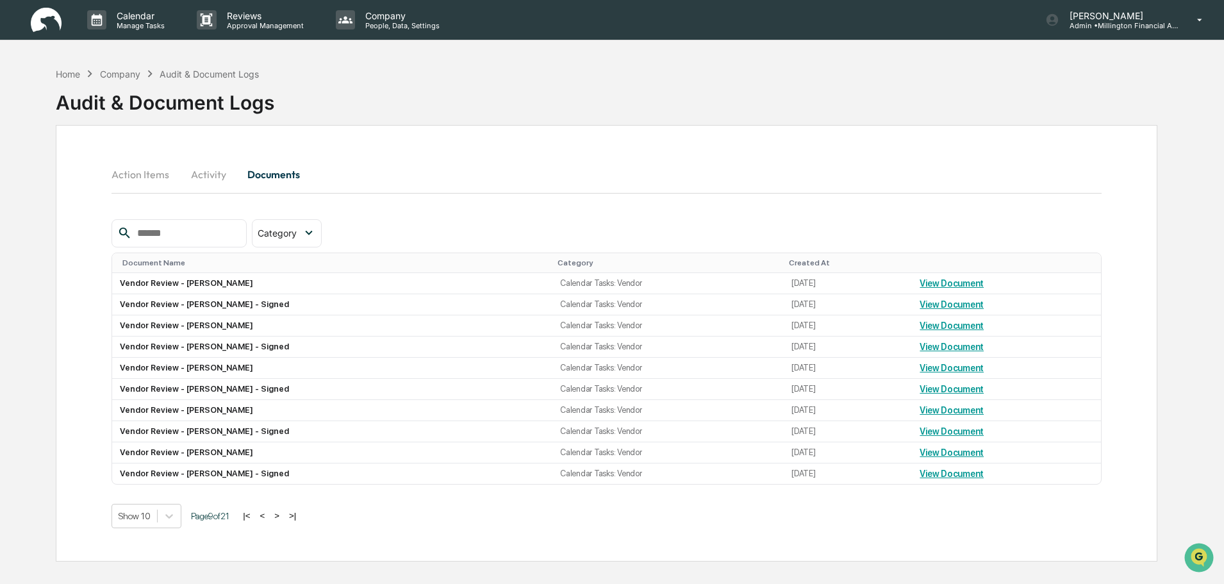
click at [283, 516] on button ">" at bounding box center [276, 515] width 13 height 11
click at [283, 516] on button ">" at bounding box center [281, 515] width 13 height 11
click at [286, 514] on button ">" at bounding box center [279, 515] width 13 height 11
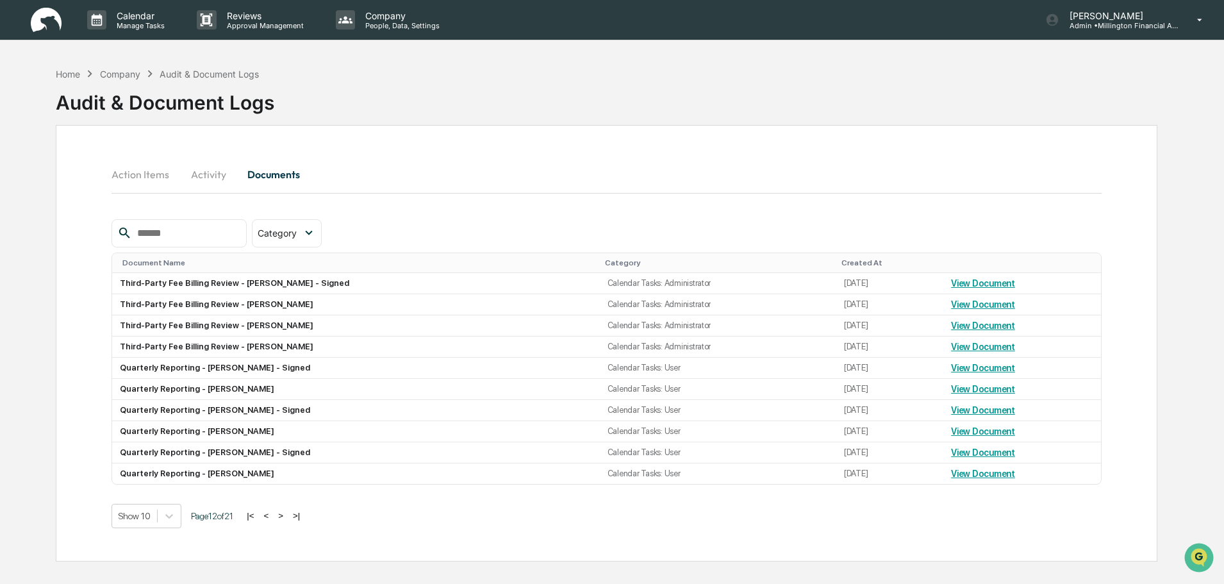
click at [286, 514] on button ">" at bounding box center [280, 515] width 13 height 11
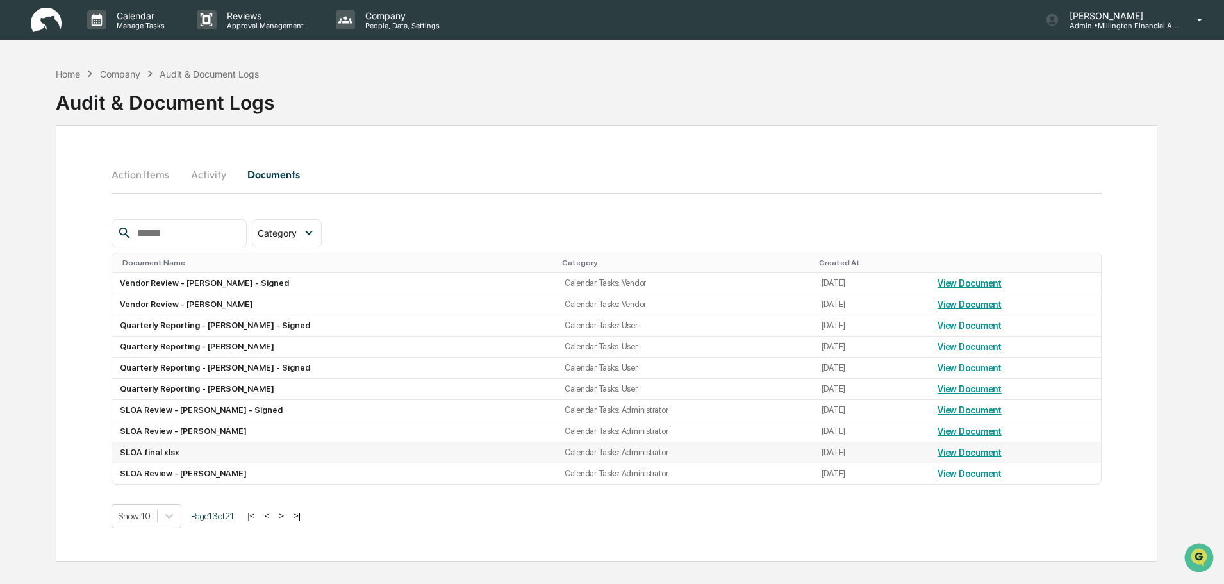
click at [949, 456] on link "View Document" at bounding box center [969, 452] width 64 height 10
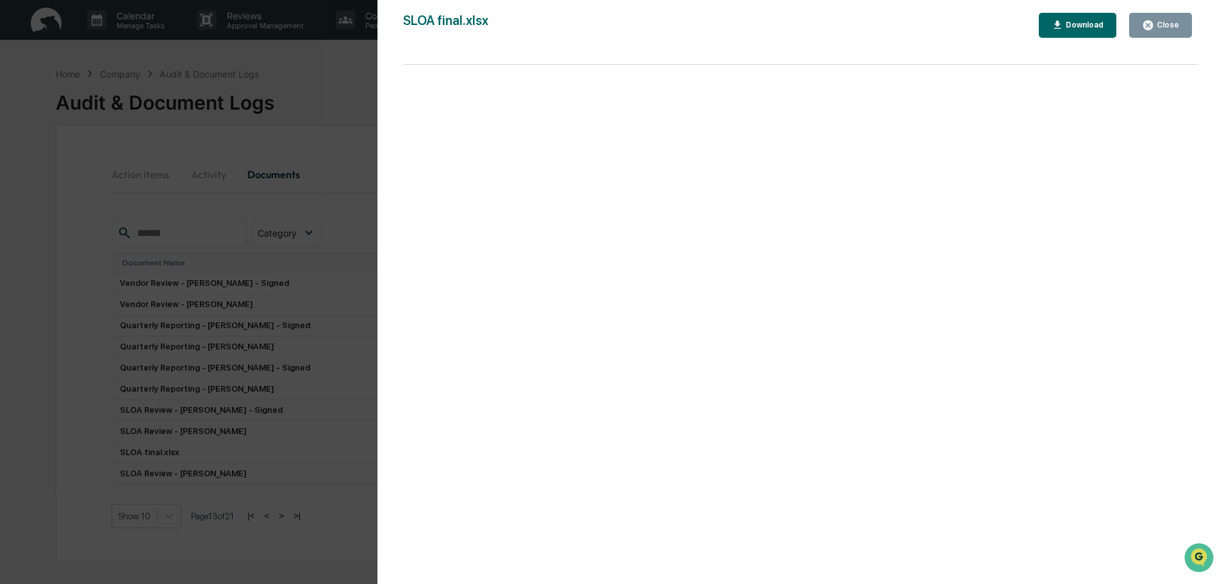
click at [269, 47] on div "Version History 06/23/2025, 10:22 PM Colleen Keen SLOA final.xlsx Close Downloa…" at bounding box center [612, 292] width 1224 height 584
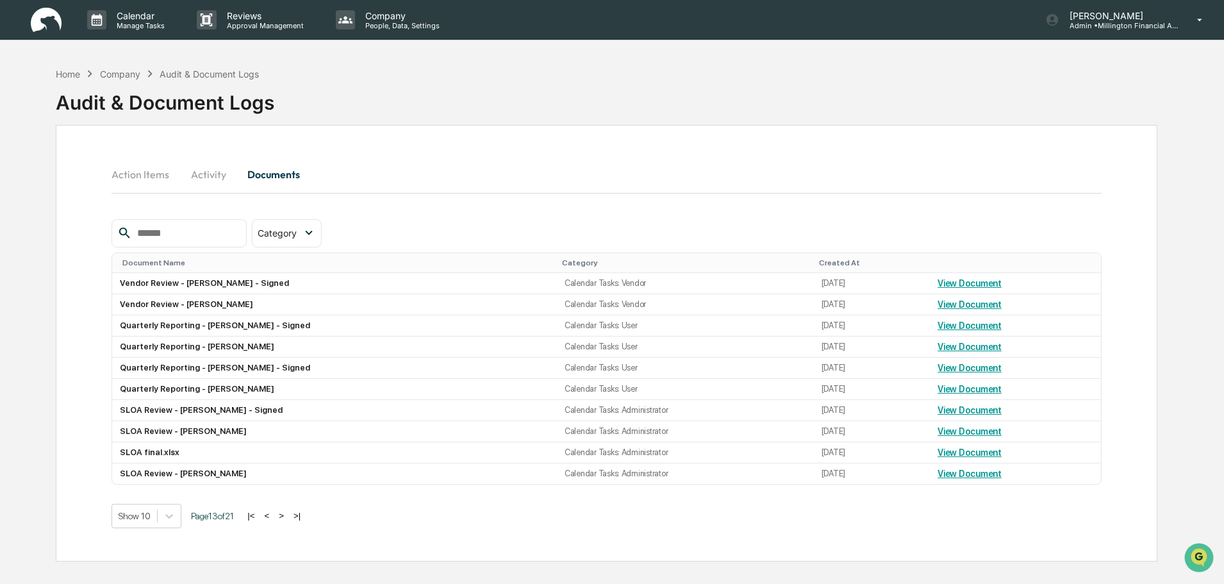
click at [812, 72] on div "Home Company Audit & Document Logs Audit & Document Logs" at bounding box center [606, 93] width 1101 height 64
click at [272, 514] on button "<" at bounding box center [266, 515] width 13 height 11
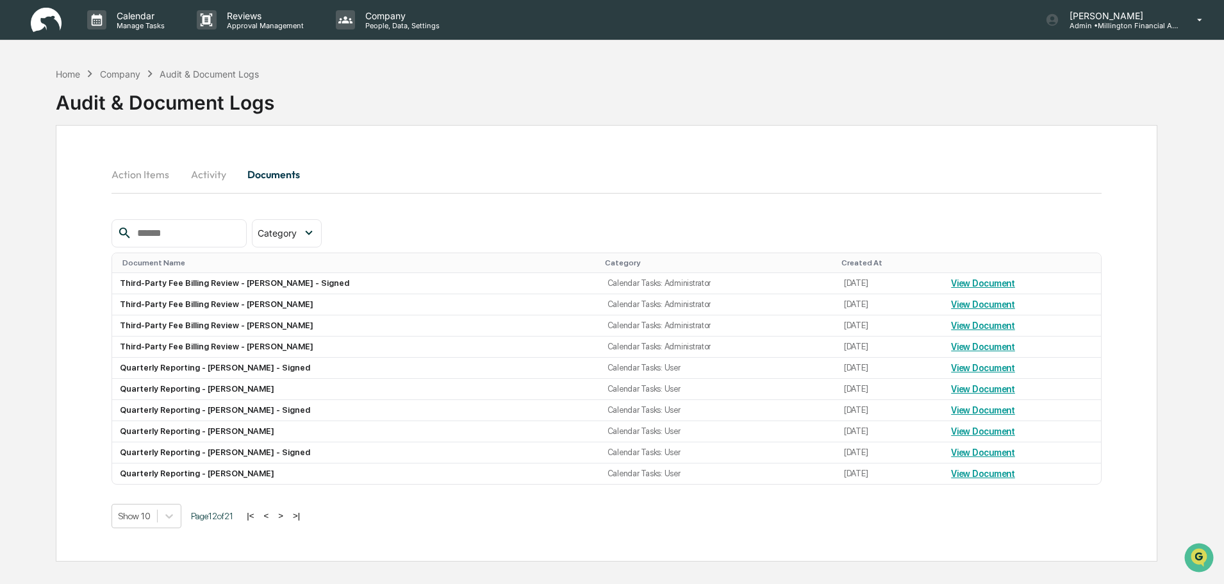
click at [272, 514] on button "<" at bounding box center [265, 515] width 13 height 11
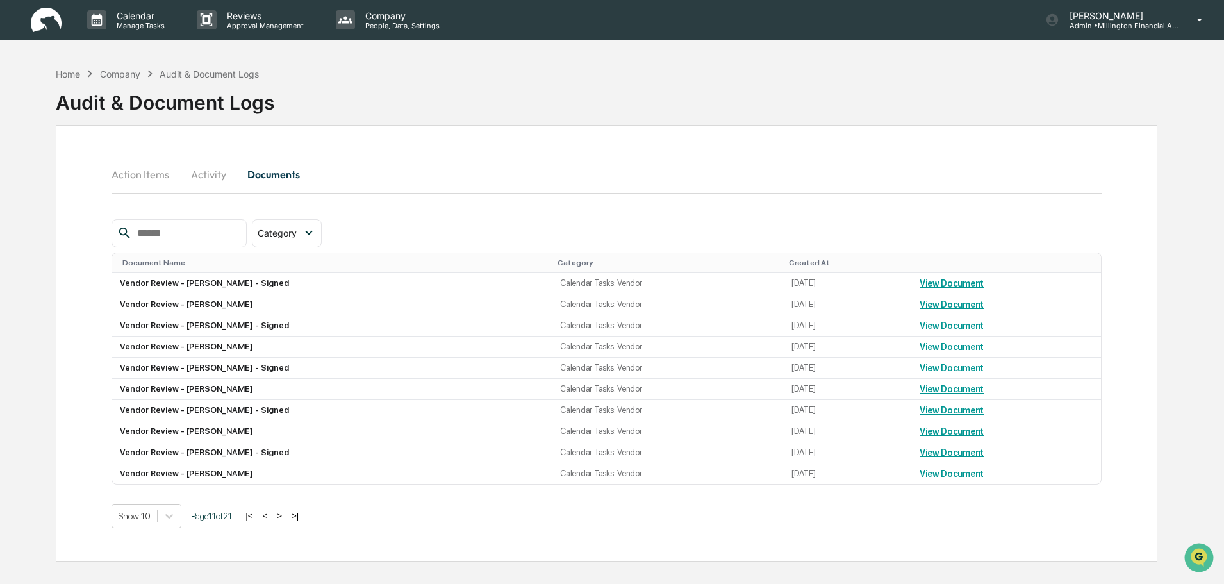
click at [271, 514] on button "<" at bounding box center [264, 515] width 13 height 11
click at [272, 514] on button "<" at bounding box center [266, 515] width 13 height 11
click at [268, 514] on button "<" at bounding box center [262, 515] width 13 height 11
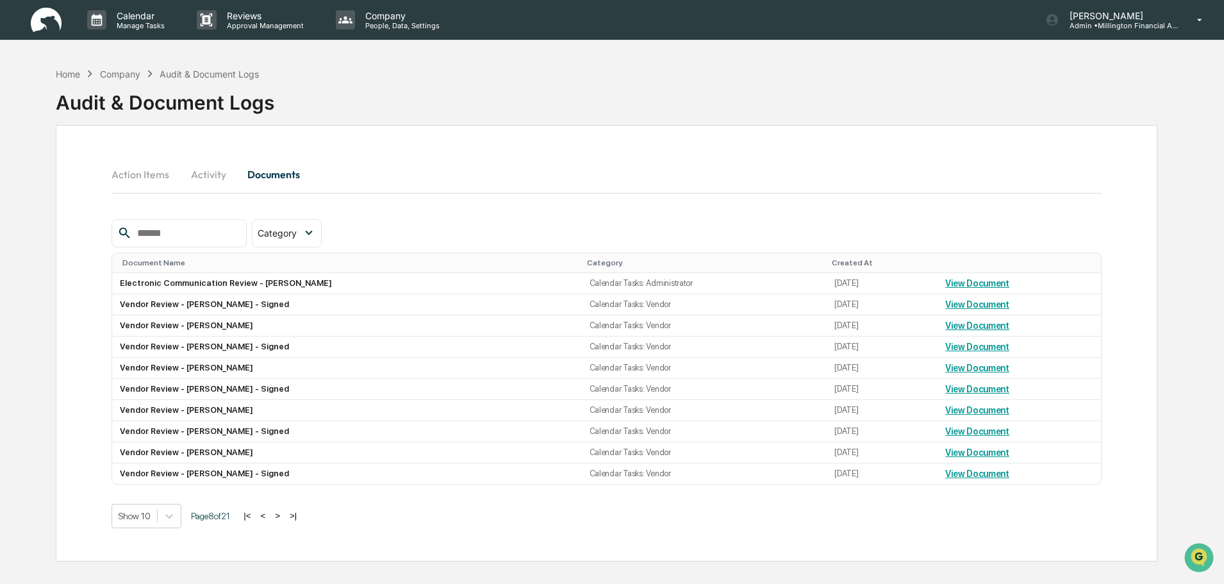
click at [269, 514] on button "<" at bounding box center [262, 515] width 13 height 11
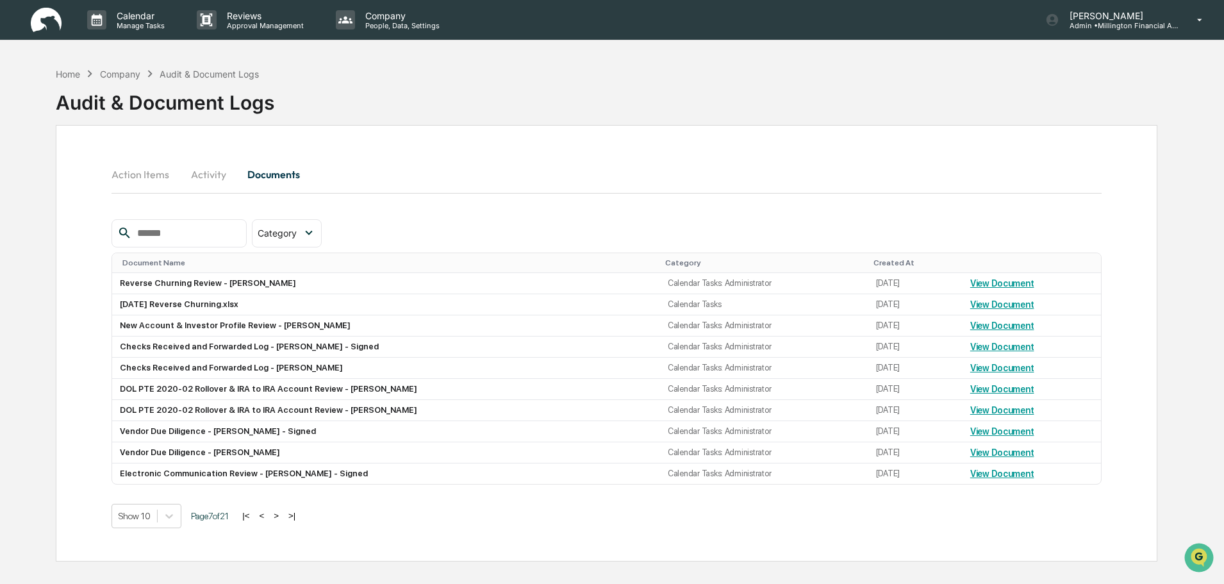
click at [268, 514] on button "<" at bounding box center [261, 515] width 13 height 11
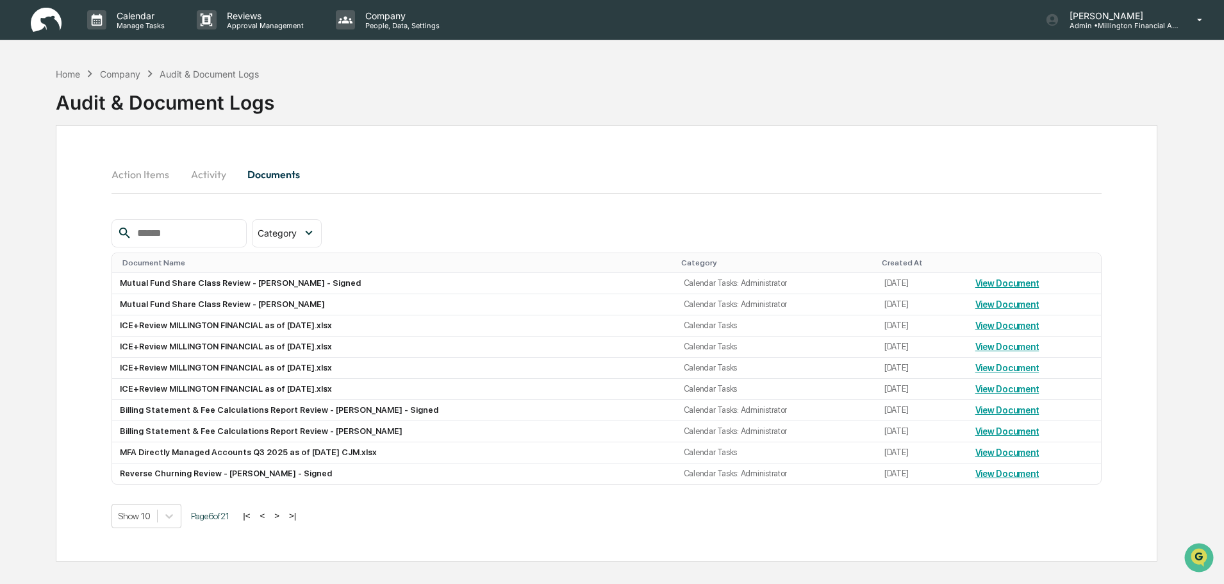
click at [268, 514] on button "<" at bounding box center [262, 515] width 13 height 11
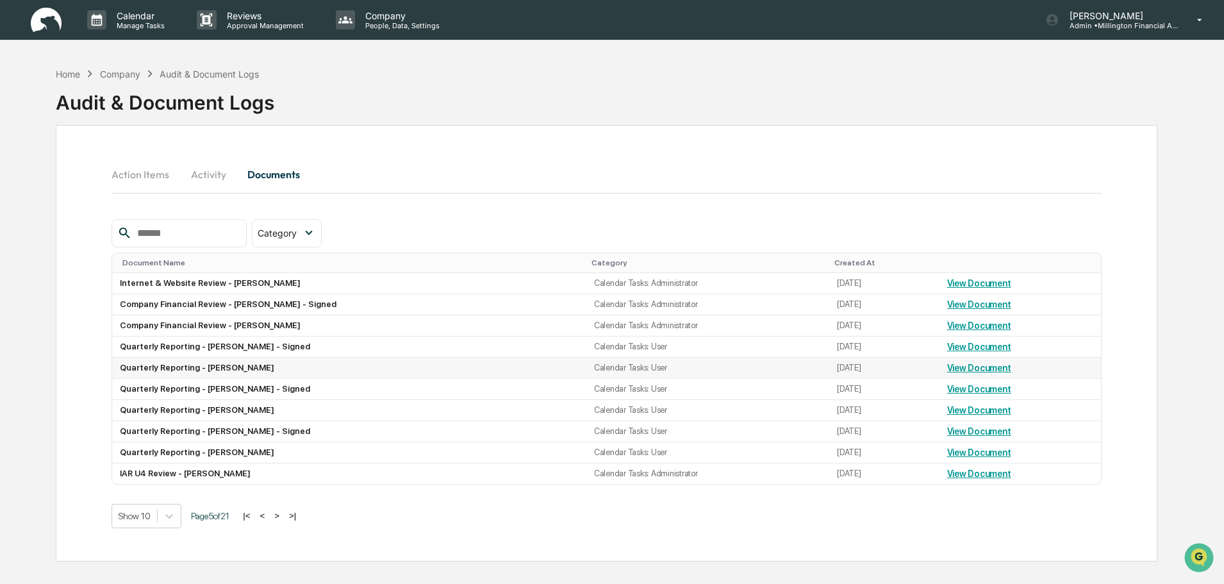
click at [971, 370] on link "View Document" at bounding box center [979, 368] width 64 height 10
